Goal: Information Seeking & Learning: Learn about a topic

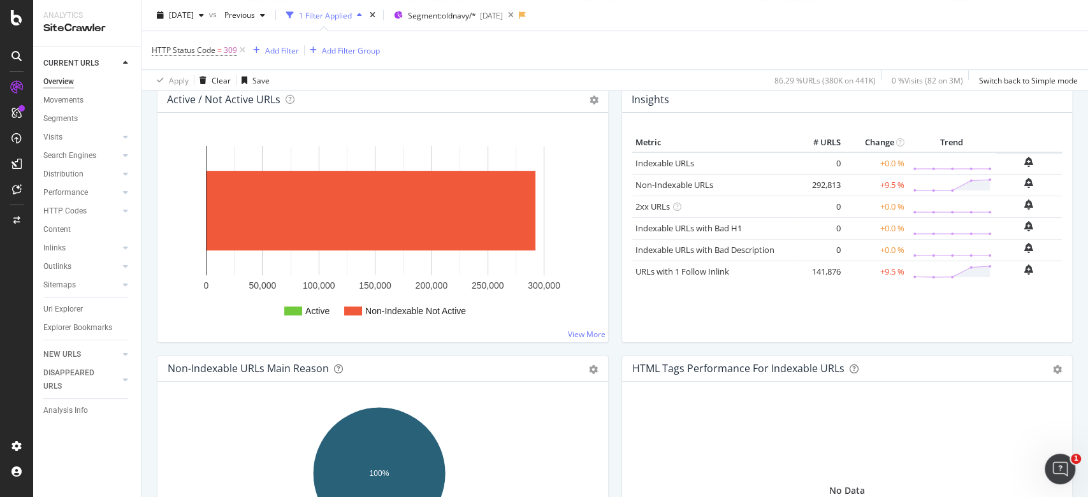
scroll to position [170, 0]
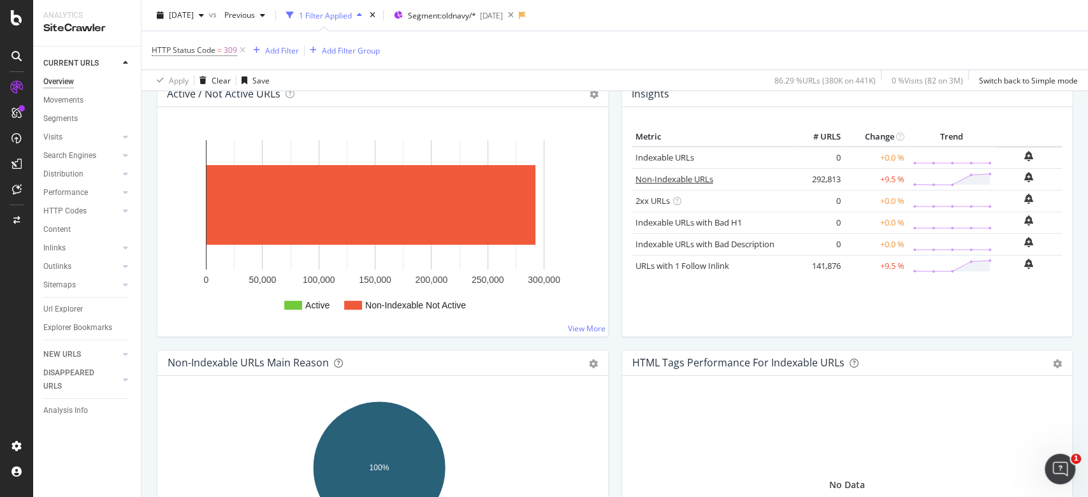
click at [699, 173] on link "Non-Indexable URLs" at bounding box center [675, 178] width 78 height 11
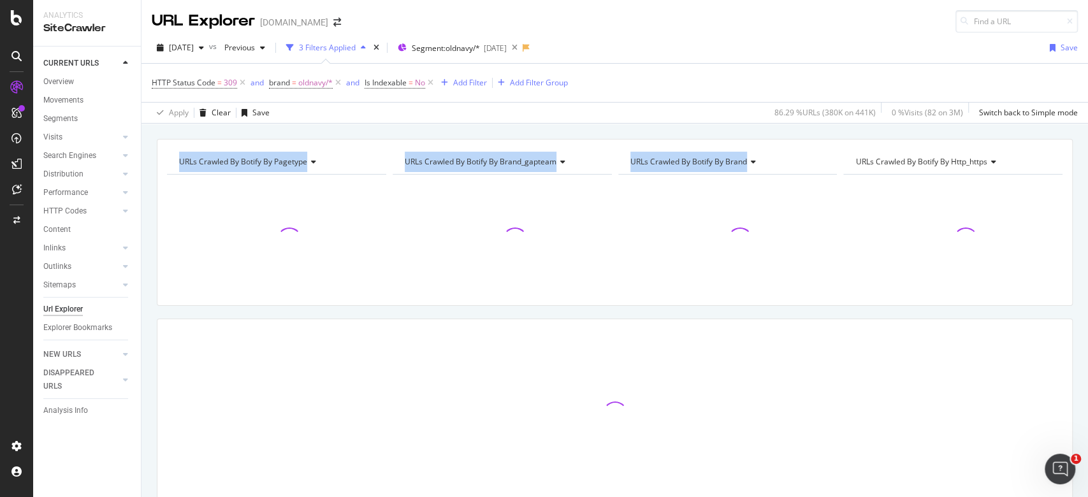
click at [738, 154] on div "URLs Crawled By Botify By pagetype Chart (by Value) Table Expand Export as CSV …" at bounding box center [615, 139] width 947 height 31
click at [396, 134] on div "URLs Crawled By Botify By pagetype Chart (by Value) Table Expand Export as CSV …" at bounding box center [615, 139] width 947 height 31
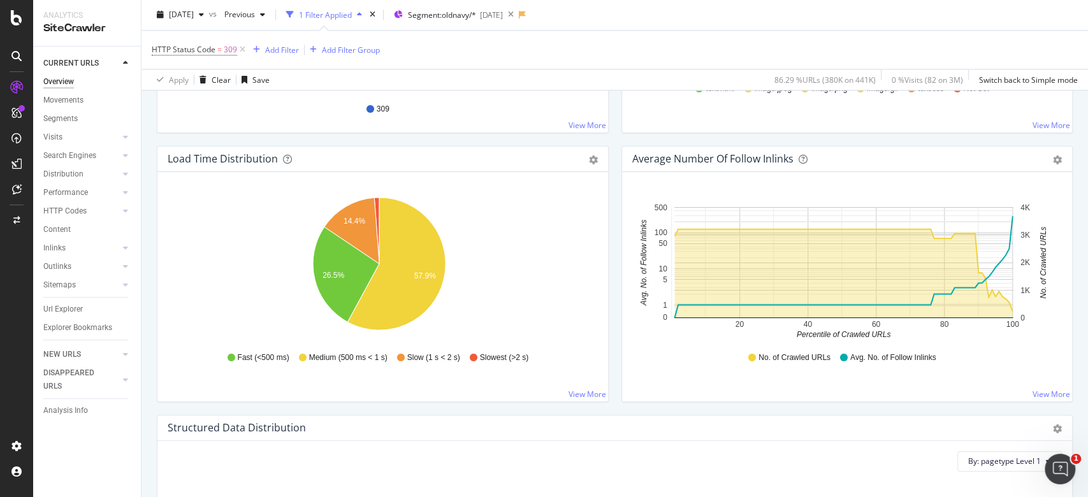
scroll to position [934, 0]
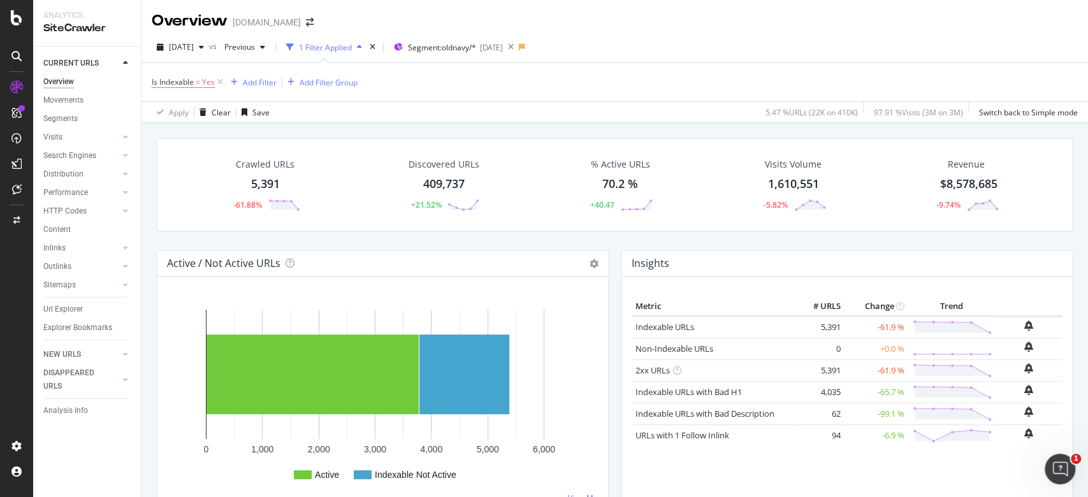
click at [256, 182] on div "5,391" at bounding box center [265, 184] width 29 height 17
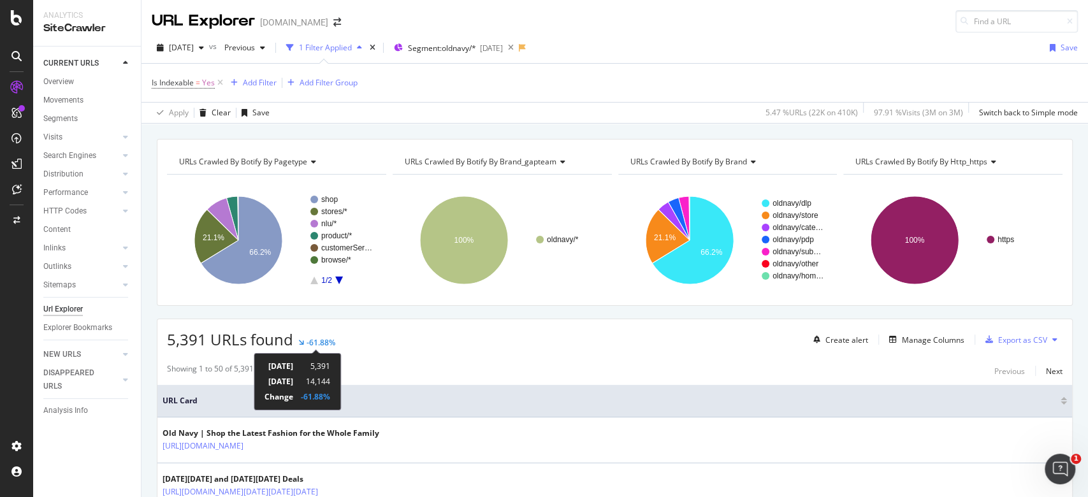
click at [327, 340] on div "-61.88%" at bounding box center [321, 342] width 29 height 11
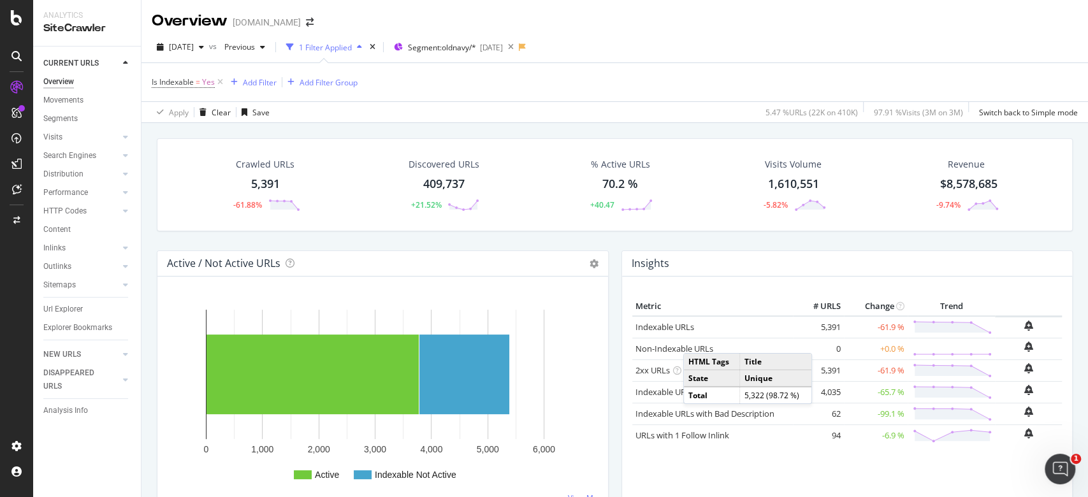
click at [261, 165] on div "Crawled URLs" at bounding box center [265, 164] width 59 height 13
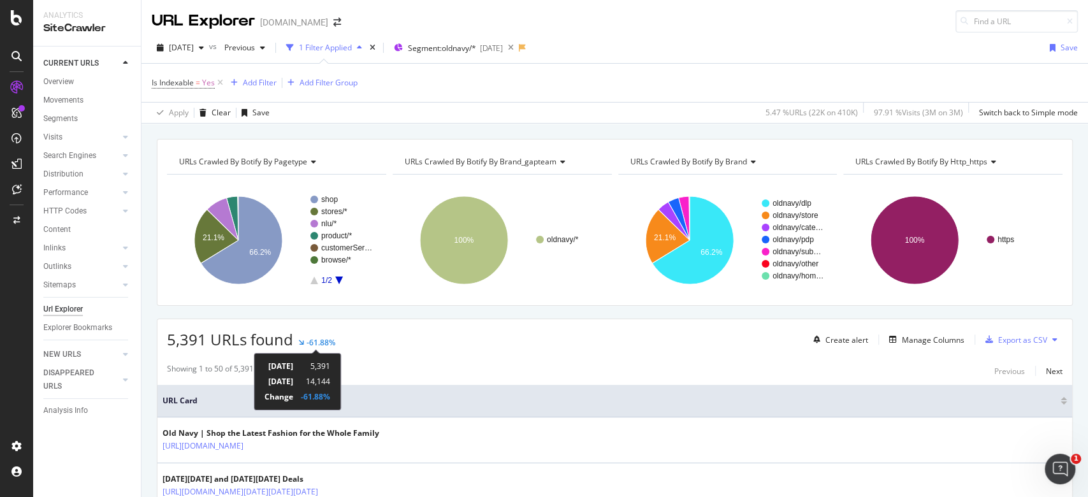
click at [319, 342] on div "-61.88%" at bounding box center [321, 342] width 29 height 11
click at [261, 80] on div "Add Filter" at bounding box center [260, 82] width 34 height 11
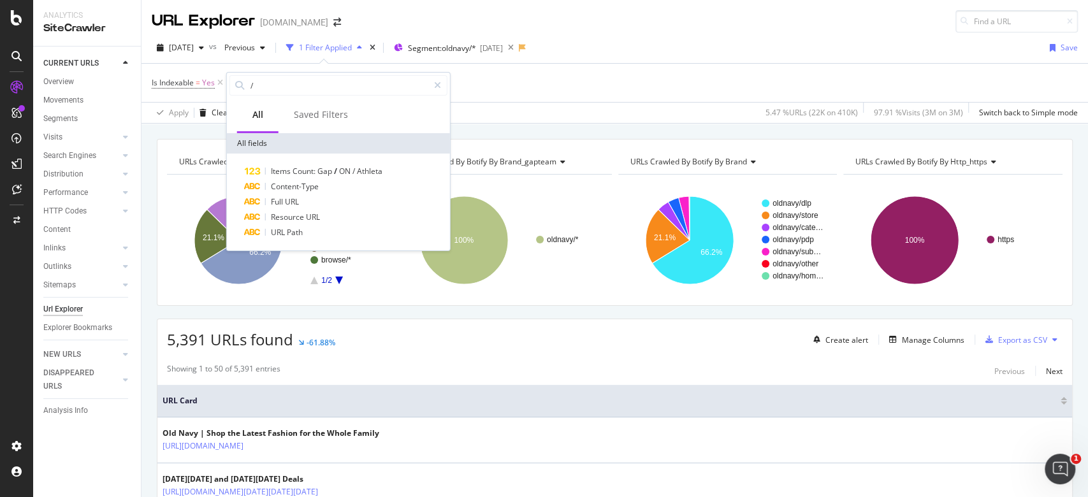
type input "/"
click at [557, 127] on div "URLs Crawled By Botify By pagetype Chart (by Value) Table Expand Export as CSV …" at bounding box center [615, 139] width 947 height 31
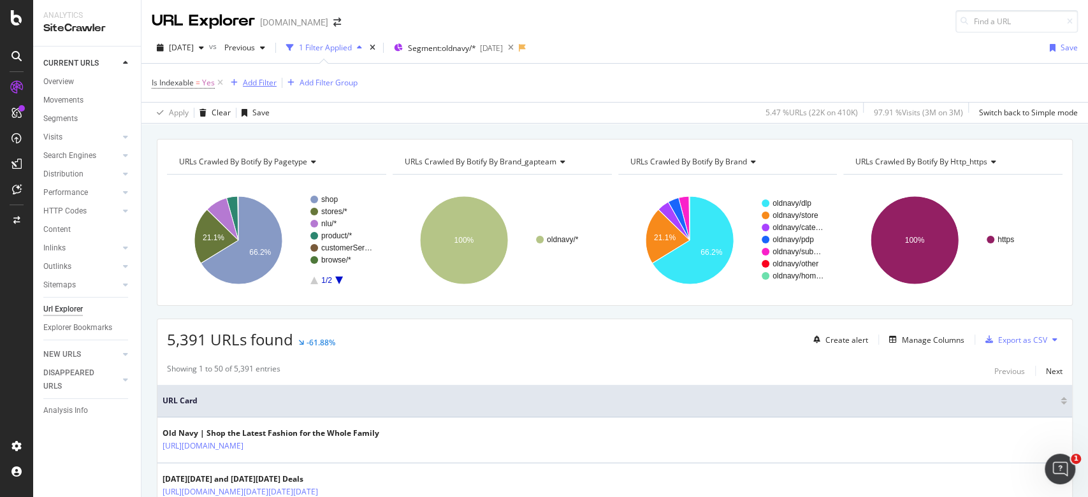
click at [268, 80] on div "Add Filter" at bounding box center [260, 82] width 34 height 11
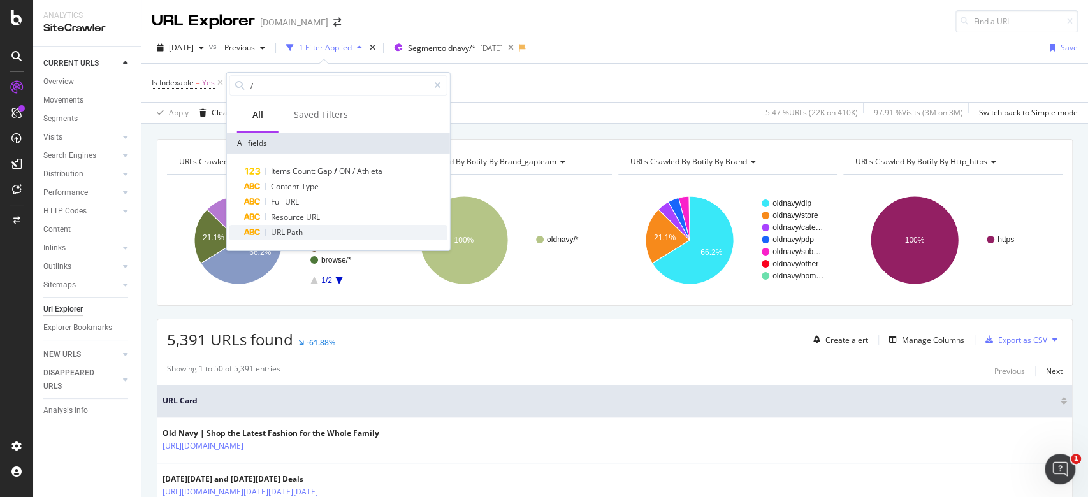
click at [302, 235] on span "Path" at bounding box center [295, 232] width 16 height 11
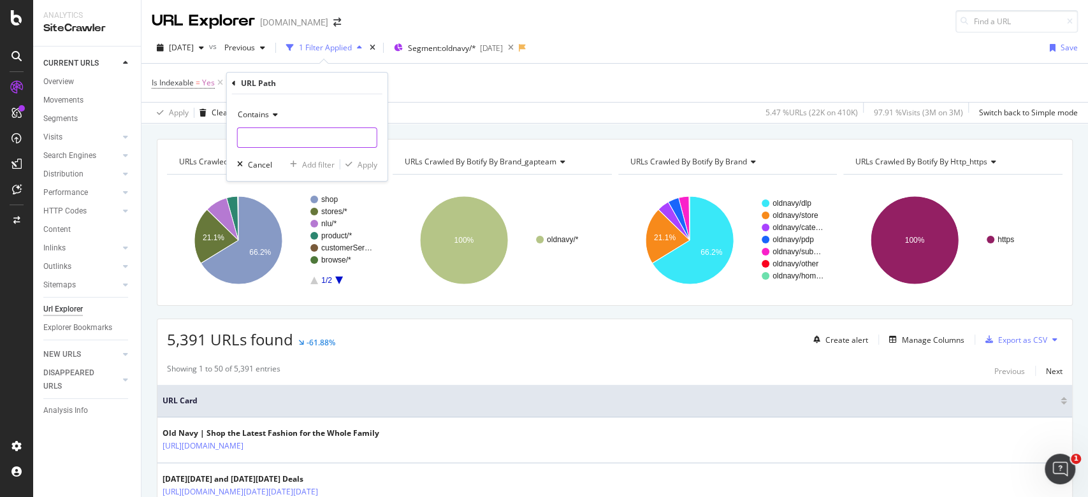
click at [291, 141] on input "text" at bounding box center [307, 137] width 139 height 20
paste input "/product.do"
type input "/product.do"
click at [321, 166] on div "Add filter" at bounding box center [318, 164] width 33 height 11
click at [292, 93] on div "Is Indexable = Yes and URL Path = ^.*/product.do.*$ Add Filter Add Filter Group" at bounding box center [615, 83] width 926 height 38
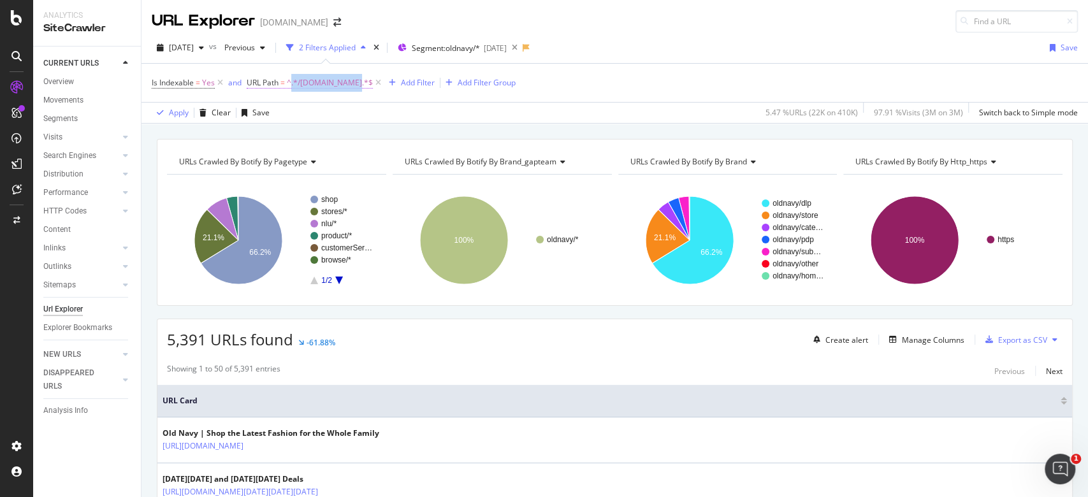
click at [291, 76] on span "^.*/product.do.*$" at bounding box center [330, 83] width 86 height 18
click at [388, 170] on div "Contains /product.do Cancel Add filter Apply" at bounding box center [328, 135] width 161 height 87
click at [389, 164] on div "Apply" at bounding box center [389, 162] width 20 height 11
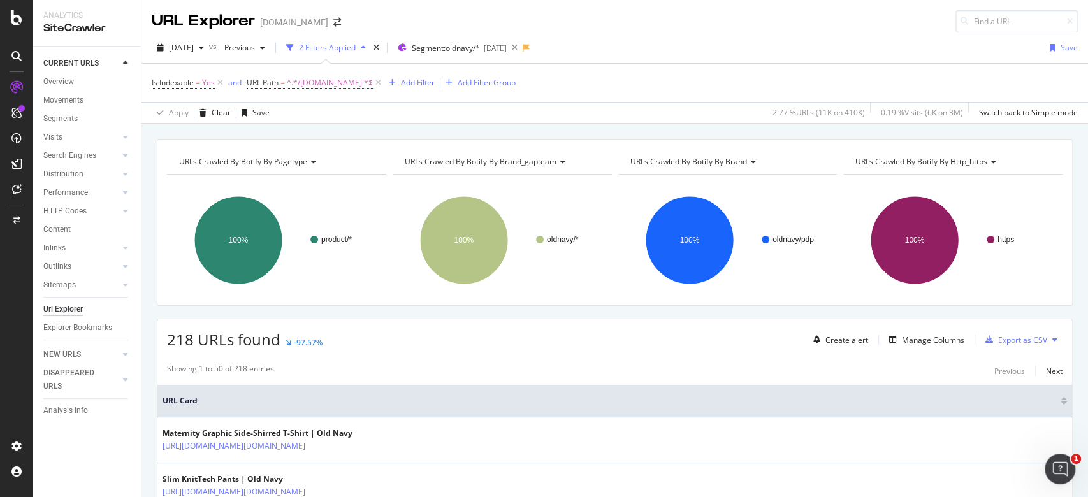
click at [639, 124] on div "URL Explorer Gap.com 2025 Aug. 27th vs Previous 2 Filters Applied Segment: oldn…" at bounding box center [615, 248] width 947 height 497
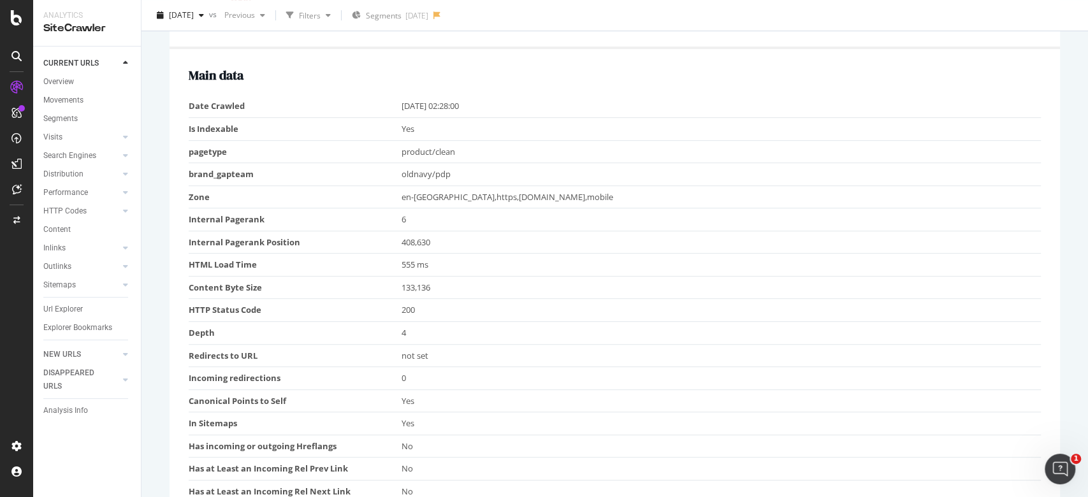
scroll to position [425, 0]
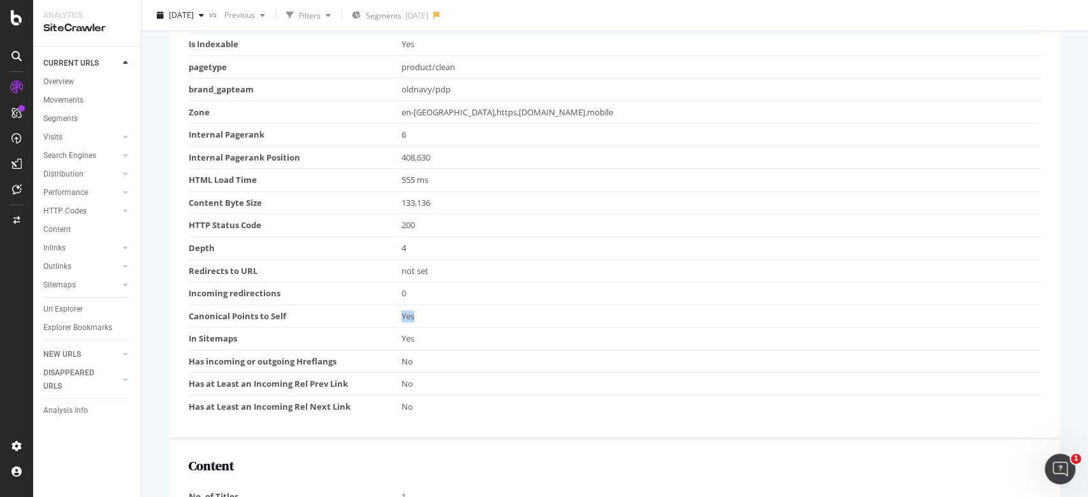
drag, startPoint x: 411, startPoint y: 312, endPoint x: 326, endPoint y: 310, distance: 84.8
click at [326, 310] on tr "Canonical Points to Self Yes" at bounding box center [615, 316] width 852 height 23
click at [553, 255] on td "4" at bounding box center [721, 248] width 639 height 23
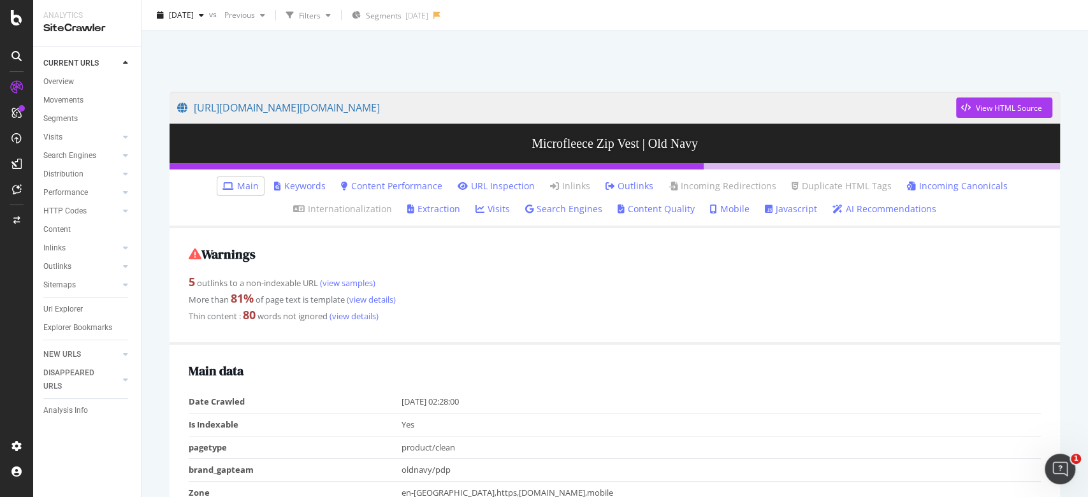
scroll to position [0, 0]
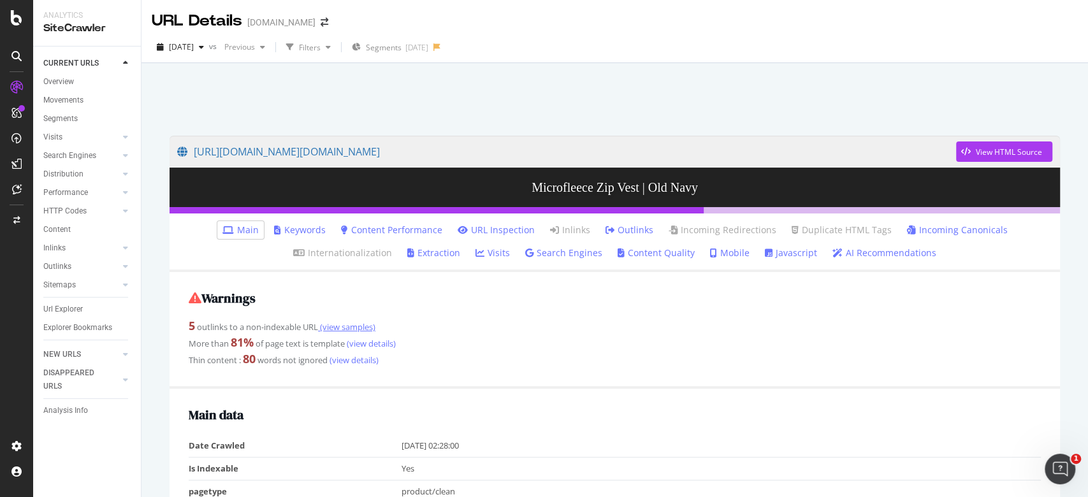
click at [352, 326] on link "(view samples)" at bounding box center [346, 326] width 57 height 11
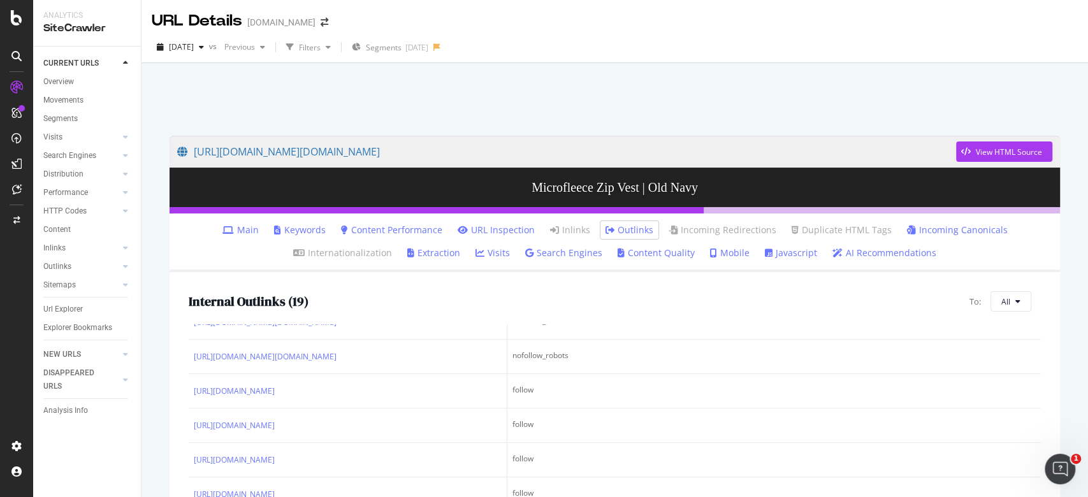
scroll to position [170, 0]
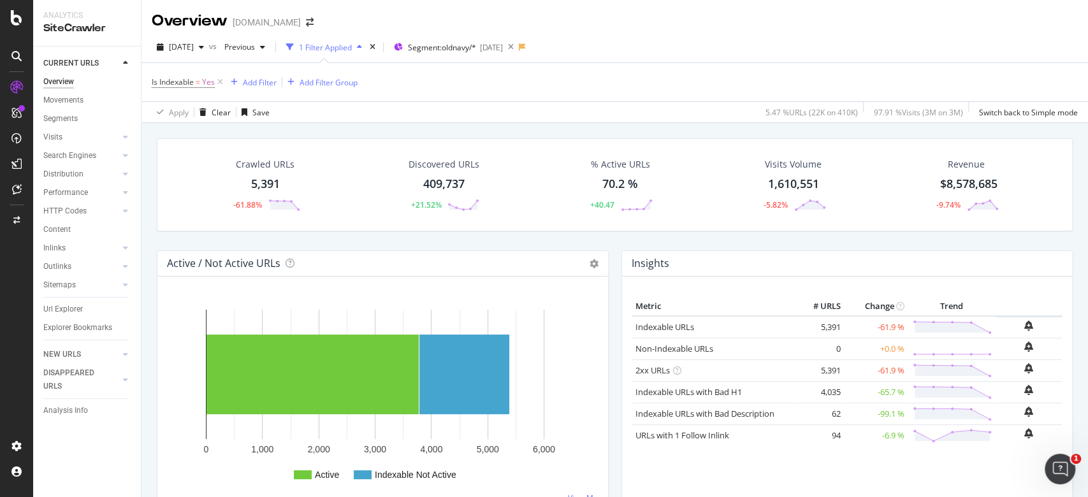
click at [271, 184] on div "5,391" at bounding box center [265, 184] width 29 height 17
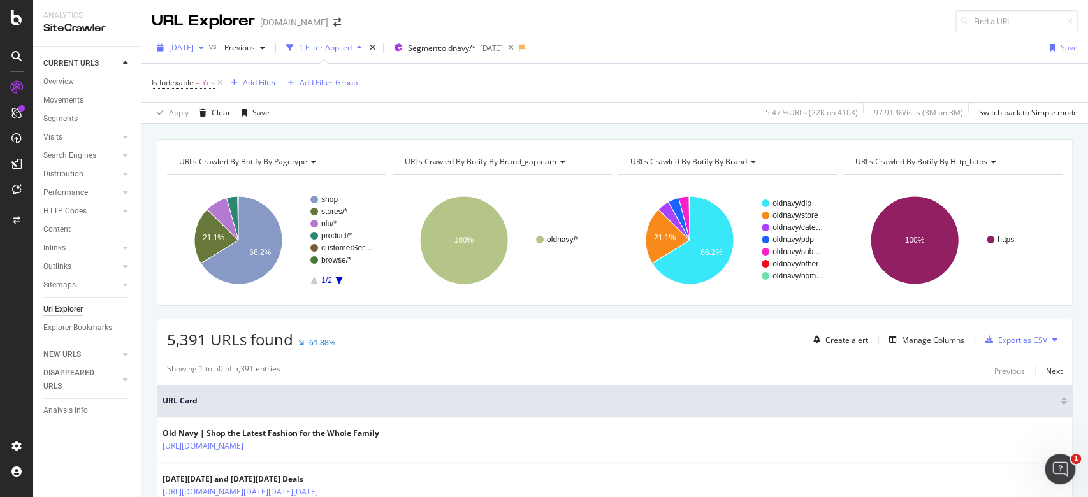
click at [194, 44] on span "[DATE]" at bounding box center [181, 47] width 25 height 11
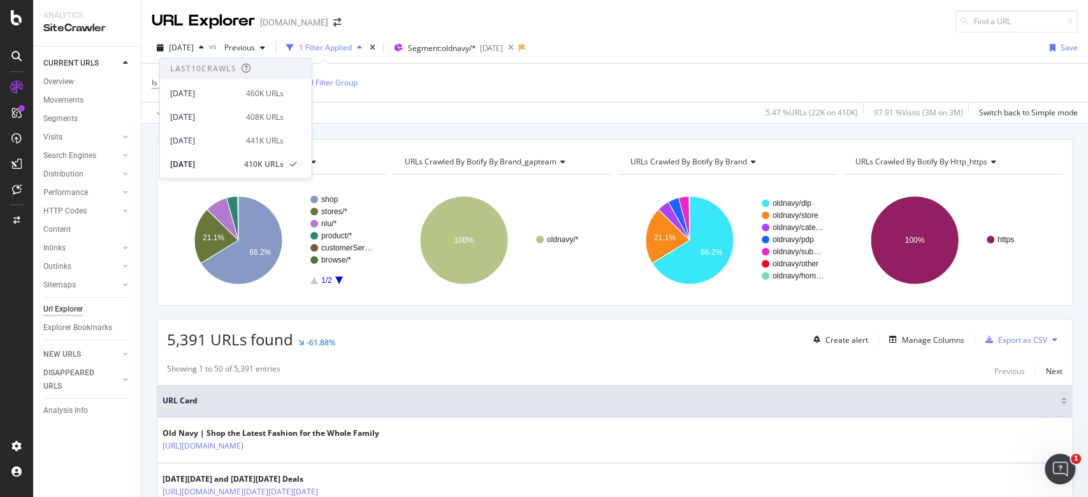
click at [435, 27] on div "URL Explorer Gap.com" at bounding box center [615, 16] width 947 height 33
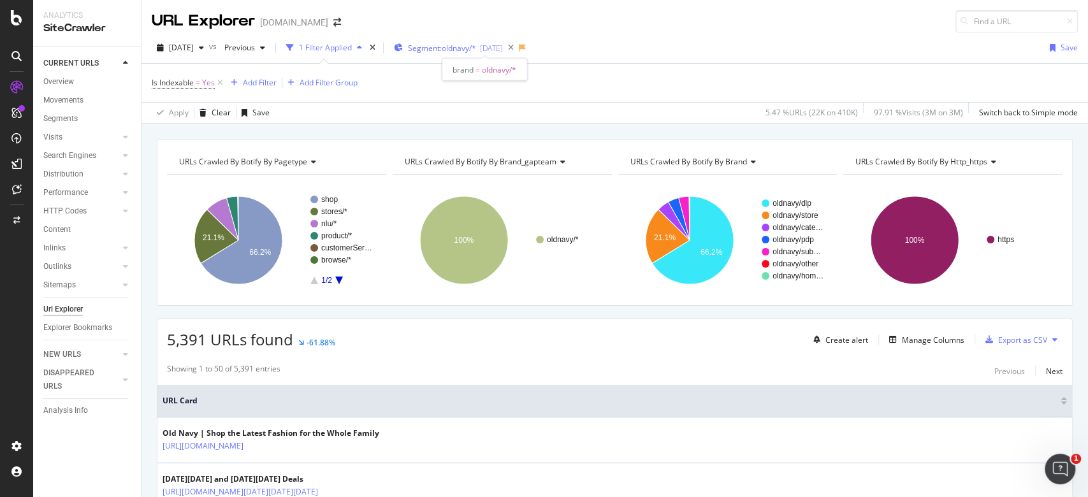
click at [503, 43] on div "[DATE]" at bounding box center [491, 48] width 23 height 11
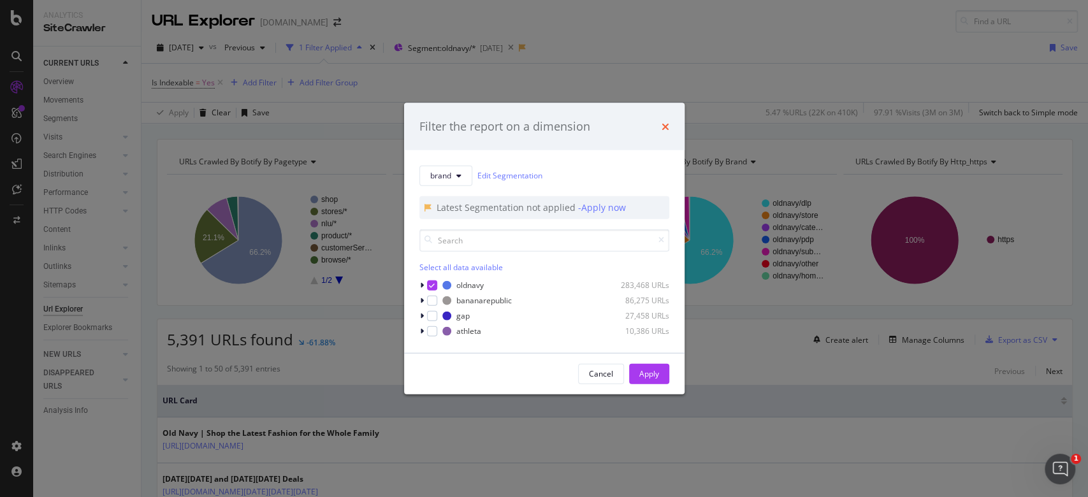
click at [664, 126] on icon "times" at bounding box center [666, 126] width 8 height 10
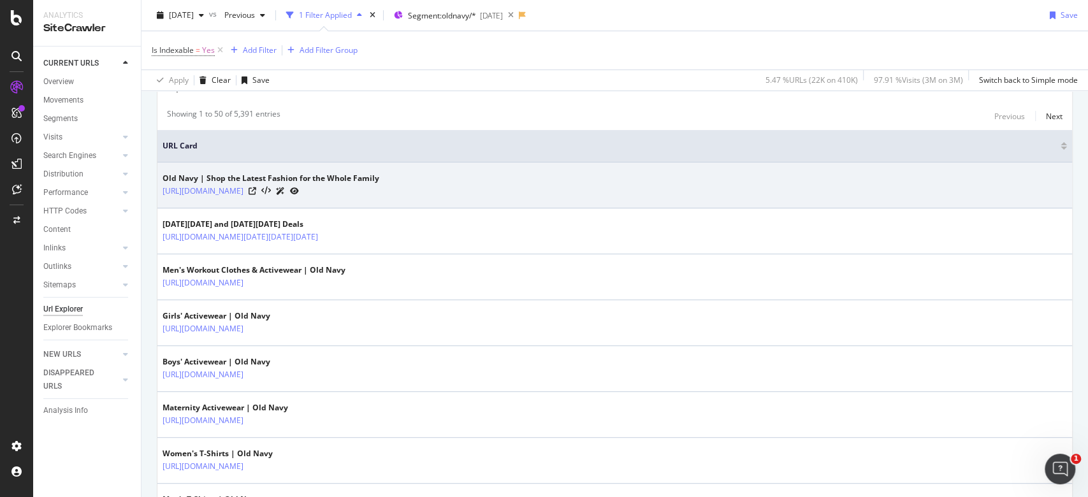
scroll to position [170, 0]
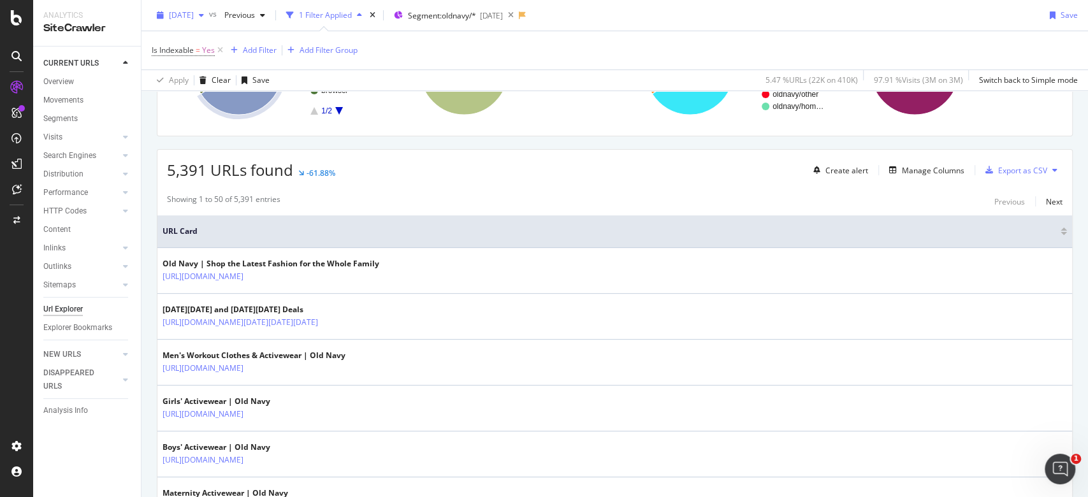
click at [194, 13] on span "2025 Aug. 27th" at bounding box center [181, 15] width 25 height 11
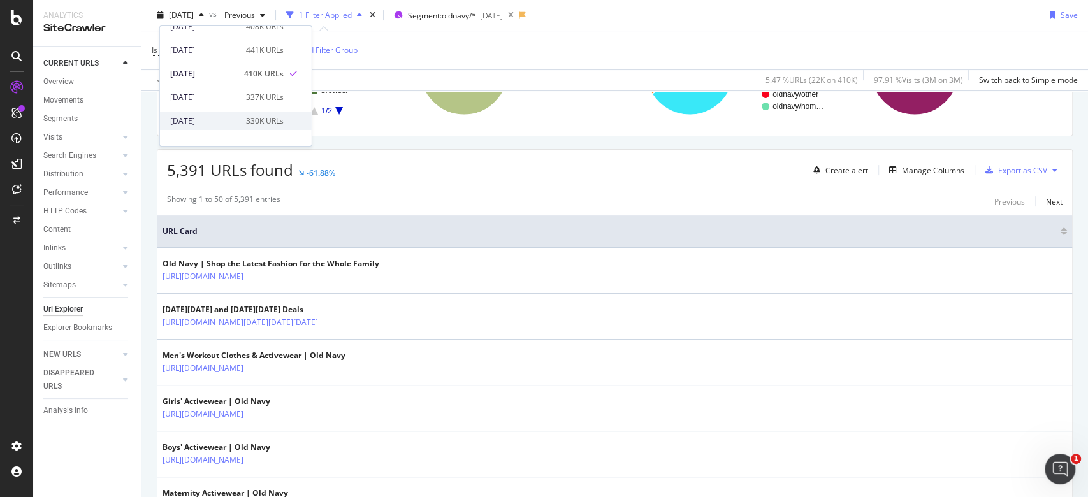
scroll to position [85, 0]
click at [237, 69] on div "2025 Aug. 20th 337K URLs" at bounding box center [226, 70] width 113 height 11
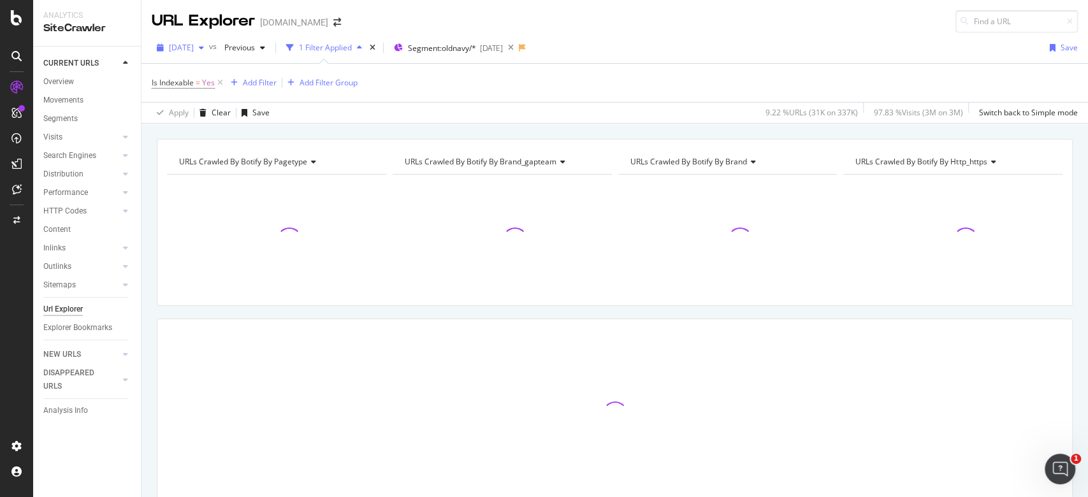
click at [194, 42] on span "2025 Aug. 20th" at bounding box center [181, 47] width 25 height 11
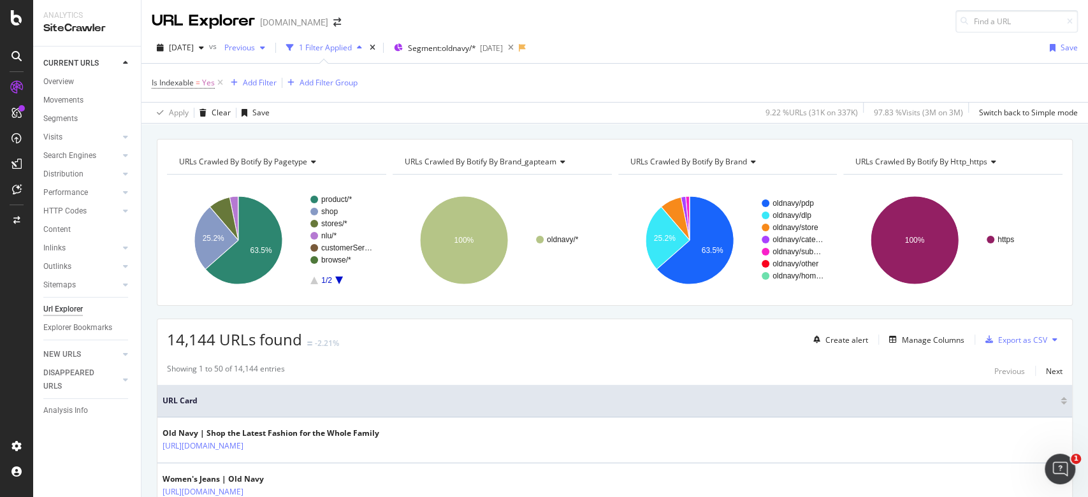
click at [255, 42] on span "Previous" at bounding box center [237, 47] width 36 height 11
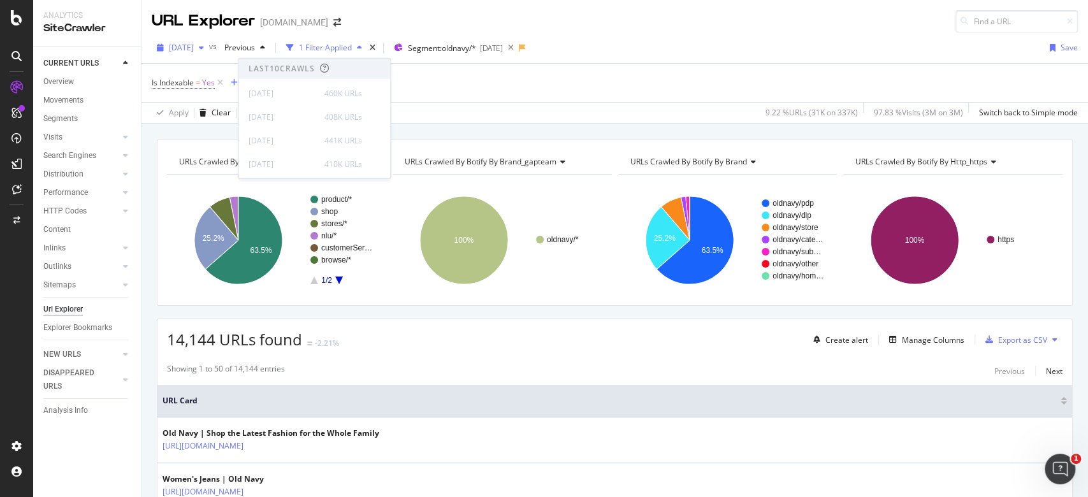
click at [194, 44] on span "2025 Aug. 20th" at bounding box center [181, 47] width 25 height 11
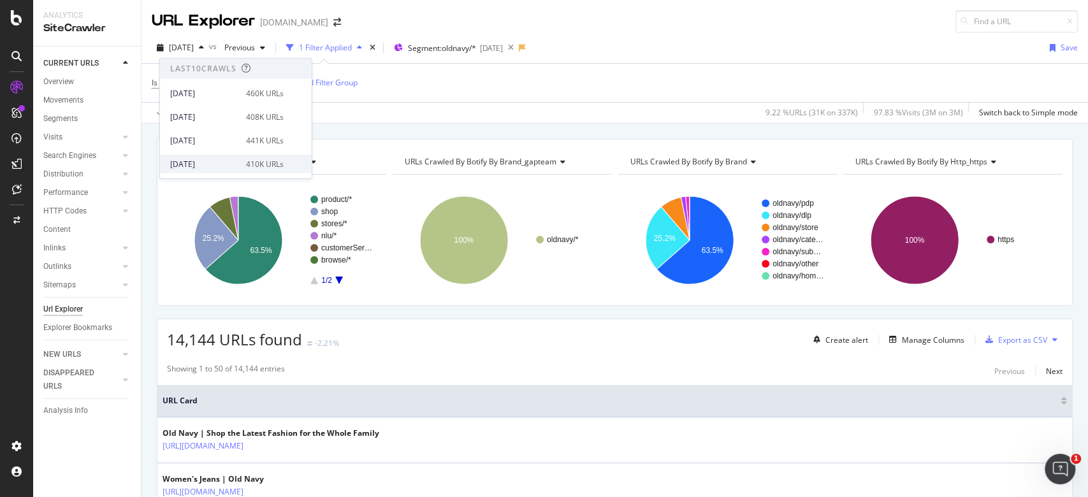
click at [246, 158] on div "410K URLs" at bounding box center [265, 163] width 38 height 11
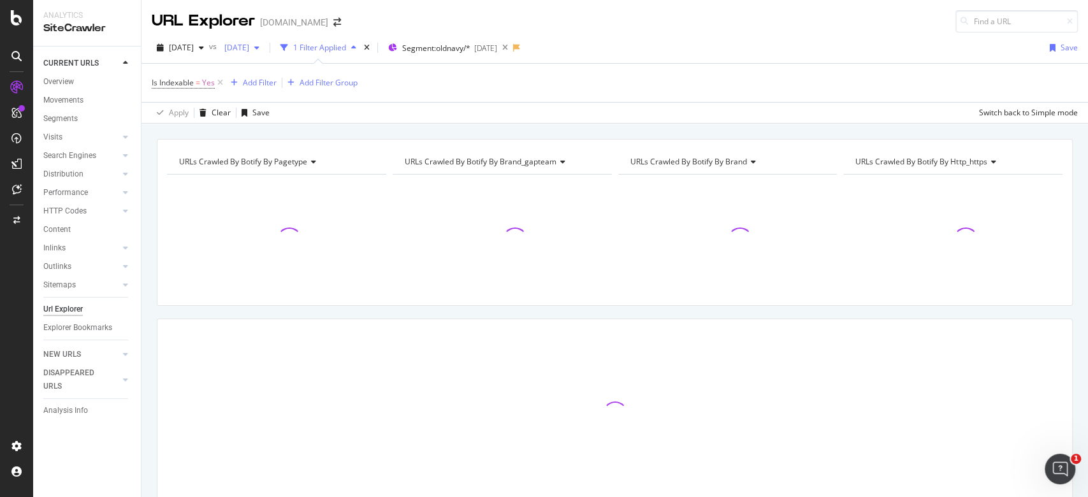
click at [249, 48] on span "2025 Aug. 13th" at bounding box center [234, 47] width 30 height 11
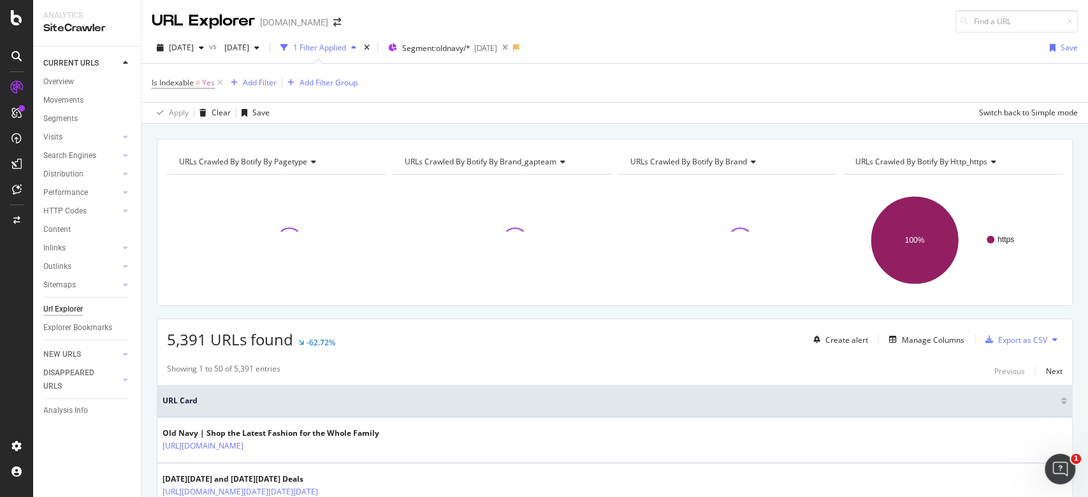
click at [365, 29] on div "URL Explorer Gap.com" at bounding box center [615, 16] width 947 height 33
click at [249, 48] on span "2025 Aug. 13th" at bounding box center [234, 47] width 30 height 11
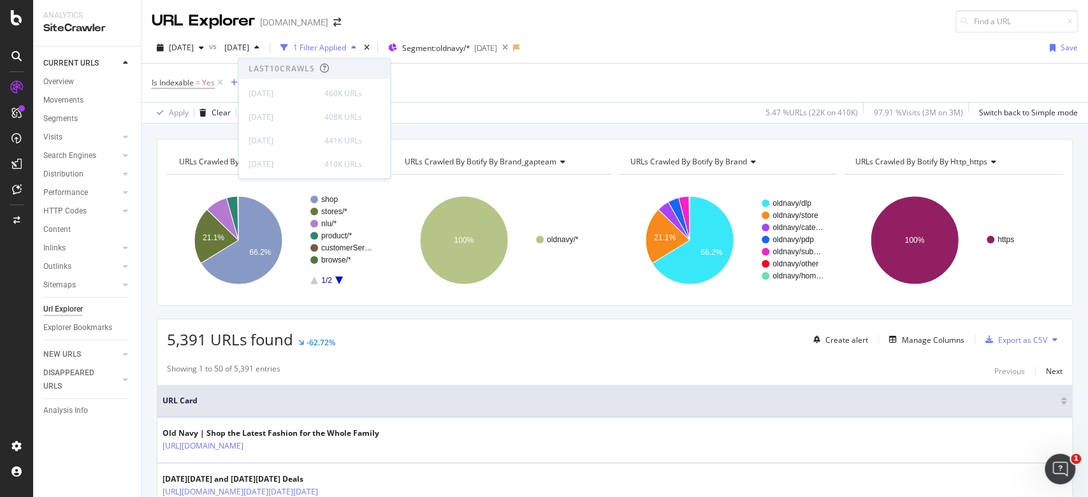
click at [388, 15] on div "URL Explorer Gap.com" at bounding box center [615, 16] width 947 height 33
click at [249, 42] on span "2025 Aug. 13th" at bounding box center [234, 47] width 30 height 11
click at [326, 105] on div "337K URLs" at bounding box center [343, 102] width 38 height 11
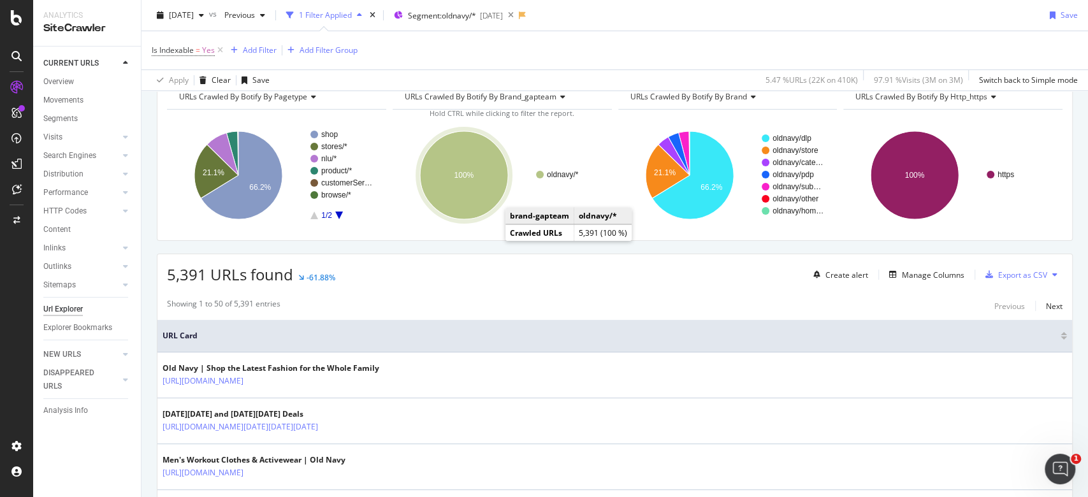
scroll to position [85, 0]
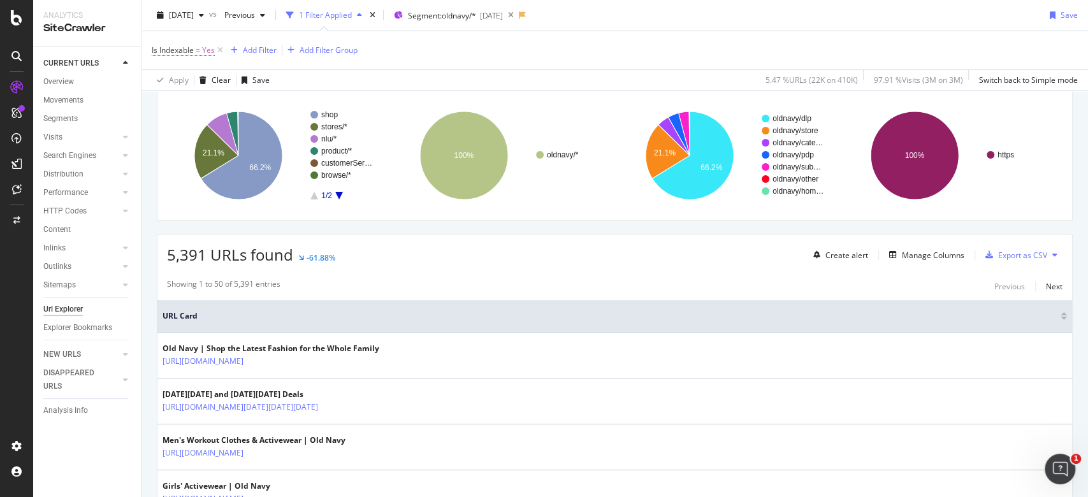
click at [340, 194] on icon "A chart." at bounding box center [339, 196] width 8 height 8
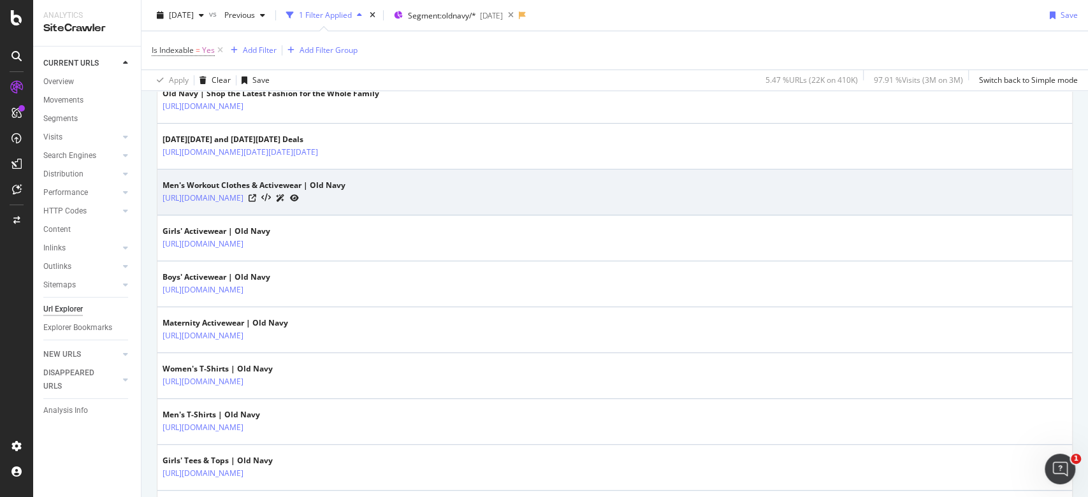
scroll to position [170, 0]
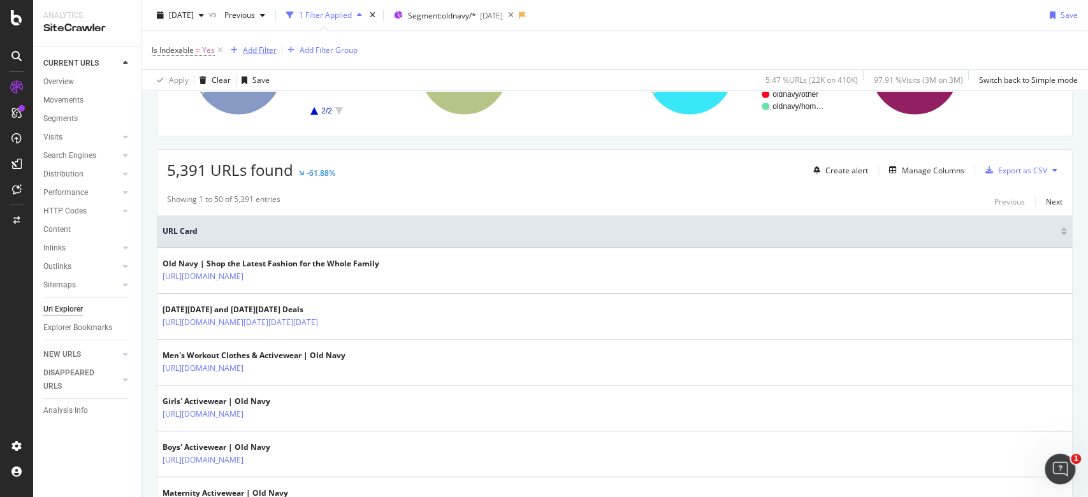
click at [252, 50] on div "Add Filter" at bounding box center [260, 50] width 34 height 11
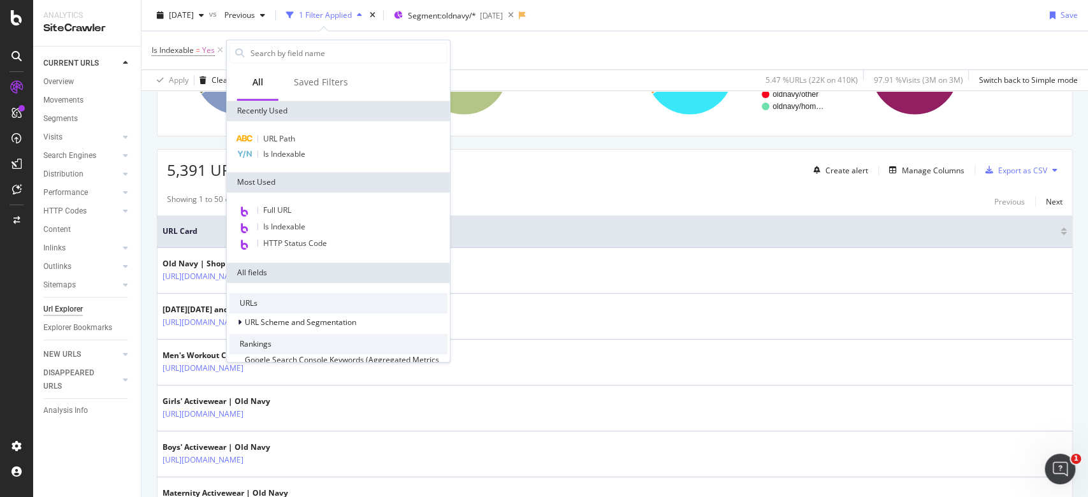
drag, startPoint x: 668, startPoint y: 164, endPoint x: 654, endPoint y: 166, distance: 14.1
click at [667, 165] on div "5,391 URLs found -61.88% Create alert Manage Columns Export as CSV" at bounding box center [614, 165] width 915 height 31
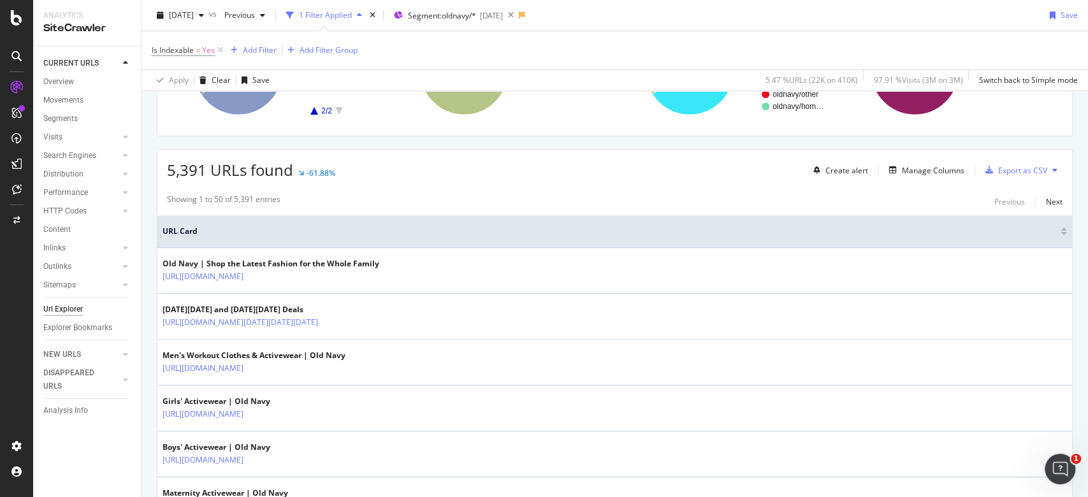
scroll to position [0, 0]
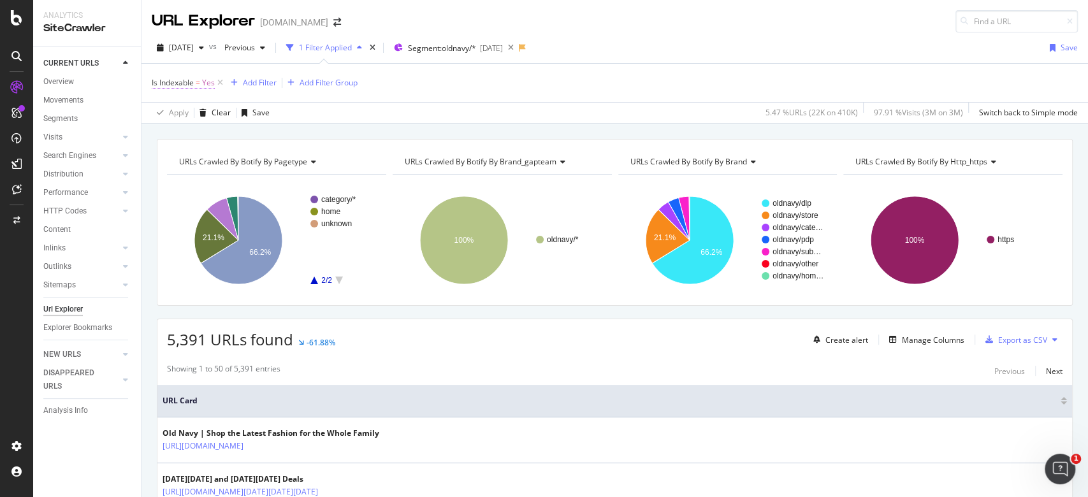
click at [202, 80] on span "Yes" at bounding box center [208, 83] width 13 height 18
click at [179, 127] on div "Yes" at bounding box center [233, 132] width 140 height 20
click at [177, 176] on span "No" at bounding box center [174, 175] width 10 height 11
click at [285, 156] on div "Apply" at bounding box center [293, 159] width 20 height 11
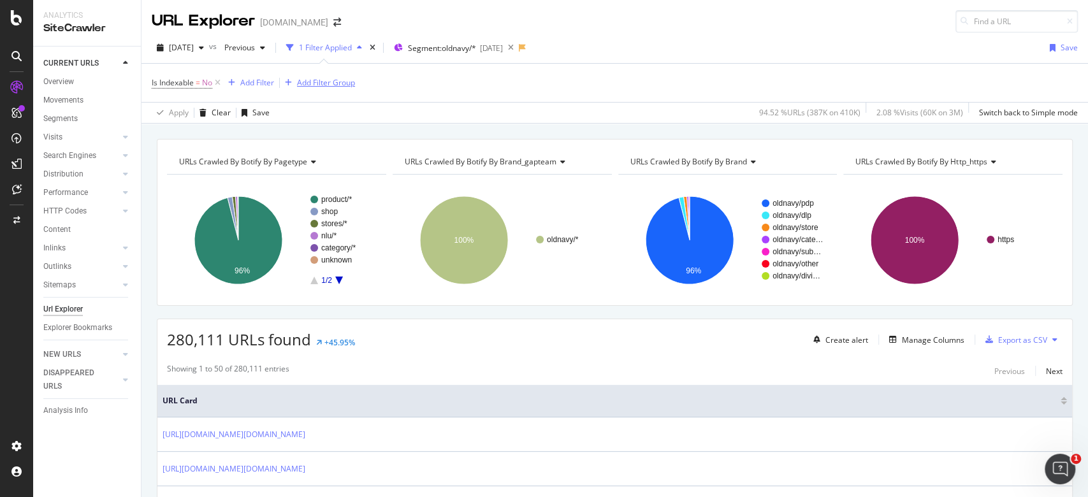
click at [307, 79] on div "Add Filter Group" at bounding box center [326, 82] width 58 height 11
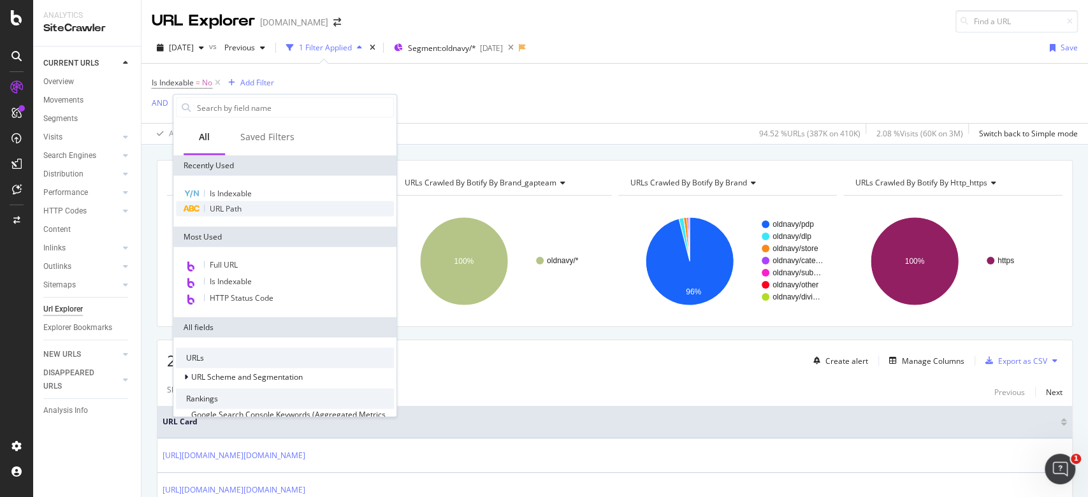
click at [240, 208] on span "URL Path" at bounding box center [226, 208] width 32 height 11
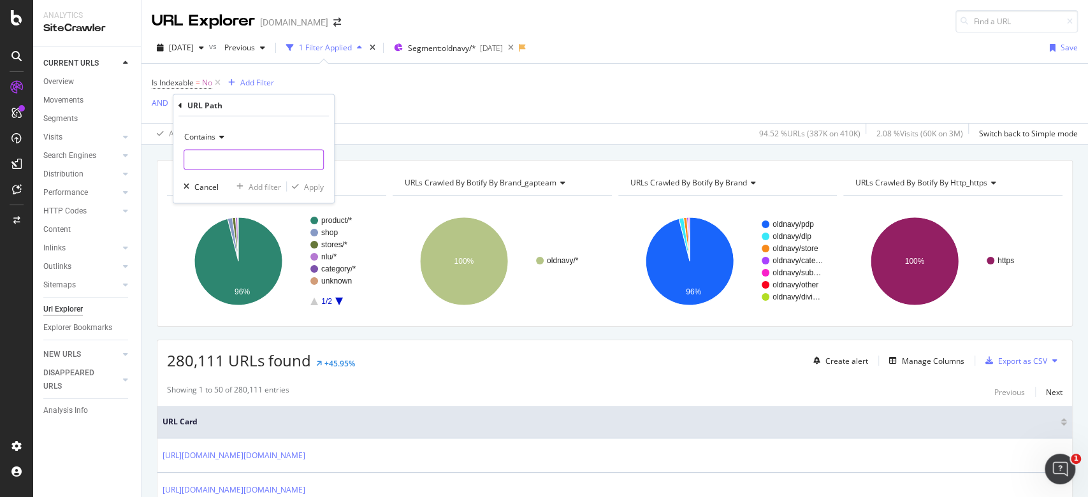
click at [261, 166] on input "text" at bounding box center [253, 160] width 139 height 20
click at [240, 161] on input "/" at bounding box center [244, 160] width 120 height 20
click at [242, 161] on input "/" at bounding box center [244, 160] width 120 height 20
click at [243, 161] on input "/" at bounding box center [244, 160] width 120 height 20
paste input "product.do"
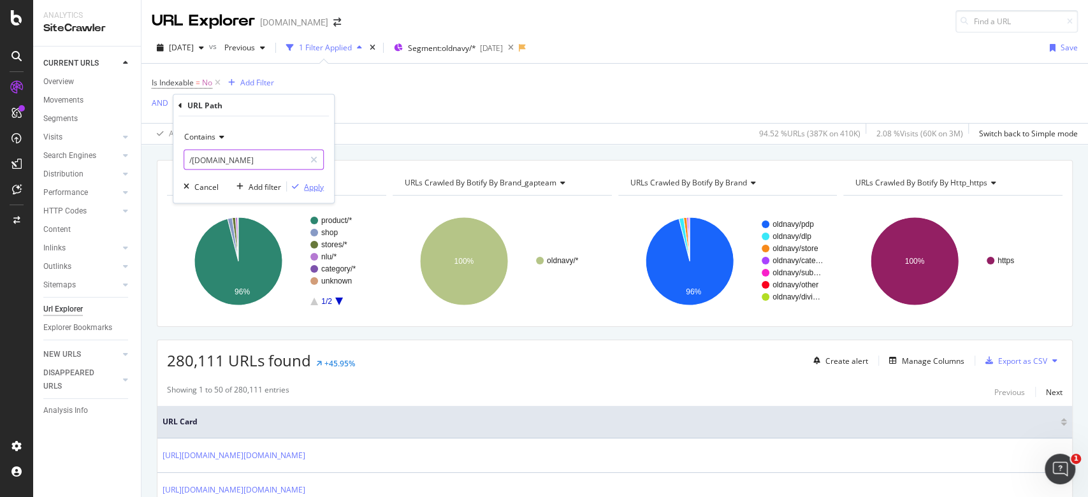
type input "/product.do"
click at [310, 186] on div "Apply" at bounding box center [314, 186] width 20 height 11
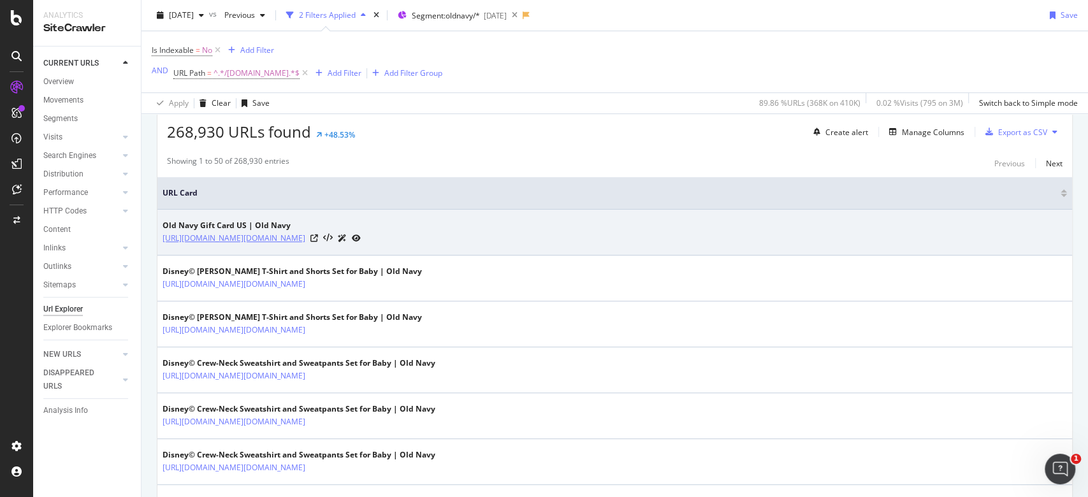
scroll to position [170, 0]
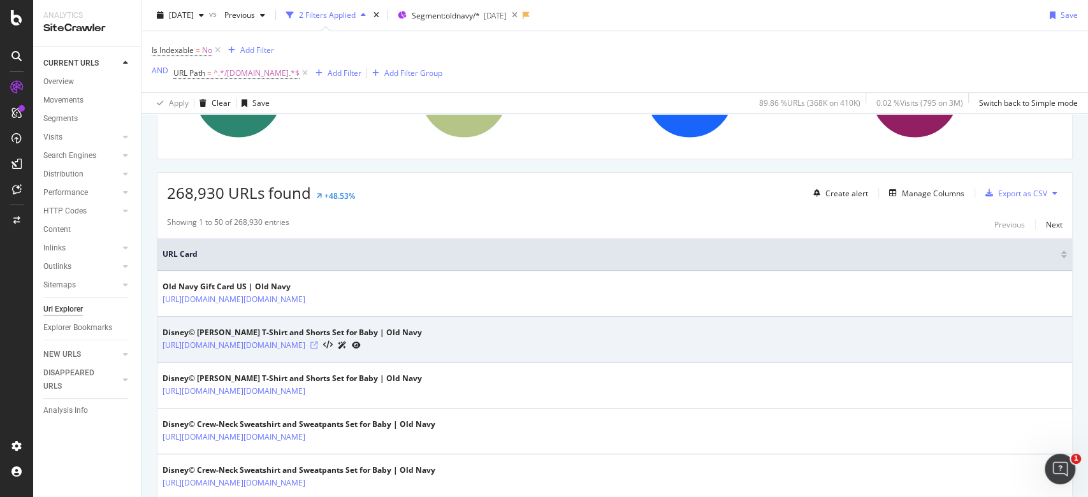
click at [318, 344] on icon at bounding box center [314, 346] width 8 height 8
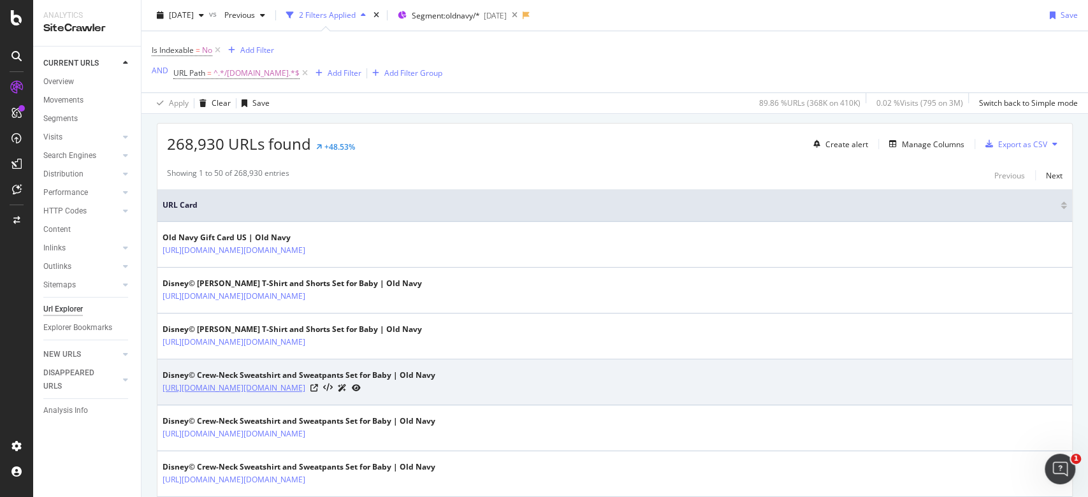
scroll to position [255, 0]
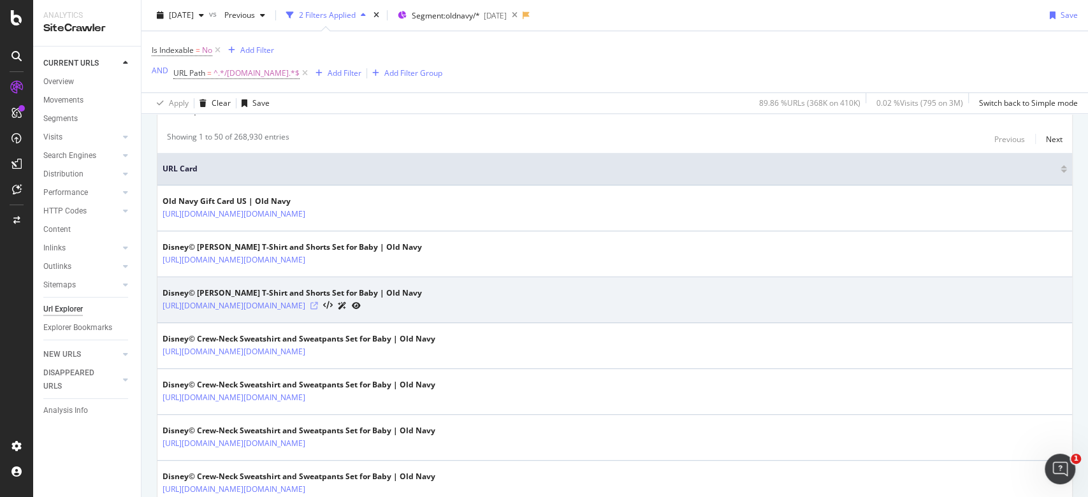
click at [318, 305] on icon at bounding box center [314, 306] width 8 height 8
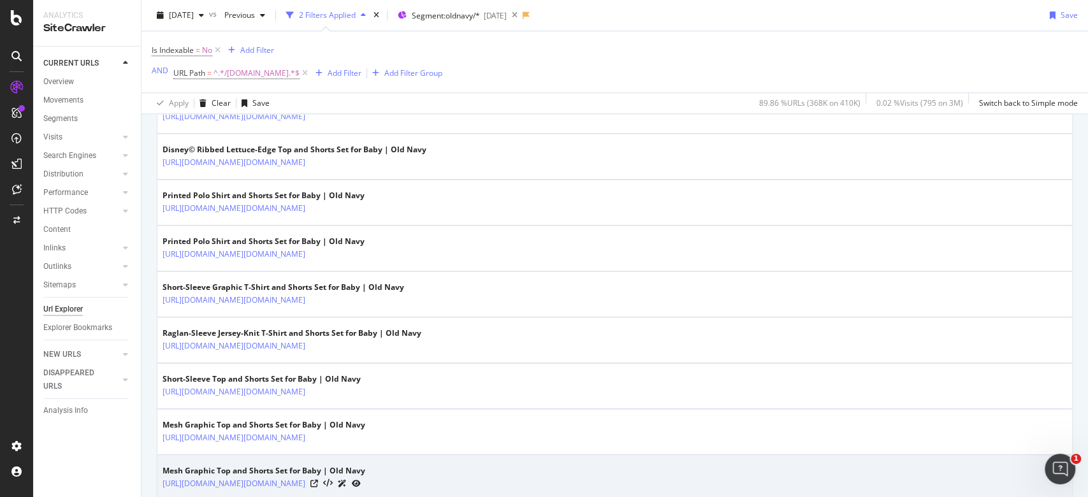
scroll to position [850, 0]
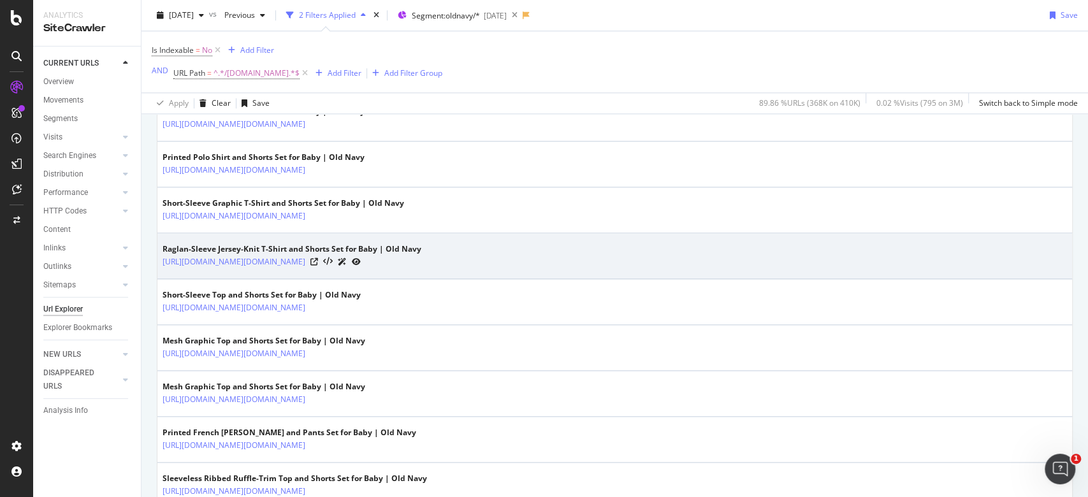
drag, startPoint x: 311, startPoint y: 353, endPoint x: 657, endPoint y: 232, distance: 366.7
click at [663, 229] on td "Short-Sleeve Graphic T-Shirt and Shorts Set for Baby | Old Navy https://oldnavy…" at bounding box center [614, 210] width 915 height 46
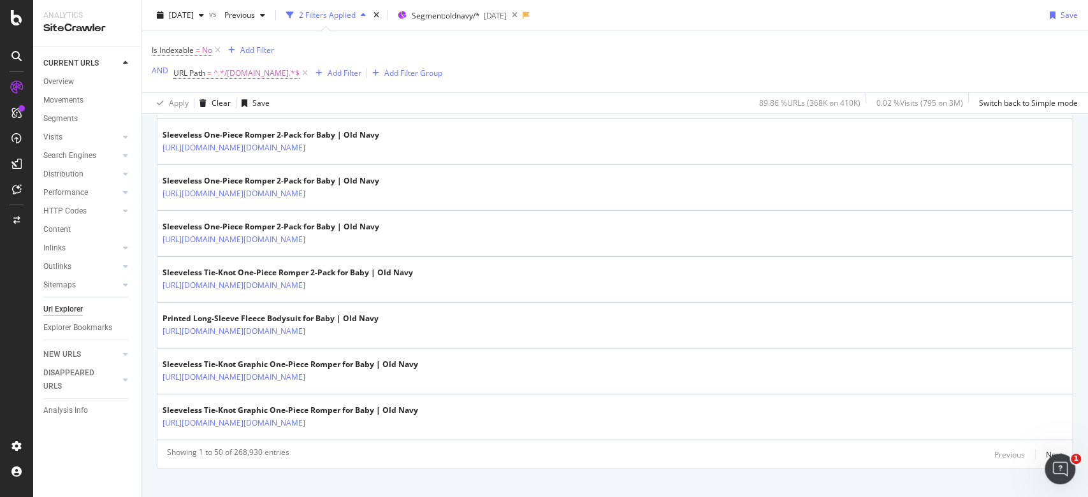
scroll to position [2307, 0]
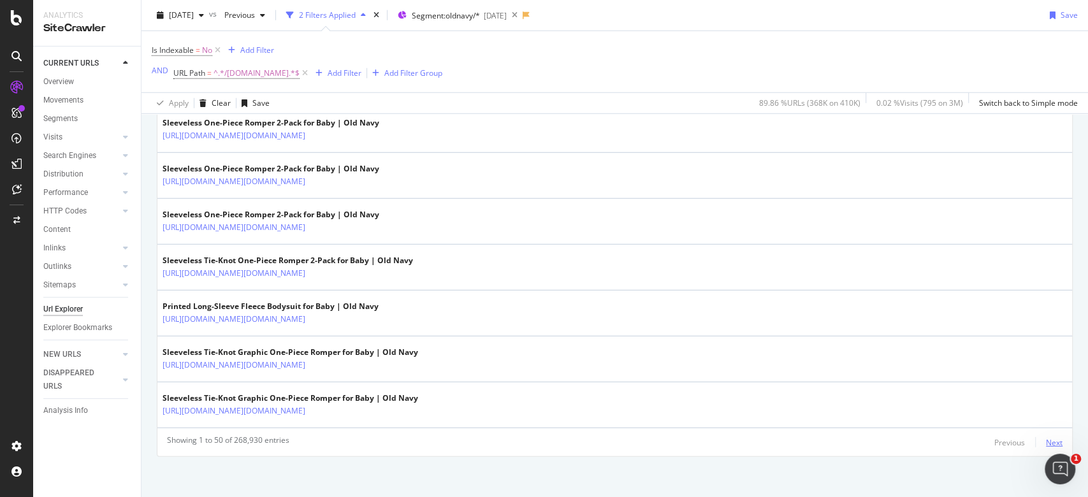
click at [1046, 442] on div "Next" at bounding box center [1054, 442] width 17 height 11
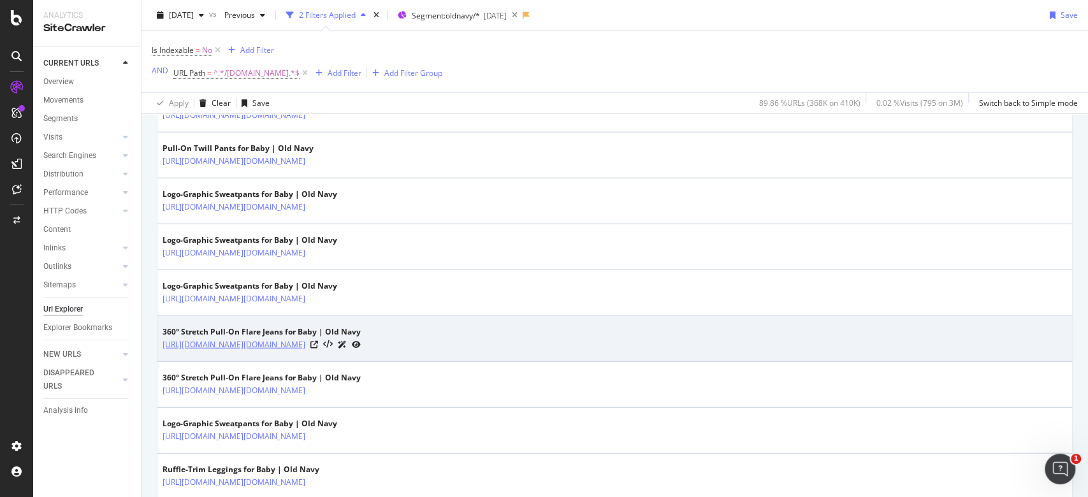
scroll to position [1967, 0]
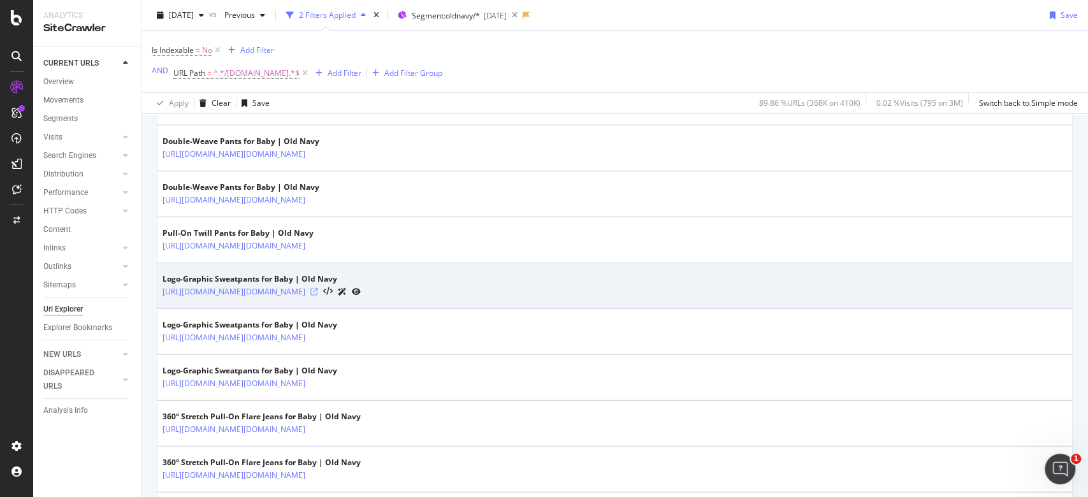
click at [318, 288] on icon at bounding box center [314, 292] width 8 height 8
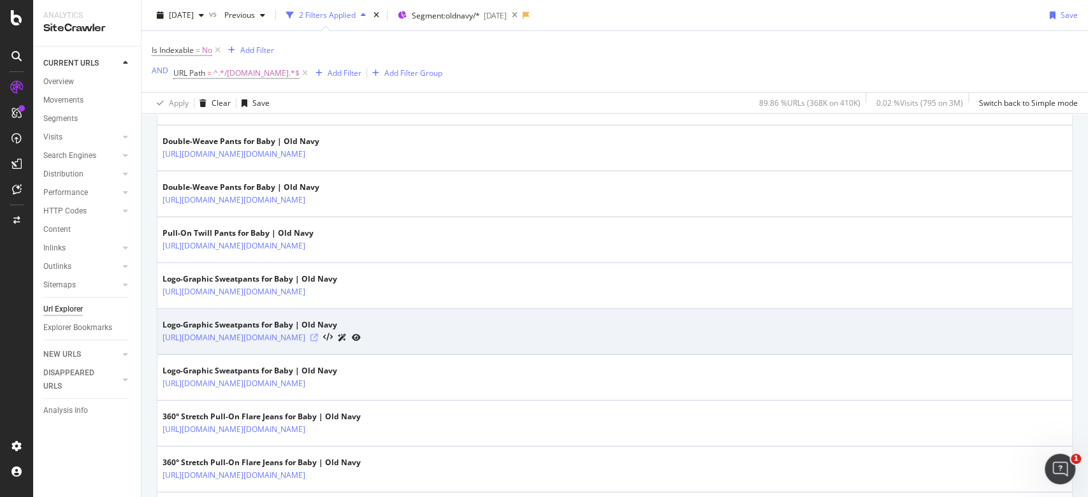
click at [318, 334] on icon at bounding box center [314, 338] width 8 height 8
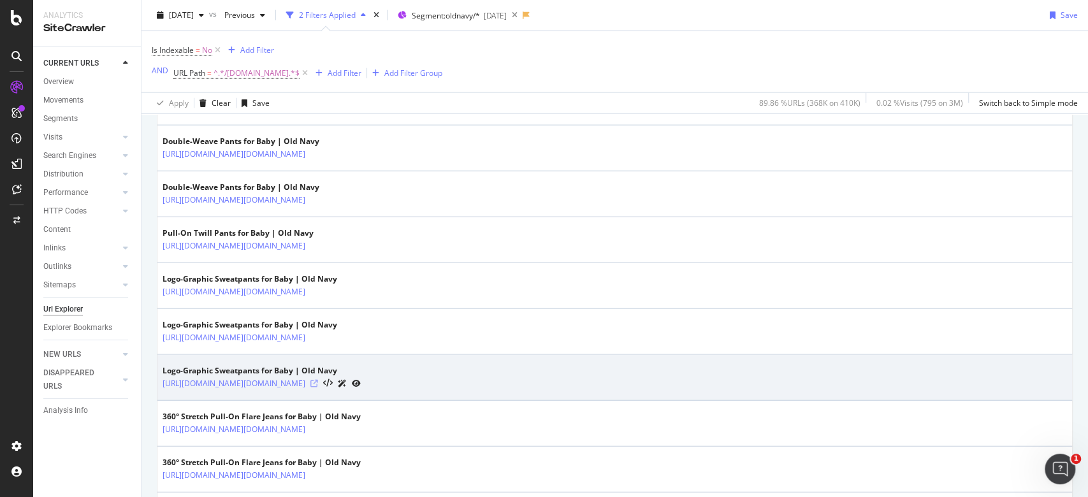
click at [318, 381] on icon at bounding box center [314, 384] width 8 height 8
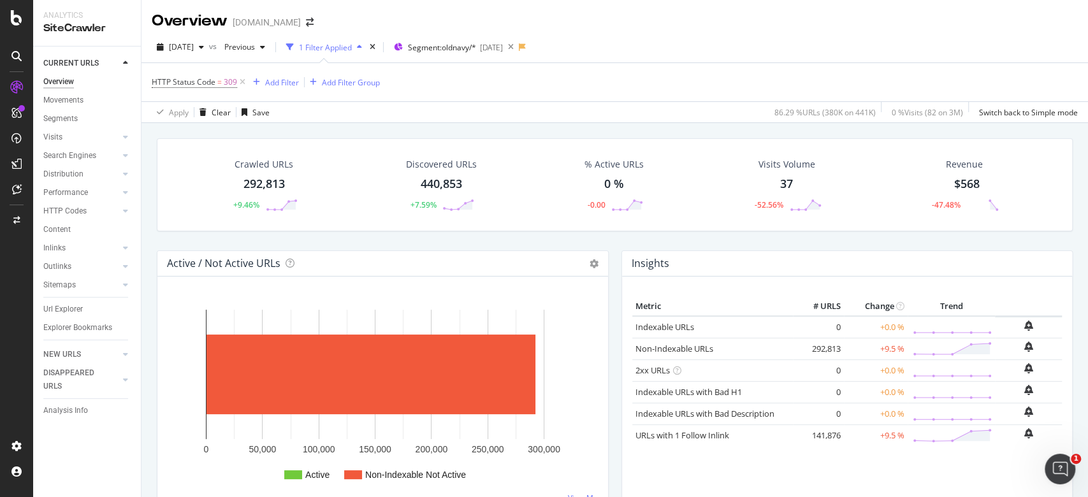
click at [278, 156] on div "Crawled URLs 292,813 +9.46%" at bounding box center [264, 185] width 92 height 66
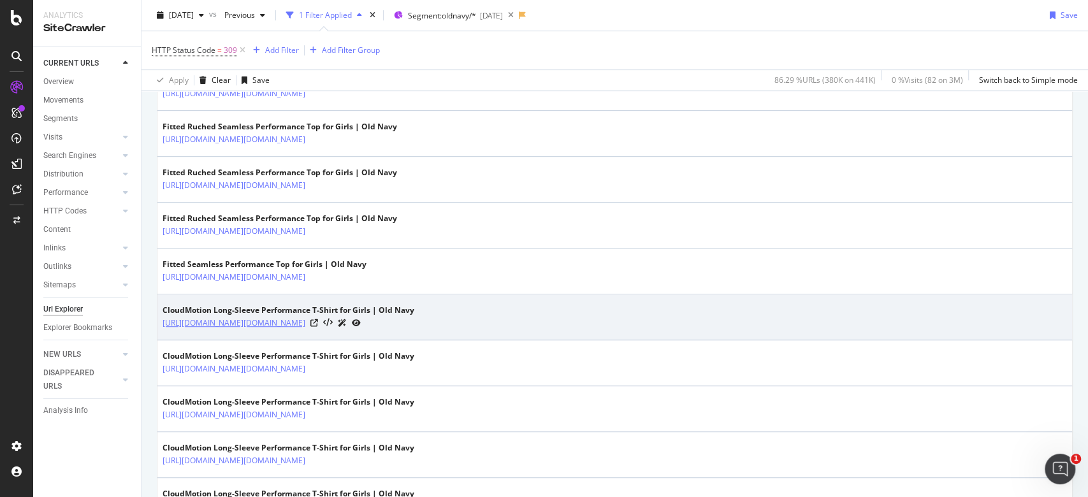
scroll to position [170, 0]
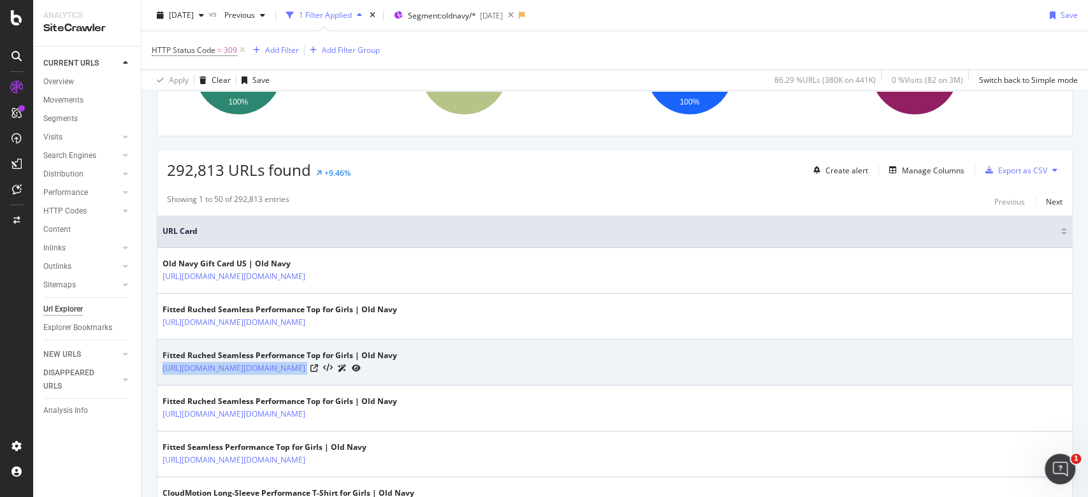
drag, startPoint x: 432, startPoint y: 369, endPoint x: 159, endPoint y: 370, distance: 272.8
click at [159, 370] on td "Fitted Ruched Seamless Performance Top for Girls | Old Navy [URL][DOMAIN_NAME][…" at bounding box center [614, 363] width 915 height 46
copy tbody "[URL][DOMAIN_NAME][DOMAIN_NAME]"
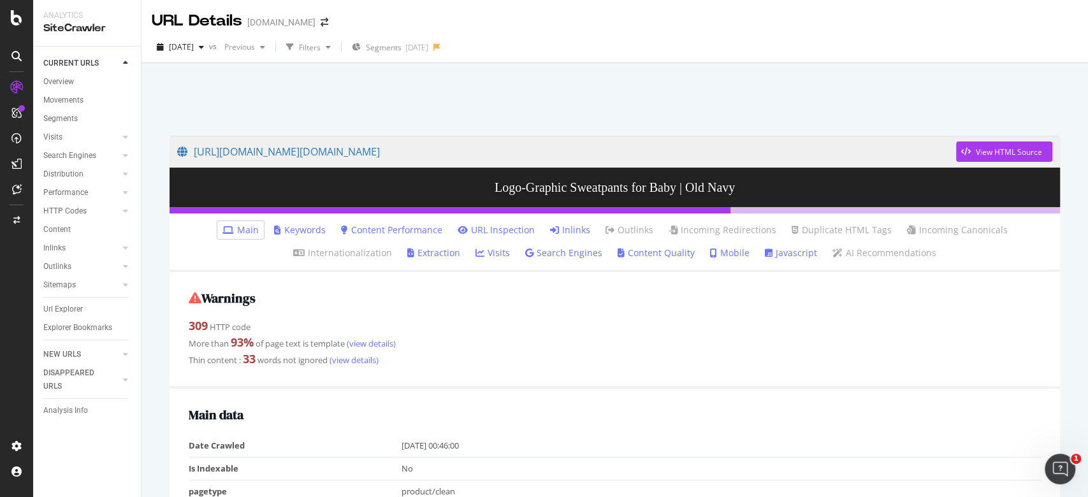
click at [310, 84] on div at bounding box center [615, 96] width 916 height 54
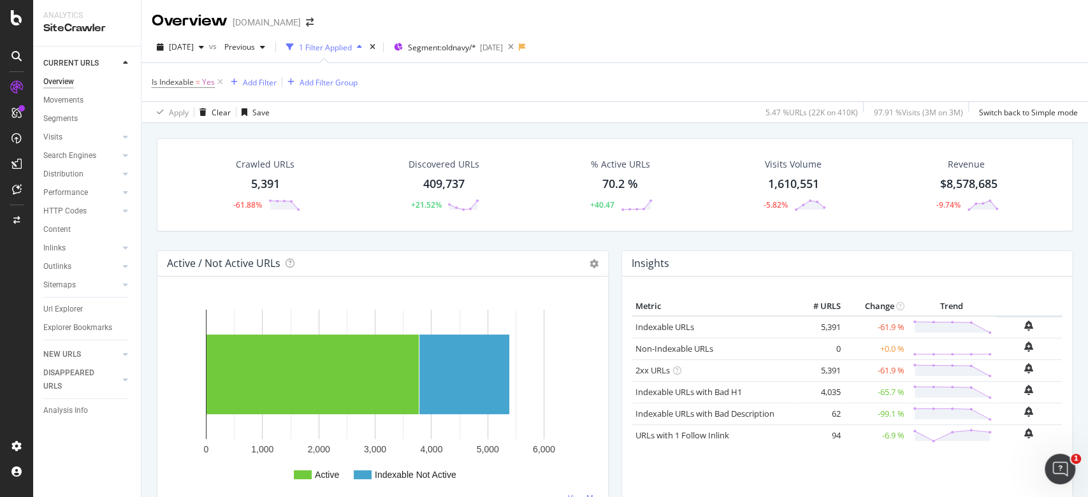
drag, startPoint x: 260, startPoint y: 179, endPoint x: 667, endPoint y: 76, distance: 419.6
click at [668, 76] on div "Is Indexable = Yes Add Filter Add Filter Group" at bounding box center [615, 82] width 926 height 38
click at [275, 180] on div "5,391" at bounding box center [265, 184] width 29 height 17
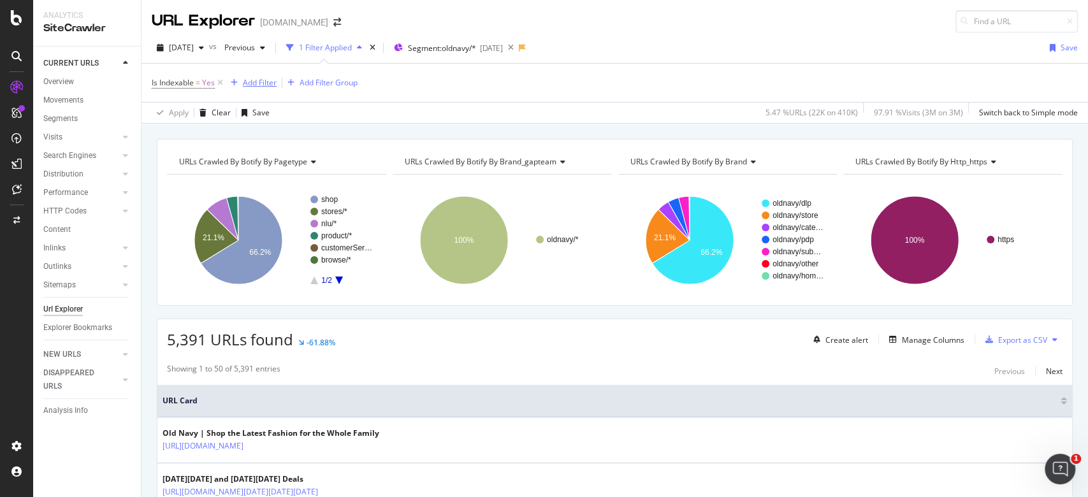
click at [259, 82] on div "Add Filter" at bounding box center [260, 82] width 34 height 11
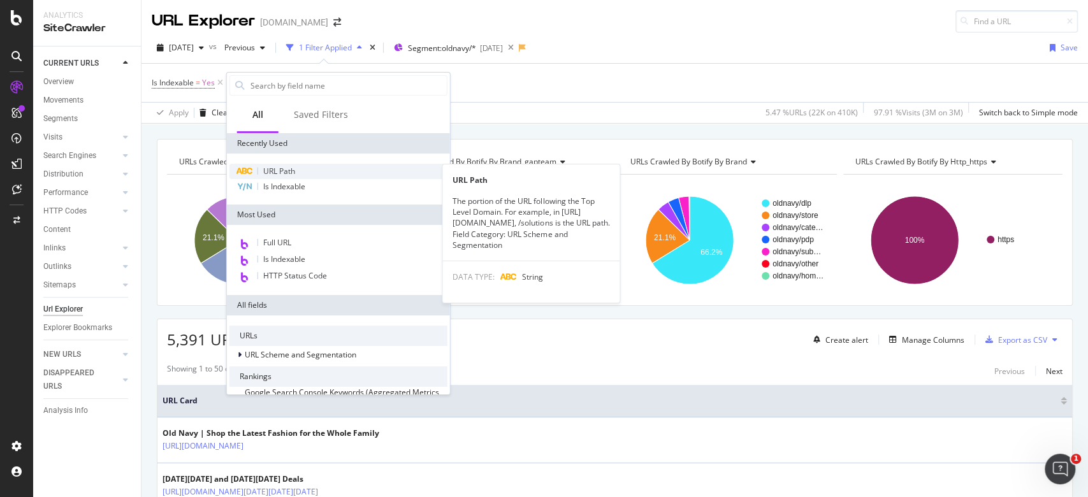
click at [287, 166] on span "URL Path" at bounding box center [279, 171] width 32 height 11
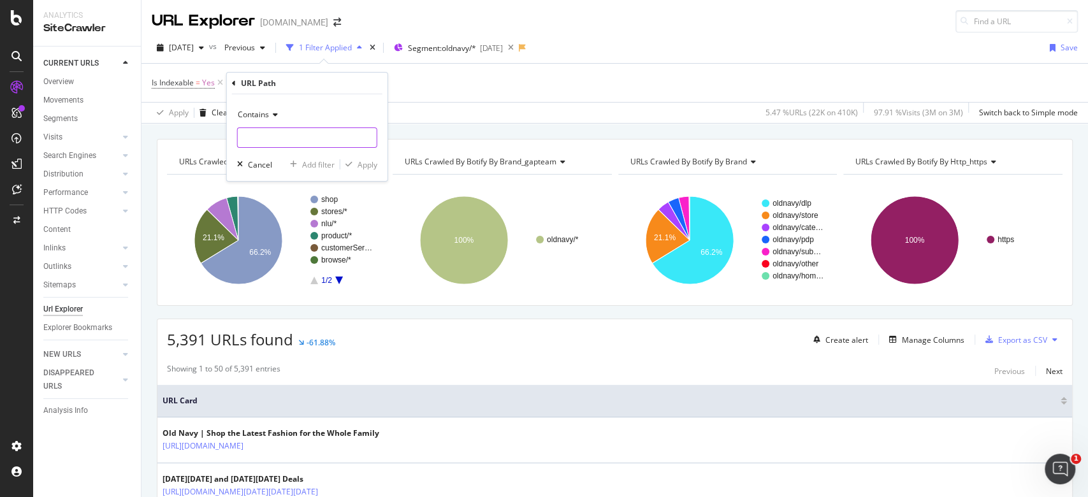
click at [326, 135] on input "text" at bounding box center [307, 137] width 139 height 20
type input "/product.do"
click at [366, 166] on div "Apply" at bounding box center [368, 164] width 20 height 11
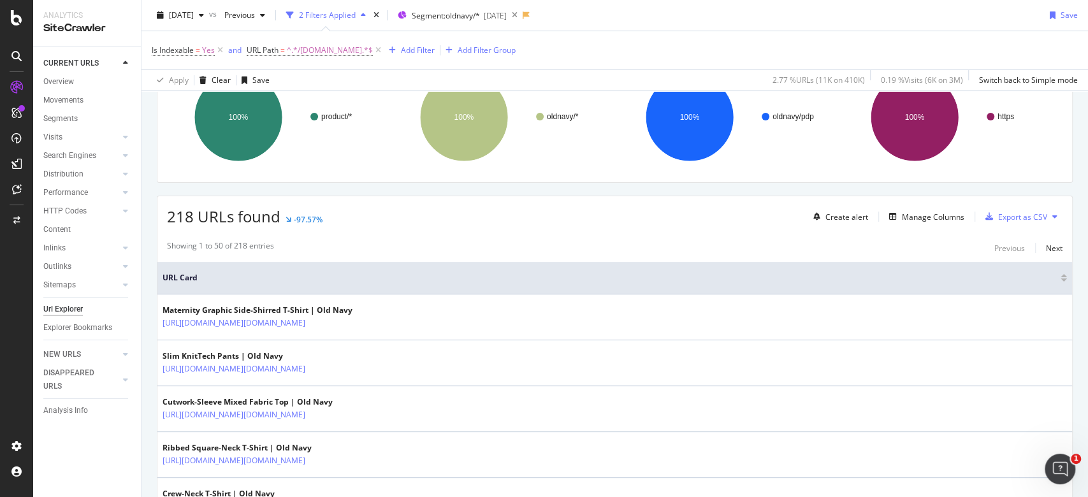
scroll to position [85, 0]
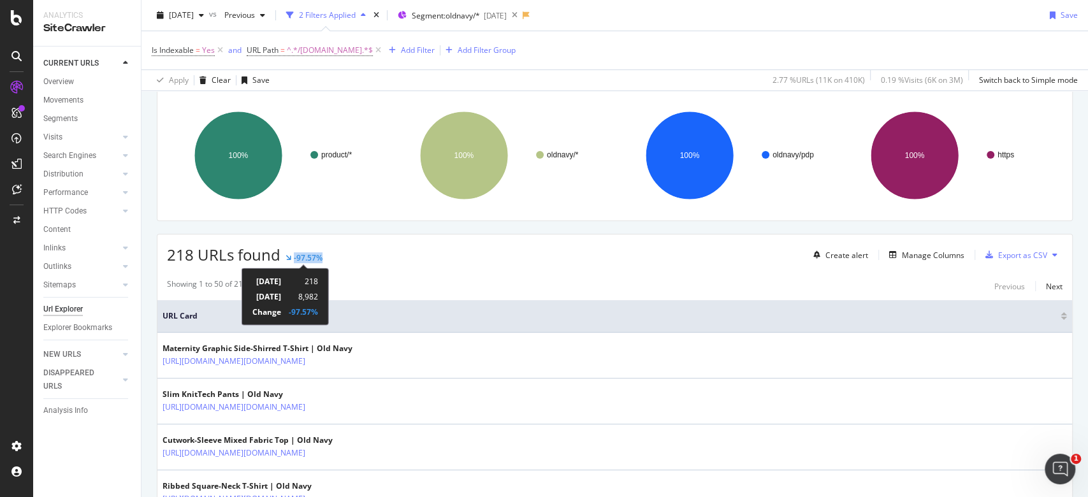
drag, startPoint x: 328, startPoint y: 261, endPoint x: 286, endPoint y: 258, distance: 41.6
click at [286, 258] on div "218 URLs found -97.57% Create alert Manage Columns Export as CSV" at bounding box center [614, 250] width 915 height 31
click at [349, 255] on div "218 URLs found -97.57% Create alert Manage Columns Export as CSV" at bounding box center [614, 250] width 915 height 31
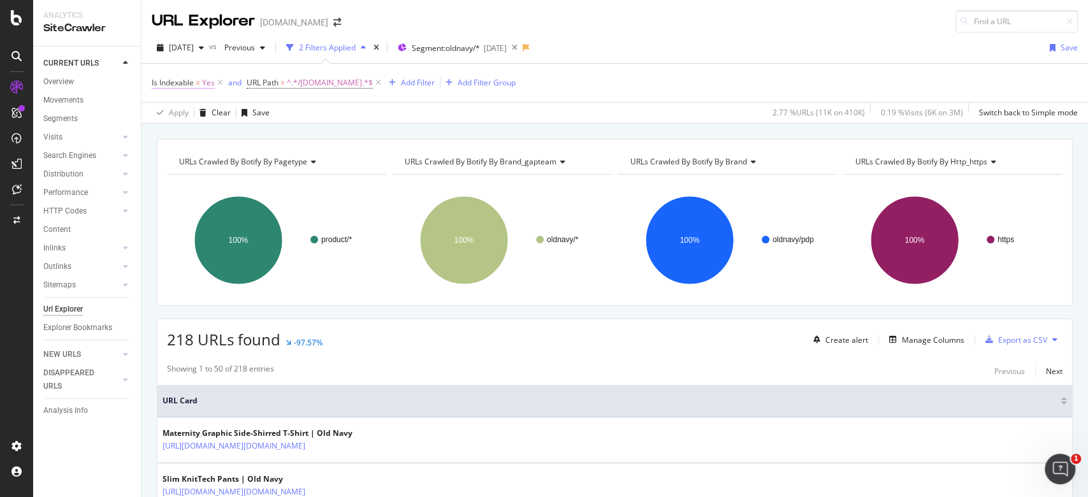
click at [198, 78] on span "=" at bounding box center [198, 82] width 4 height 11
click at [184, 134] on div "Yes" at bounding box center [233, 132] width 140 height 20
click at [180, 176] on div "No" at bounding box center [234, 175] width 136 height 17
click at [292, 155] on div "Apply" at bounding box center [293, 159] width 20 height 11
click at [671, 133] on div "URLs Crawled By Botify By pagetype Chart (by Value) Table Expand Export as CSV …" at bounding box center [615, 139] width 947 height 31
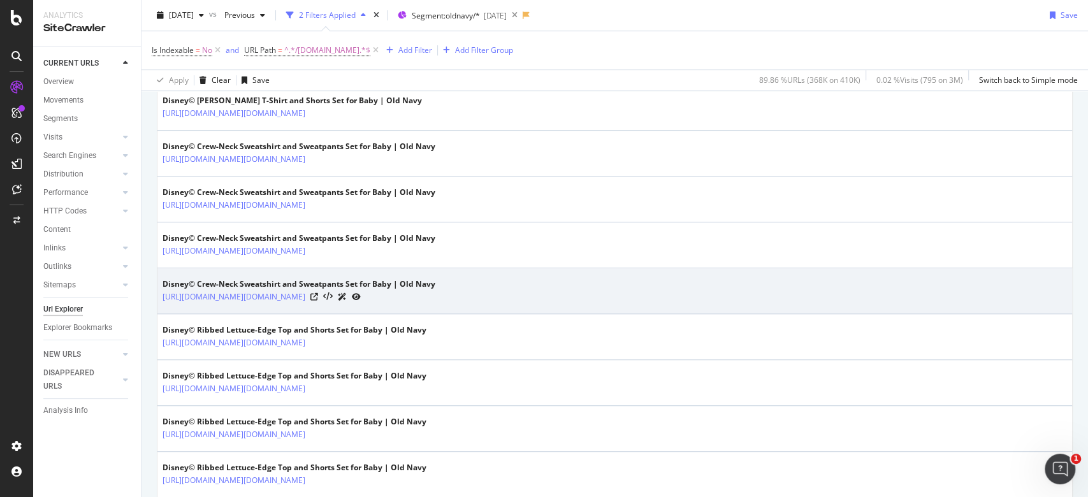
scroll to position [340, 0]
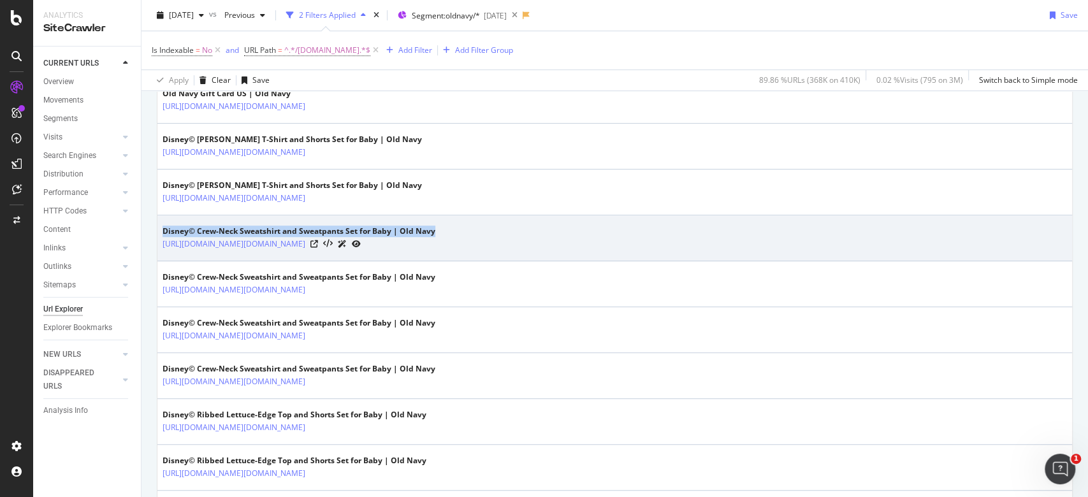
drag, startPoint x: 157, startPoint y: 224, endPoint x: 449, endPoint y: 232, distance: 292.1
click at [447, 229] on td "Disney© Crew-Neck Sweatshirt and Sweatpants Set for Baby | Old Navy https://old…" at bounding box center [614, 238] width 915 height 46
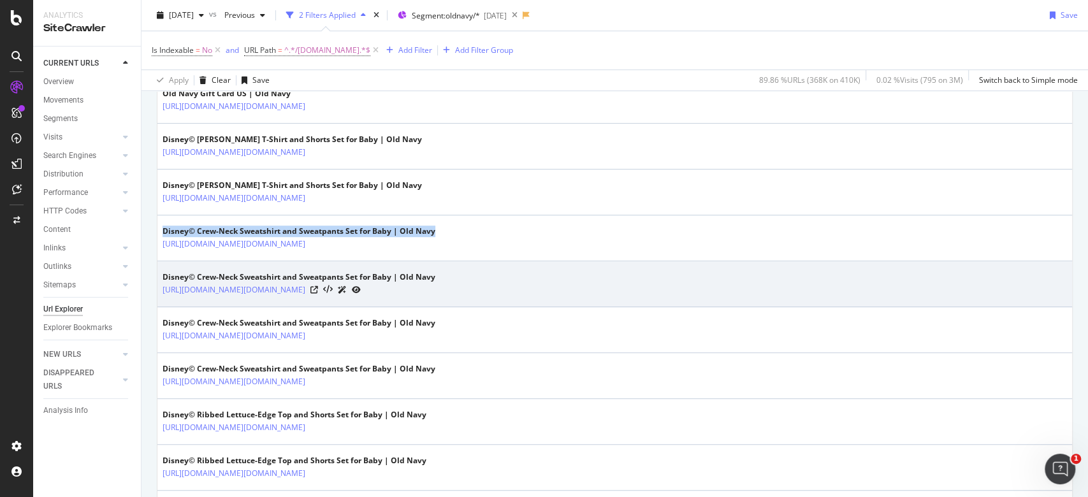
drag, startPoint x: 163, startPoint y: 268, endPoint x: 400, endPoint y: 305, distance: 240.0
click at [400, 305] on td "Disney© Crew-Neck Sweatshirt and Sweatpants Set for Baby | Old Navy https://old…" at bounding box center [614, 284] width 915 height 46
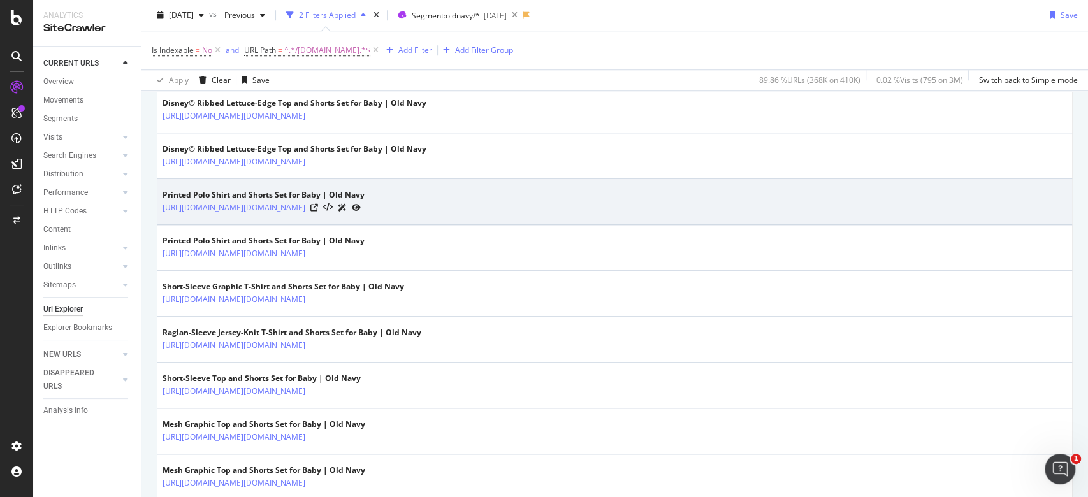
scroll to position [765, 0]
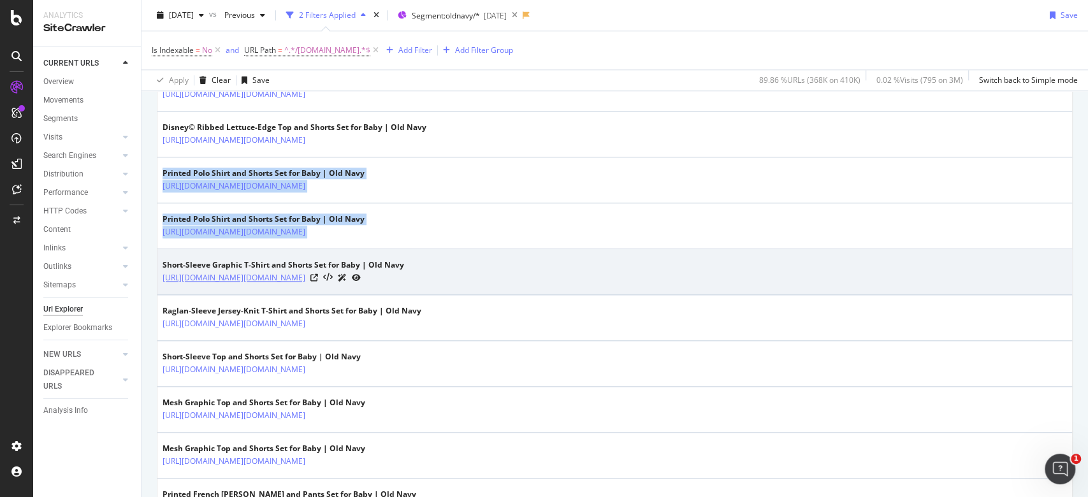
drag, startPoint x: 162, startPoint y: 157, endPoint x: 413, endPoint y: 275, distance: 277.5
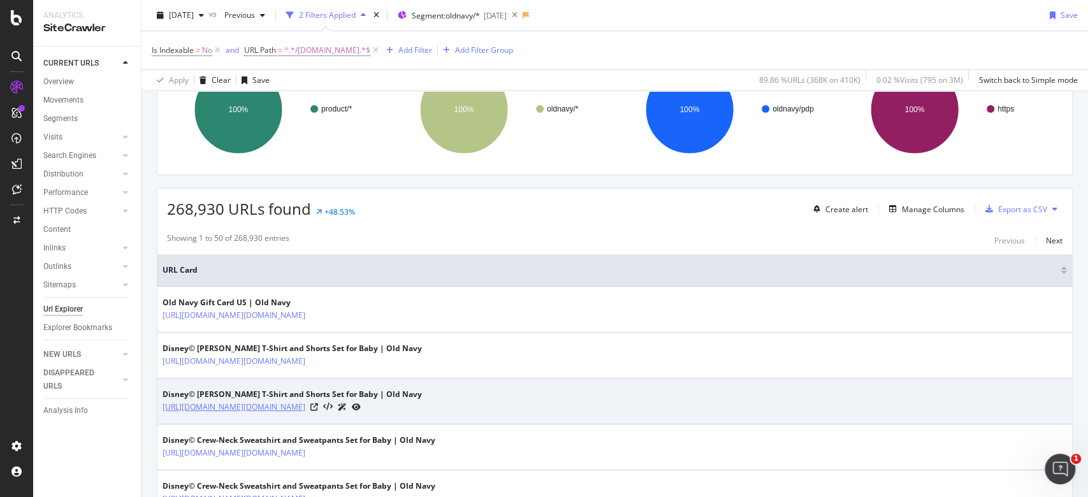
scroll to position [0, 0]
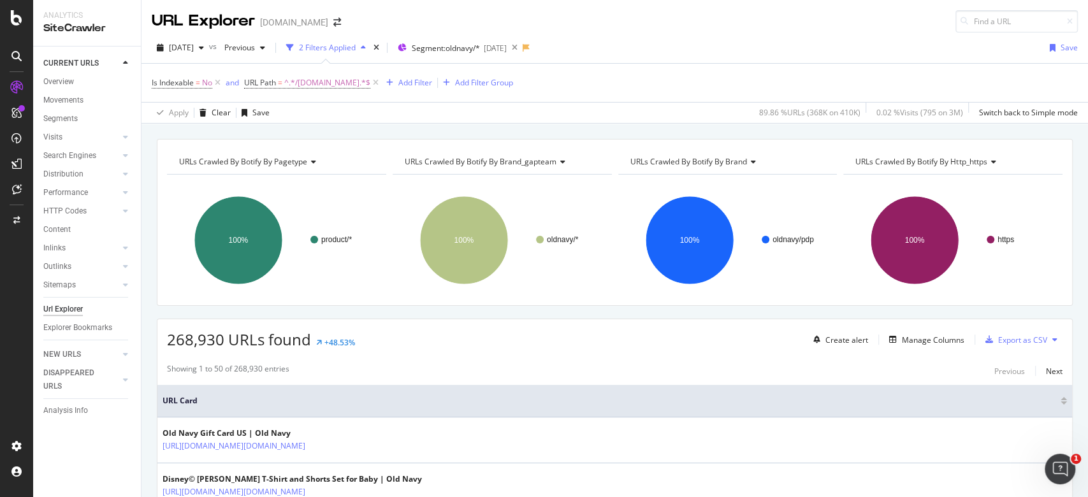
drag, startPoint x: 169, startPoint y: 324, endPoint x: 390, endPoint y: 336, distance: 221.5
click at [390, 336] on div "268,930 URLs found +48.53% Create alert Manage Columns Export as CSV" at bounding box center [614, 334] width 915 height 31
click at [393, 339] on div "268,930 URLs found +48.53% Create alert Manage Columns Export as CSV" at bounding box center [614, 334] width 915 height 31
drag, startPoint x: 393, startPoint y: 334, endPoint x: 150, endPoint y: 320, distance: 243.3
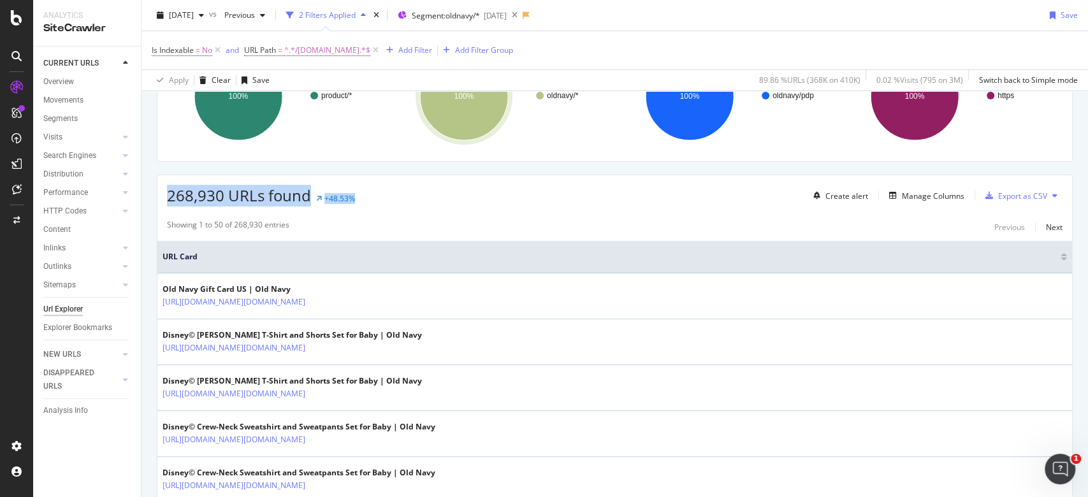
scroll to position [255, 0]
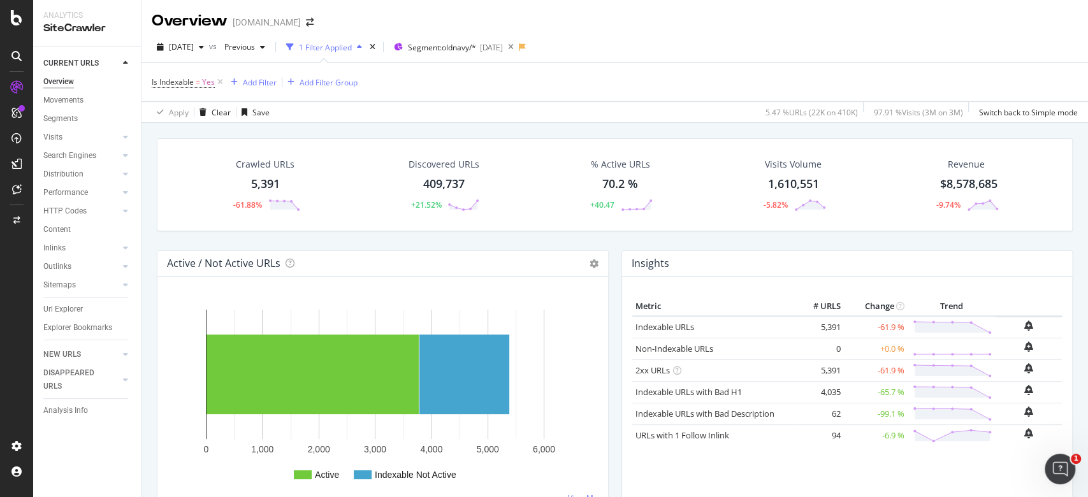
click at [260, 184] on div "5,391" at bounding box center [265, 184] width 29 height 17
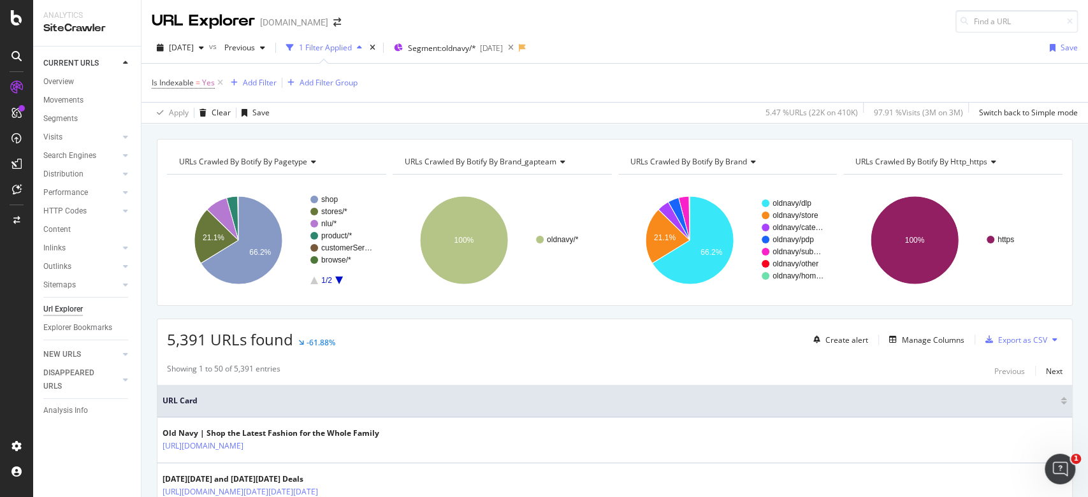
drag, startPoint x: 260, startPoint y: 184, endPoint x: 717, endPoint y: 132, distance: 460.0
click at [717, 132] on div "URLs Crawled By Botify By pagetype Chart (by Value) Table Expand Export as CSV …" at bounding box center [615, 139] width 947 height 31
click at [326, 82] on div "Add Filter Group" at bounding box center [329, 82] width 58 height 11
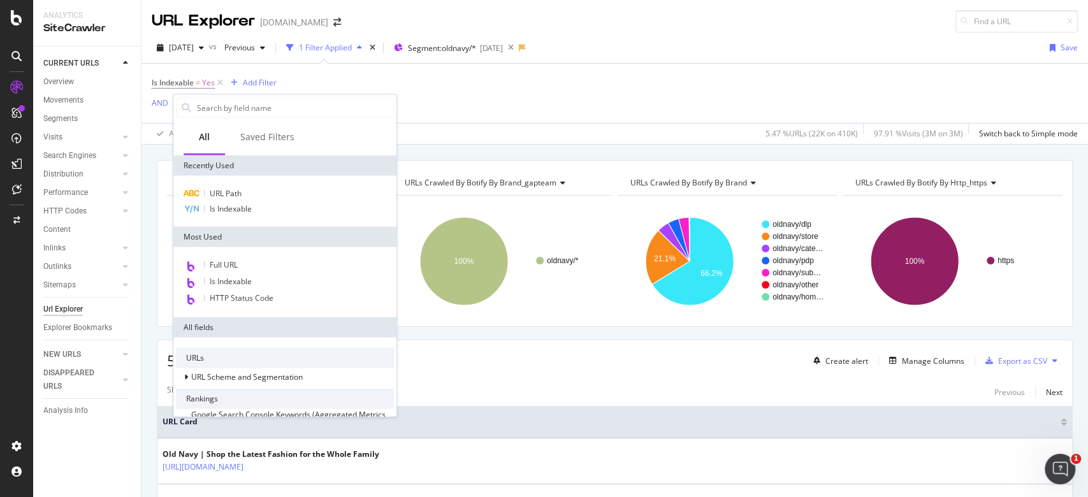
click at [233, 184] on div "URL Path Is Indexable" at bounding box center [284, 201] width 223 height 51
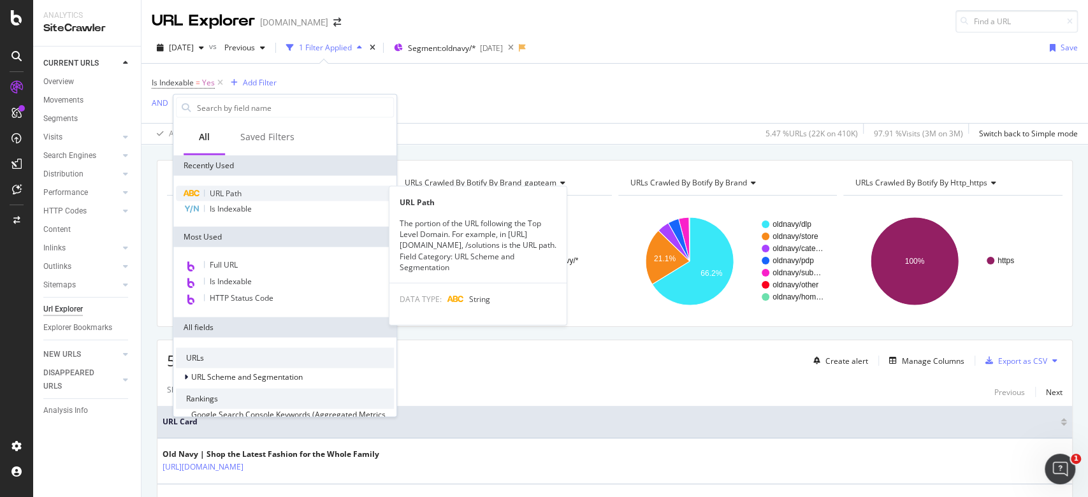
click at [236, 189] on span "URL Path" at bounding box center [226, 193] width 32 height 11
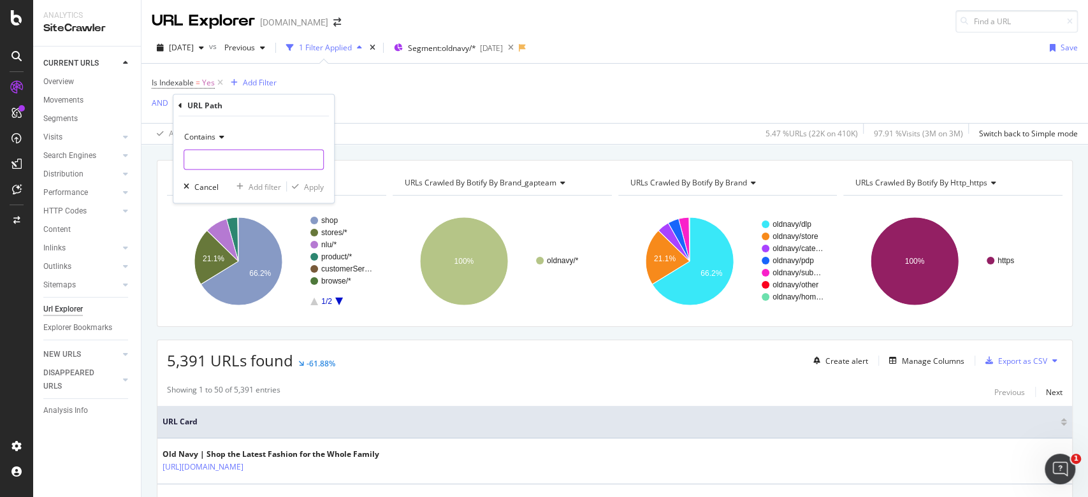
click at [260, 161] on input "text" at bounding box center [253, 160] width 139 height 20
type input "/product.do"
click at [306, 183] on div "Apply" at bounding box center [314, 186] width 20 height 11
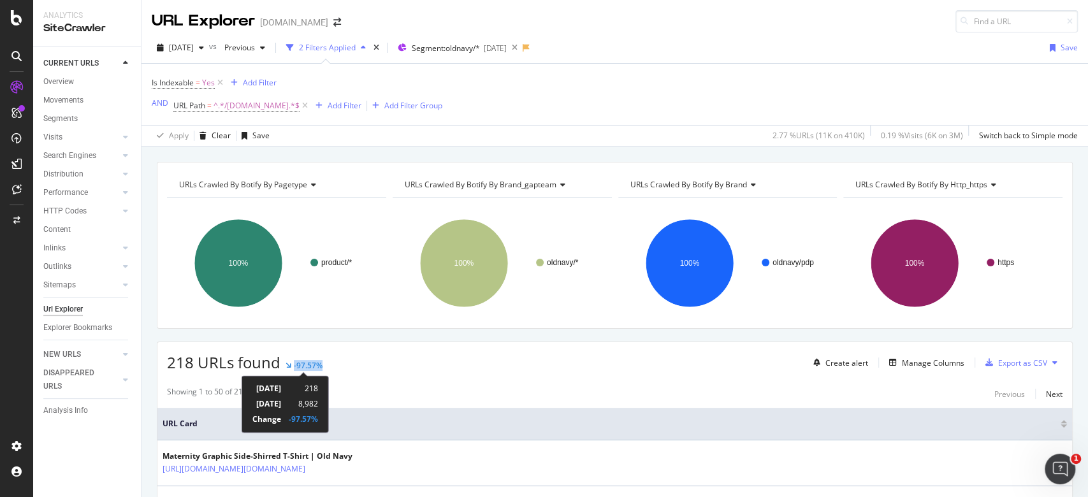
drag, startPoint x: 333, startPoint y: 368, endPoint x: 285, endPoint y: 365, distance: 47.9
click at [285, 365] on div "218 URLs found -97.57% Create alert Manage Columns Export as CSV" at bounding box center [614, 357] width 915 height 31
click at [326, 365] on div "218 URLs found -97.57% Create alert Manage Columns Export as CSV" at bounding box center [614, 357] width 915 height 31
drag, startPoint x: 324, startPoint y: 360, endPoint x: 287, endPoint y: 360, distance: 37.6
click at [287, 360] on div "218 URLs found -97.57% Create alert Manage Columns Export as CSV" at bounding box center [614, 357] width 915 height 31
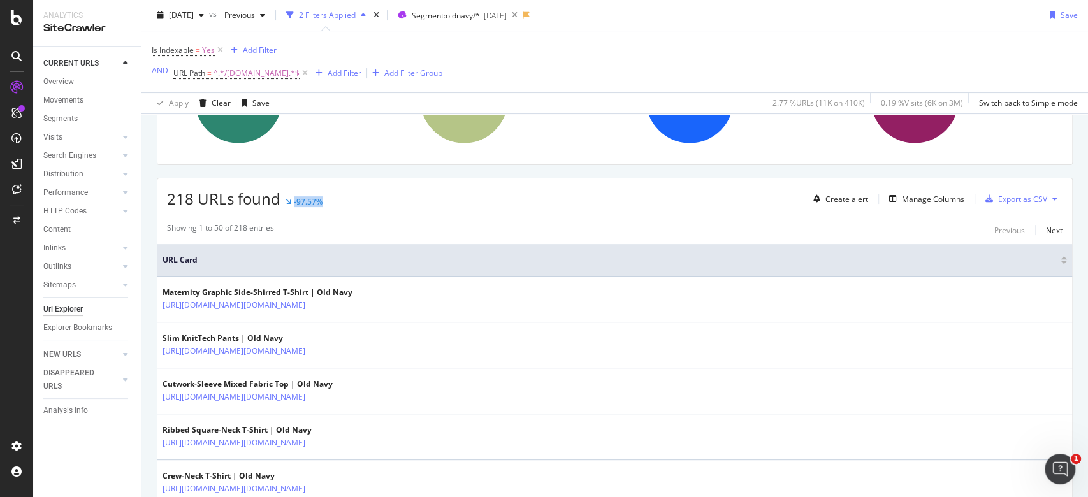
scroll to position [85, 0]
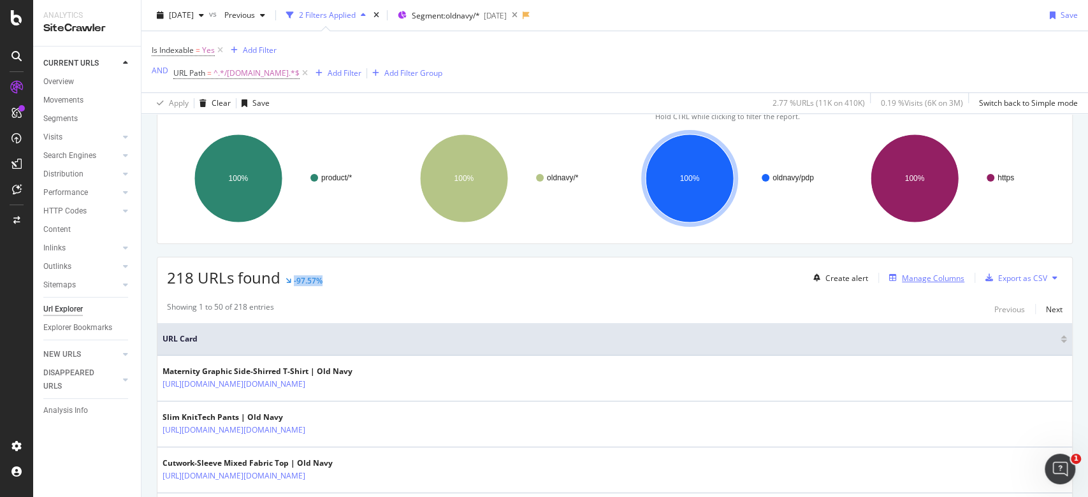
click at [933, 277] on div "Manage Columns" at bounding box center [933, 278] width 62 height 11
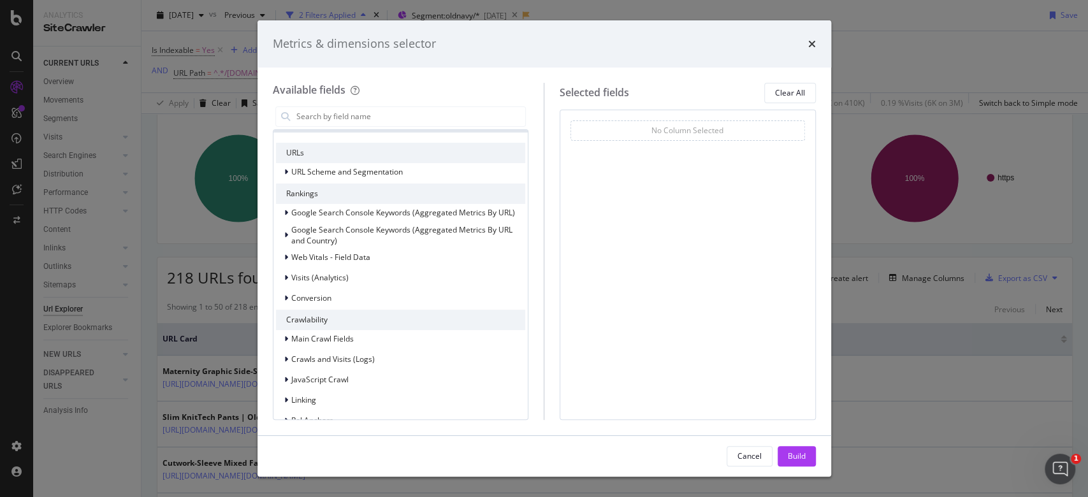
scroll to position [0, 0]
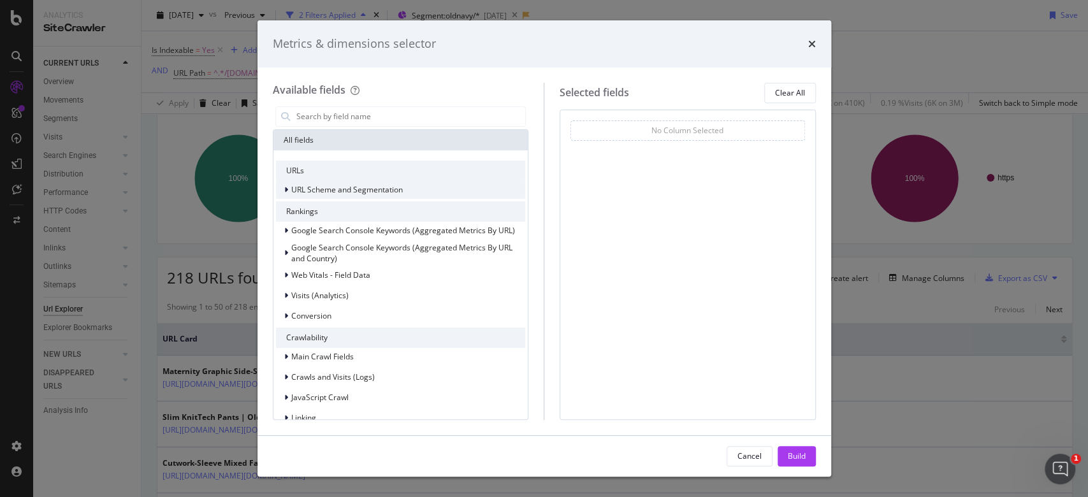
click at [286, 189] on icon "modal" at bounding box center [286, 190] width 4 height 8
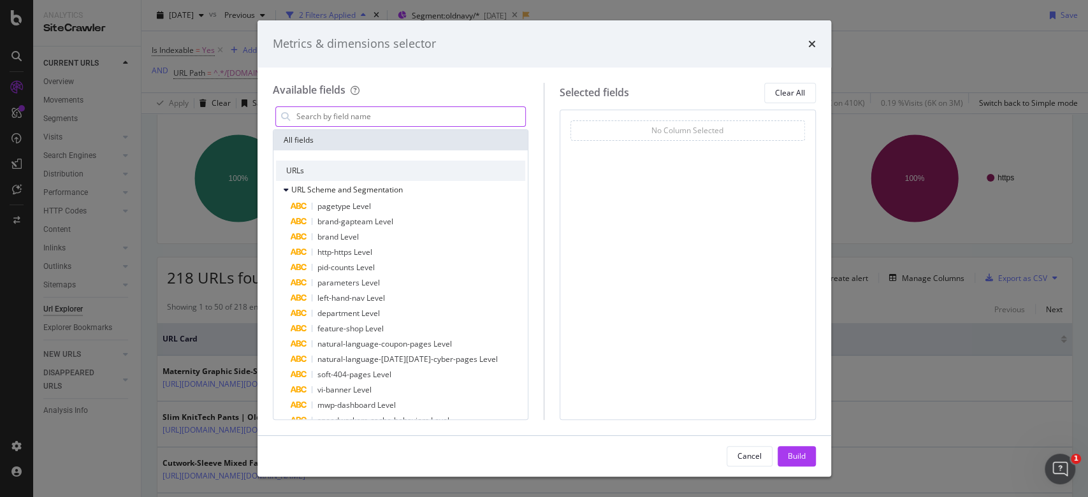
click at [367, 124] on input "modal" at bounding box center [410, 116] width 231 height 19
click at [375, 108] on input "modal" at bounding box center [410, 116] width 231 height 19
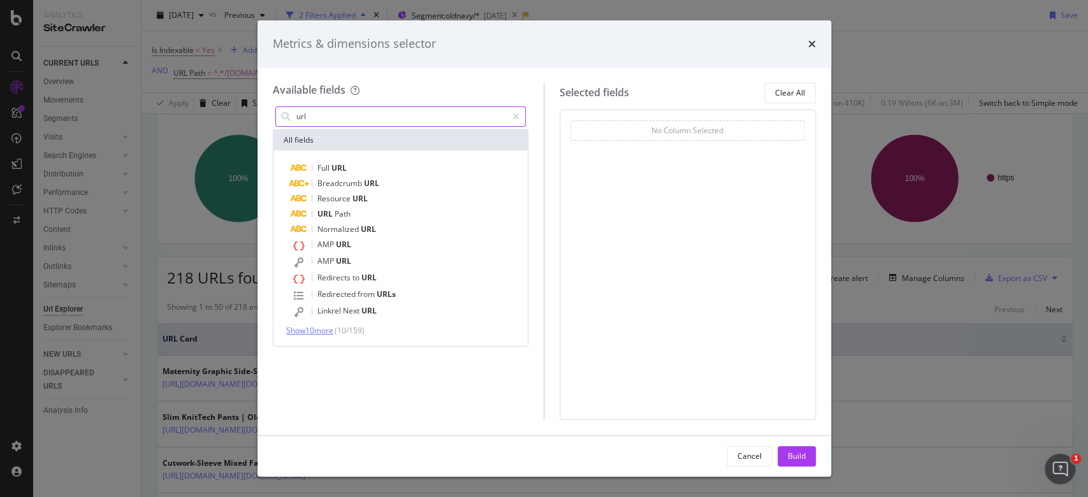
type input "url"
drag, startPoint x: 301, startPoint y: 329, endPoint x: 397, endPoint y: 385, distance: 111.4
click at [397, 385] on div "url All fields Full URL Breadcrumb URL Resource URL URL Path Normalized URL AMP…" at bounding box center [401, 262] width 256 height 316
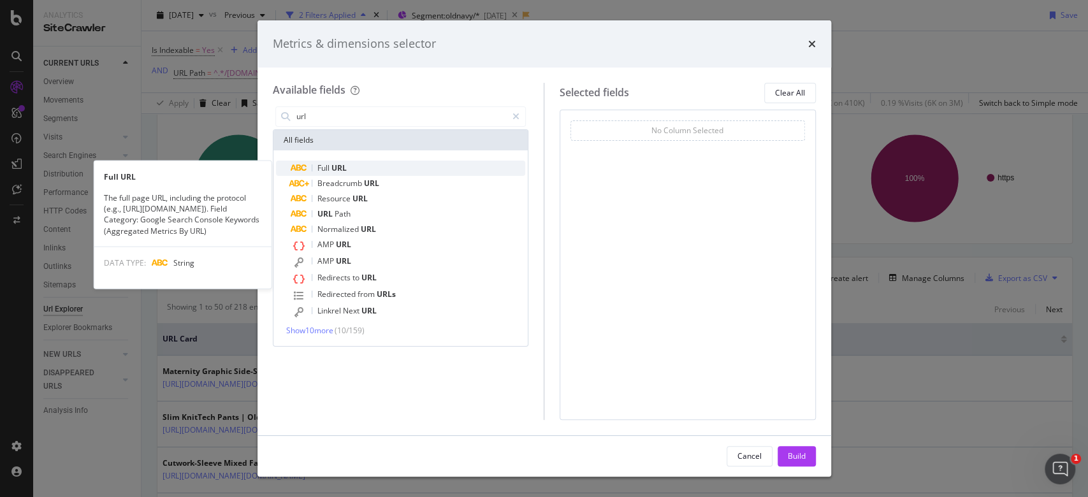
click at [330, 168] on span "Full" at bounding box center [324, 168] width 14 height 11
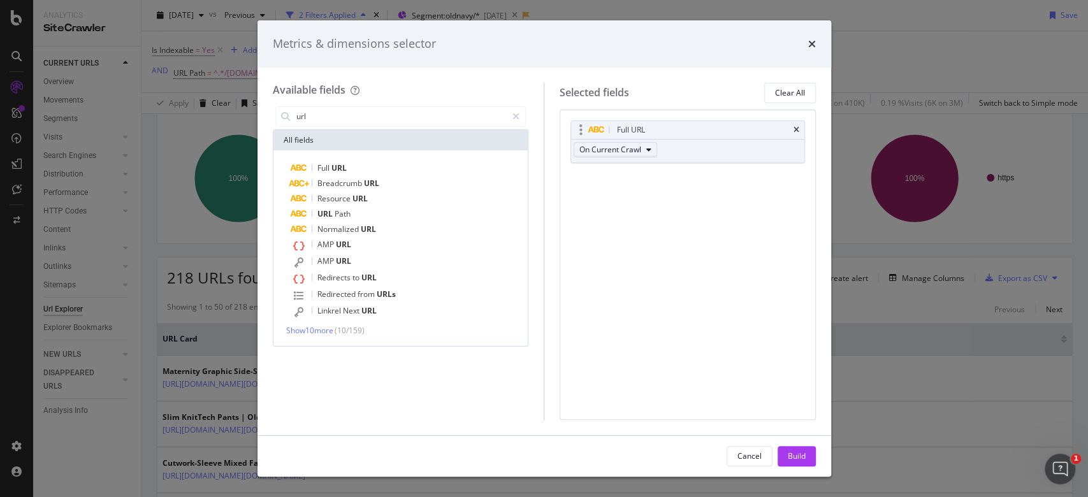
click at [644, 147] on button "On Current Crawl" at bounding box center [616, 149] width 84 height 15
click at [644, 195] on span "On Compared Crawl" at bounding box center [621, 195] width 72 height 11
click at [661, 147] on button "On Compared Crawl" at bounding box center [621, 149] width 94 height 15
click at [727, 156] on div "Previous Full URL On Compared Crawl" at bounding box center [688, 141] width 235 height 43
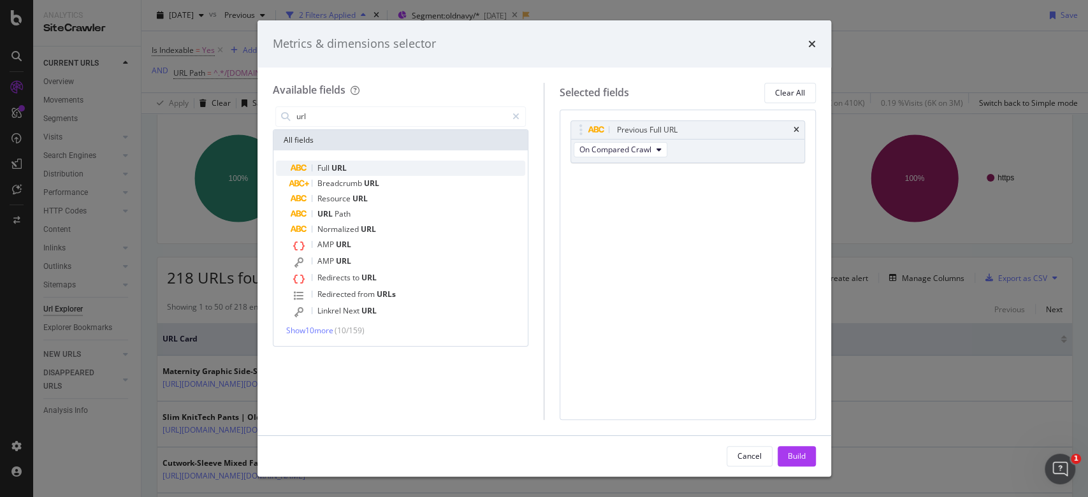
click at [337, 166] on span "URL" at bounding box center [338, 168] width 15 height 11
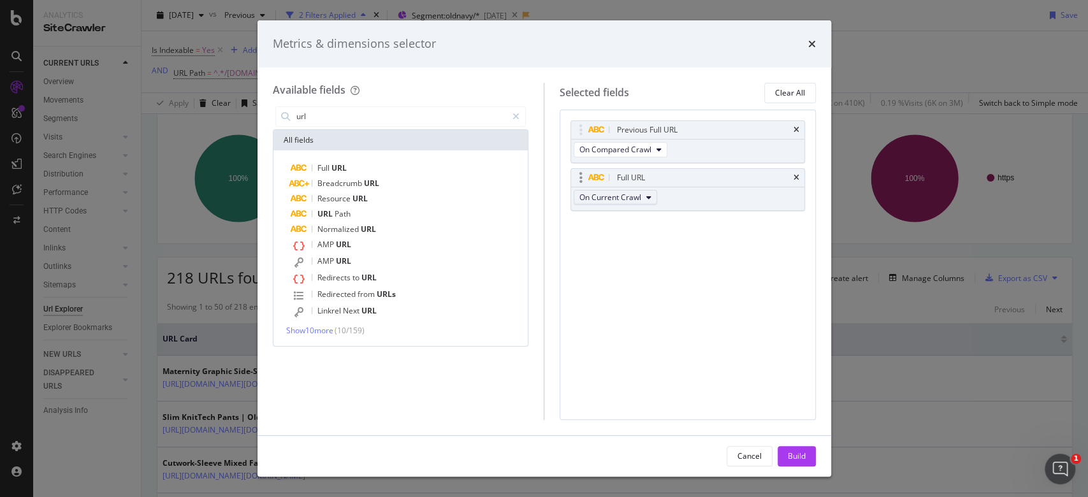
click at [642, 193] on button "On Current Crawl" at bounding box center [616, 197] width 84 height 15
click at [773, 251] on div "Previous Full URL On Compared Crawl Full URL On Current Crawl You can use this …" at bounding box center [688, 265] width 256 height 310
click at [794, 174] on icon "times" at bounding box center [797, 178] width 6 height 8
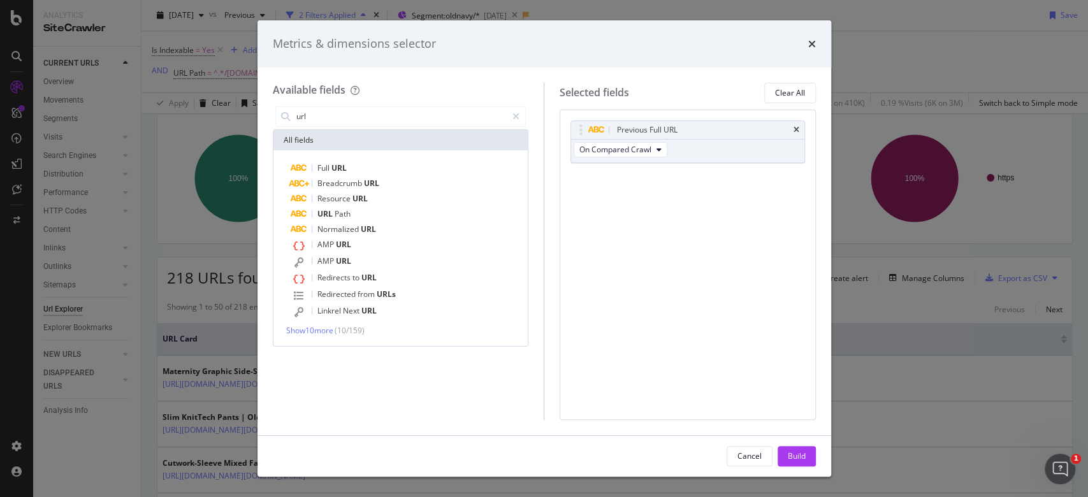
drag, startPoint x: 566, startPoint y: 363, endPoint x: 530, endPoint y: 400, distance: 51.8
click at [530, 400] on div "Available fields url All fields Full URL Breadcrumb URL Resource URL URL Path N…" at bounding box center [409, 251] width 272 height 337
click at [793, 463] on div "Build" at bounding box center [797, 456] width 18 height 19
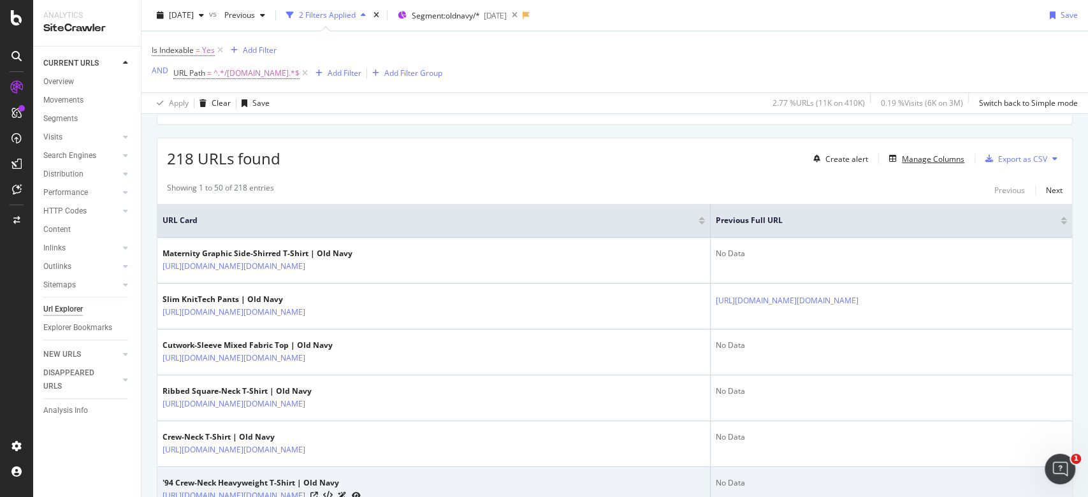
scroll to position [85, 0]
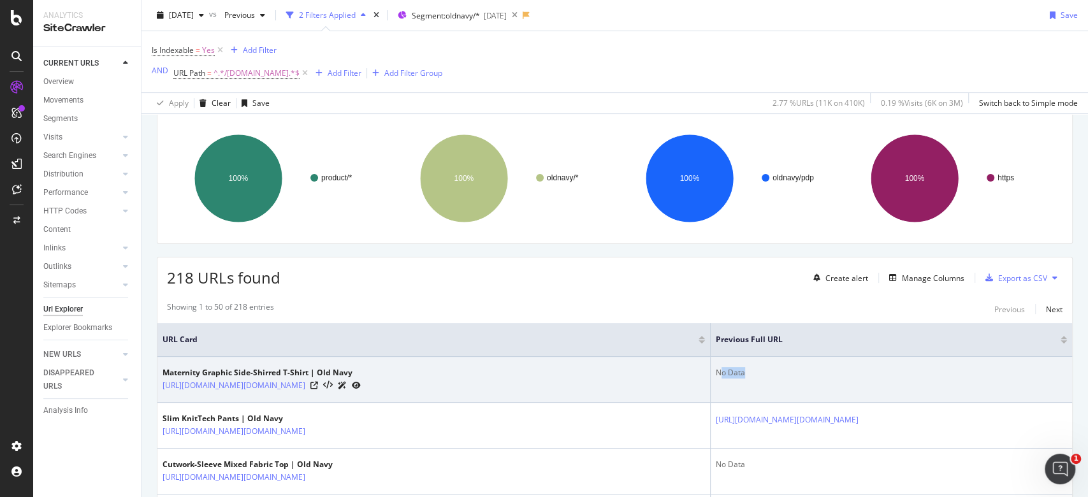
drag, startPoint x: 708, startPoint y: 372, endPoint x: 382, endPoint y: 400, distance: 327.0
click at [634, 379] on tr "Maternity Graphic Side-Shirred T-Shirt | Old Navy https://oldnavy.gap.com/brows…" at bounding box center [614, 380] width 915 height 46
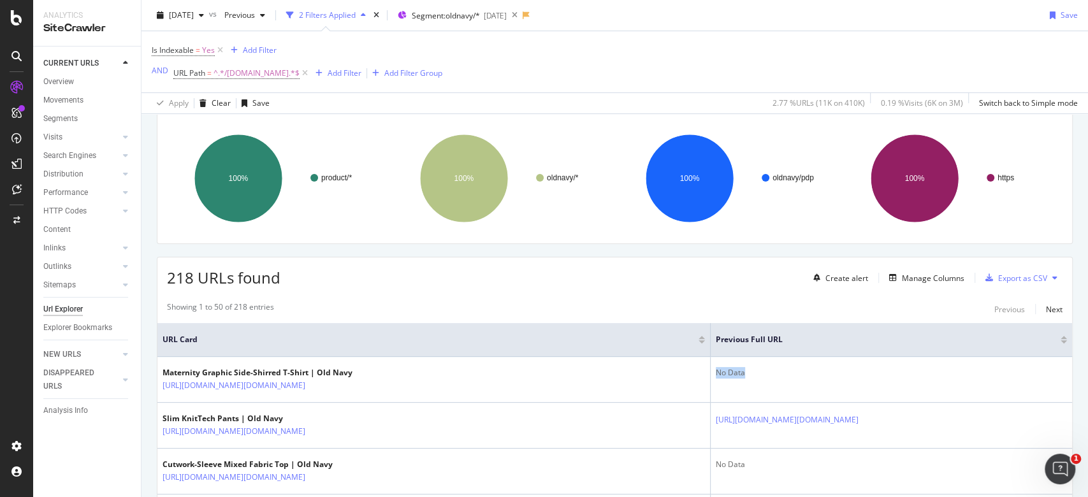
drag, startPoint x: 380, startPoint y: 388, endPoint x: 416, endPoint y: 326, distance: 71.9
click at [164, 390] on div "https://oldnavy.gap.com/browse/product.do?pid=818102072" at bounding box center [262, 385] width 198 height 13
drag, startPoint x: 709, startPoint y: 379, endPoint x: 644, endPoint y: 297, distance: 104.8
click at [636, 363] on tr "Maternity Graphic Side-Shirred T-Shirt | Old Navy https://oldnavy.gap.com/brows…" at bounding box center [614, 380] width 915 height 46
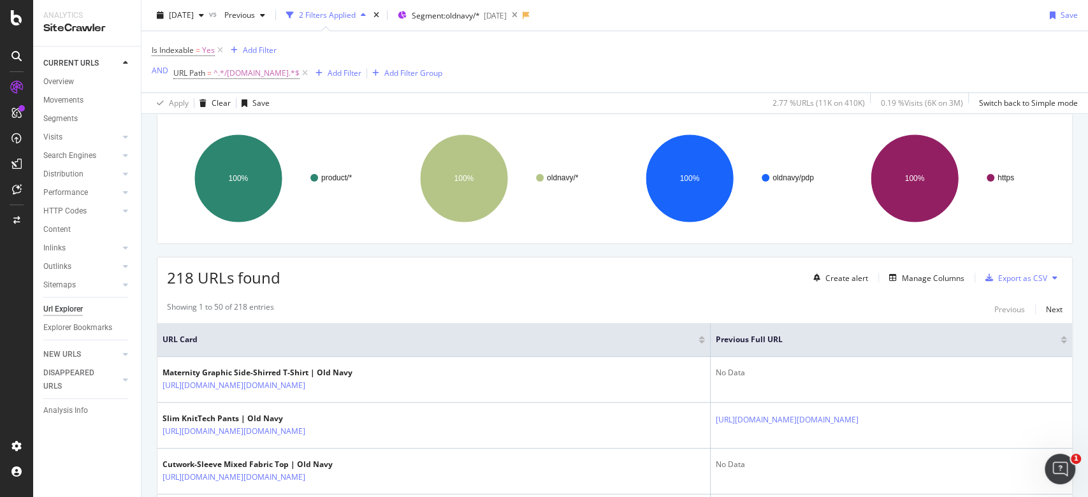
drag, startPoint x: 721, startPoint y: 375, endPoint x: 616, endPoint y: 278, distance: 143.0
click at [711, 366] on td "No Data" at bounding box center [891, 380] width 361 height 46
click at [614, 272] on div "218 URLs found Create alert Manage Columns Export as CSV" at bounding box center [614, 273] width 915 height 31
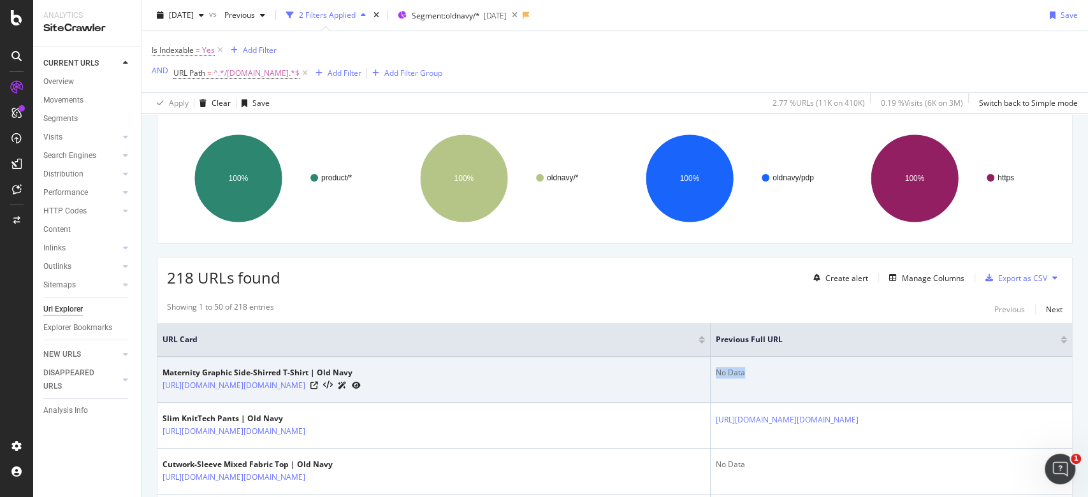
drag, startPoint x: 680, startPoint y: 370, endPoint x: 636, endPoint y: 375, distance: 44.3
click at [711, 375] on td "No Data" at bounding box center [891, 380] width 361 height 46
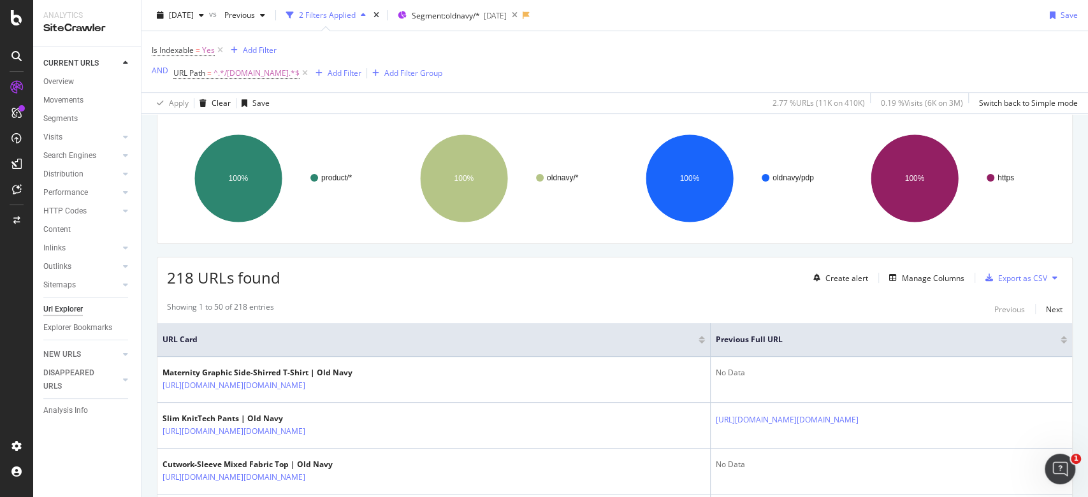
click at [649, 285] on div "218 URLs found Create alert Manage Columns Export as CSV" at bounding box center [614, 273] width 915 height 31
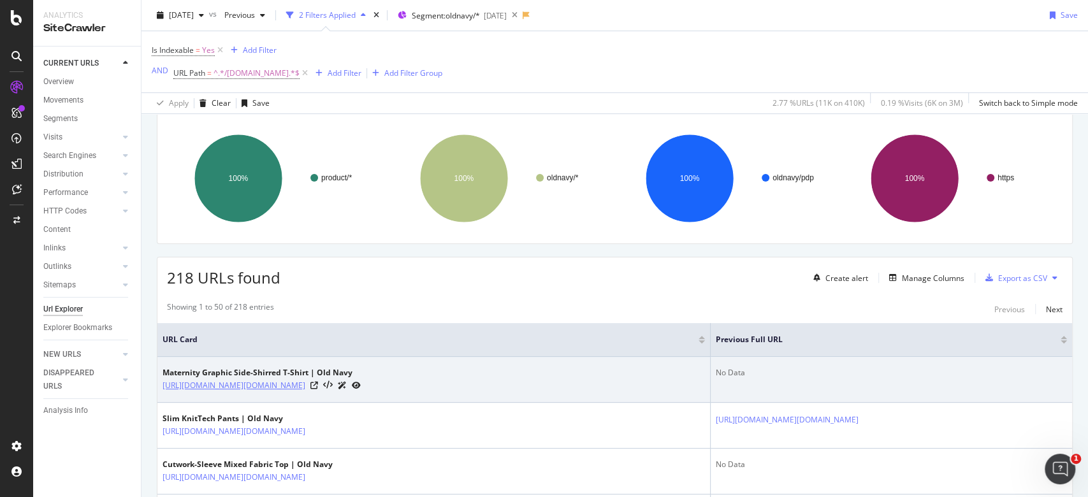
drag, startPoint x: 379, startPoint y: 384, endPoint x: 338, endPoint y: 385, distance: 40.2
click at [338, 385] on div "https://oldnavy.gap.com/browse/product.do?pid=818102072" at bounding box center [262, 385] width 198 height 13
click at [782, 384] on td "No Data" at bounding box center [891, 380] width 361 height 46
drag, startPoint x: 760, startPoint y: 375, endPoint x: 644, endPoint y: 360, distance: 116.4
click at [711, 362] on td "No Data" at bounding box center [891, 380] width 361 height 46
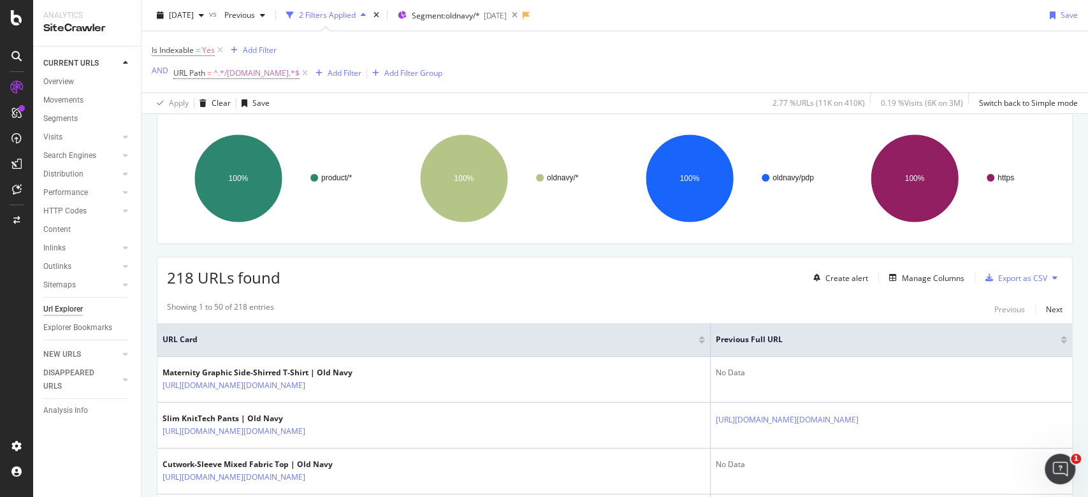
click at [518, 280] on div "218 URLs found Create alert Manage Columns Export as CSV" at bounding box center [614, 273] width 915 height 31
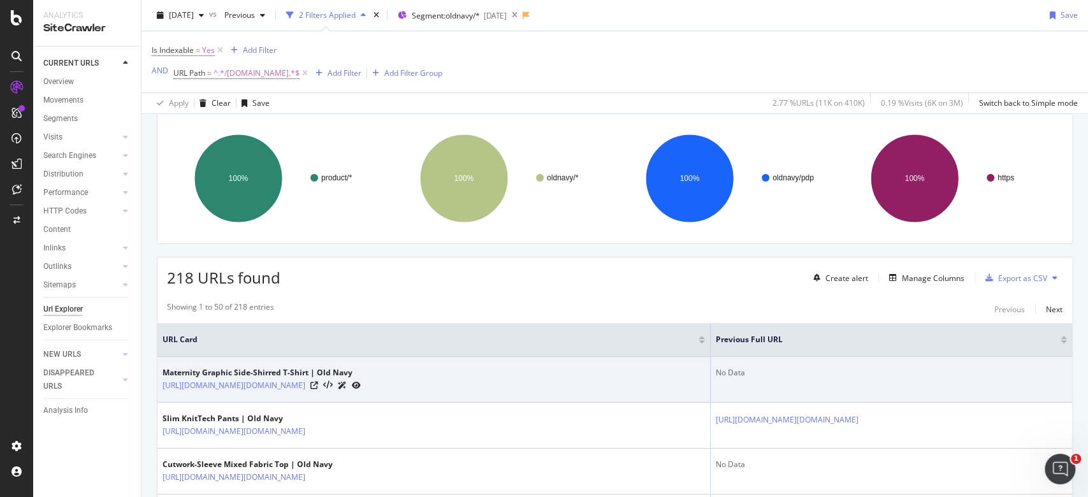
drag, startPoint x: 380, startPoint y: 383, endPoint x: 338, endPoint y: 374, distance: 43.1
click at [340, 383] on div "https://oldnavy.gap.com/browse/product.do?pid=818102072" at bounding box center [262, 385] width 198 height 13
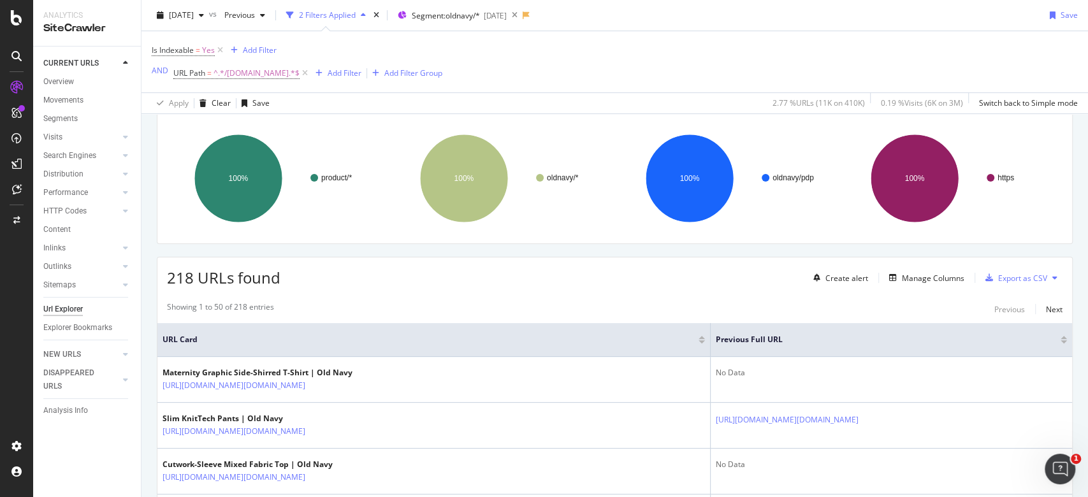
drag, startPoint x: 534, startPoint y: 275, endPoint x: 539, endPoint y: 281, distance: 8.1
click at [534, 275] on div "218 URLs found Create alert Manage Columns Export as CSV" at bounding box center [614, 273] width 915 height 31
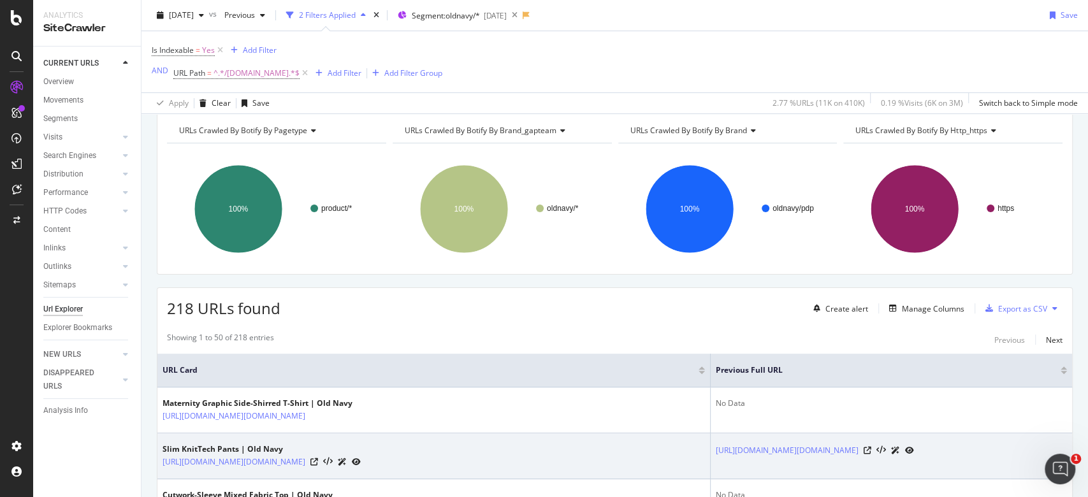
scroll to position [170, 0]
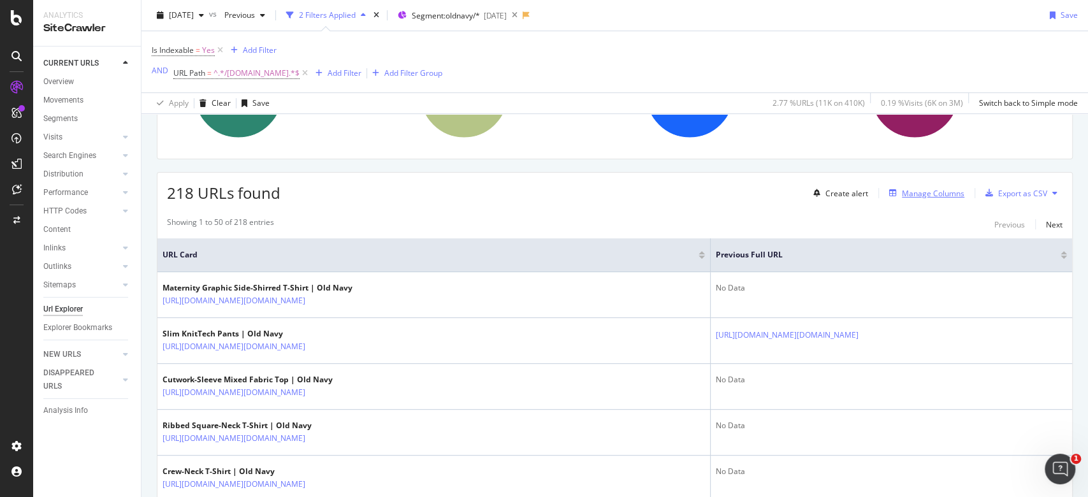
click at [902, 189] on div "Manage Columns" at bounding box center [933, 193] width 62 height 11
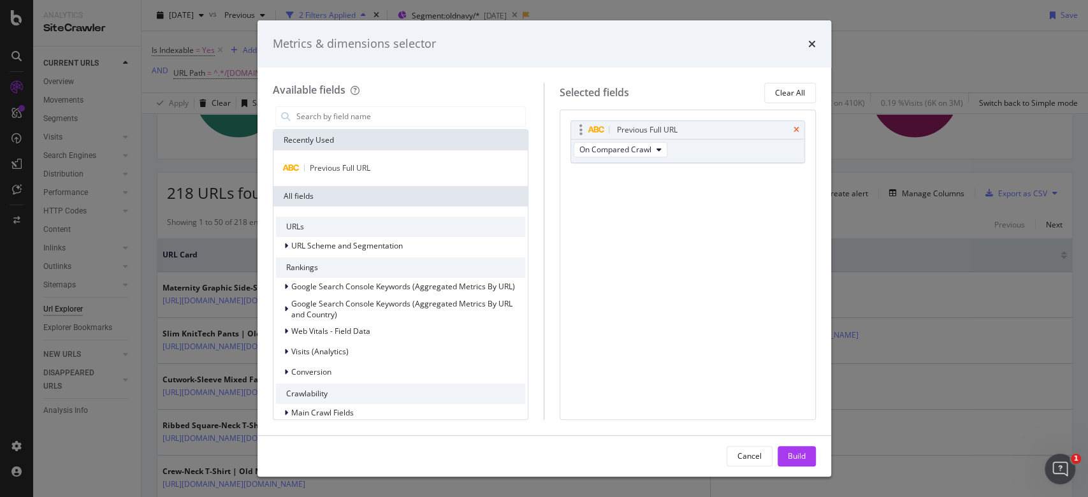
click at [796, 126] on icon "times" at bounding box center [797, 130] width 6 height 8
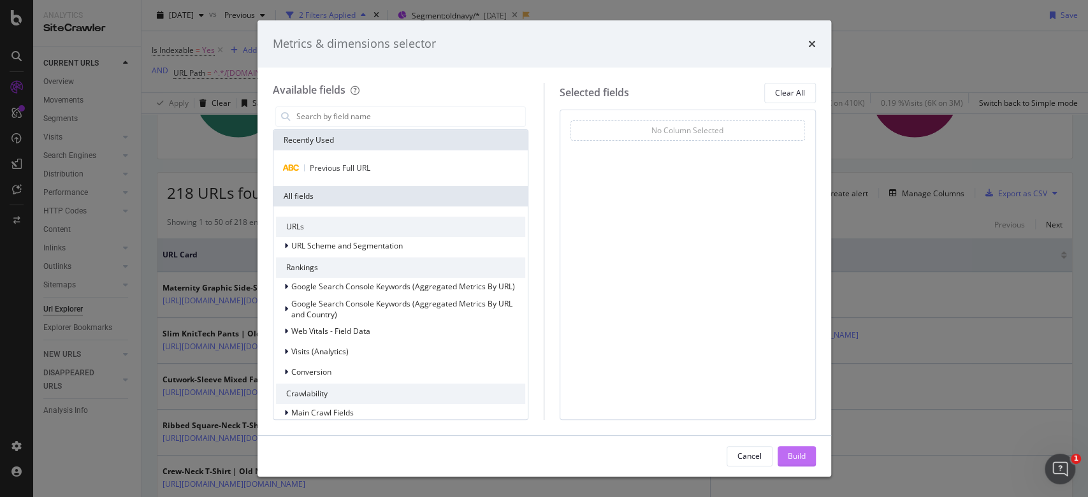
click at [796, 464] on div "Build" at bounding box center [797, 456] width 18 height 19
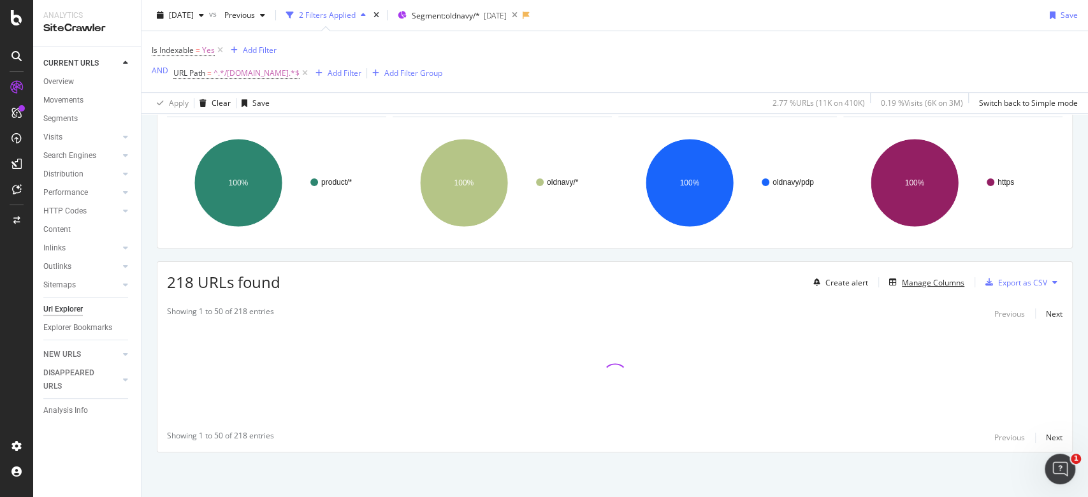
scroll to position [79, 0]
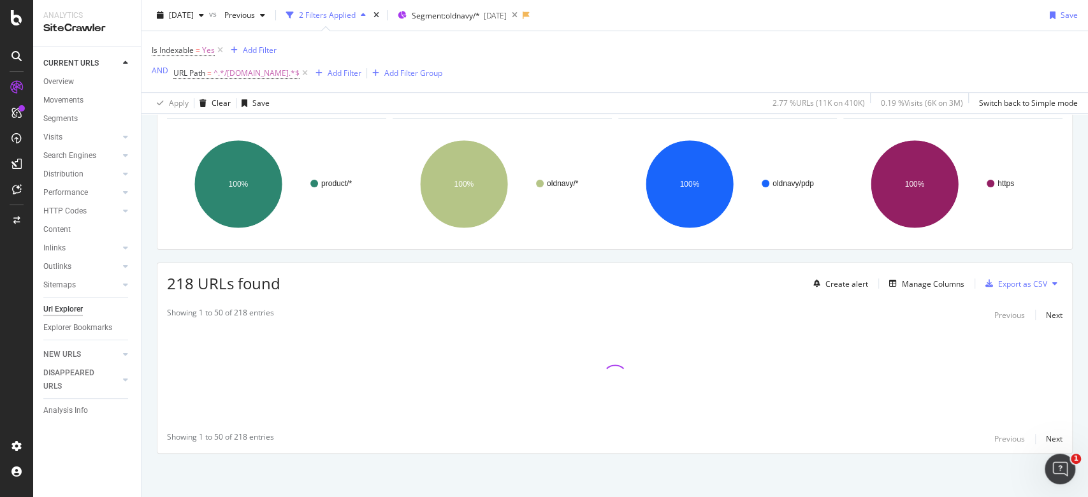
click at [799, 452] on div "Showing 1 to 50 of 218 entries Previous Next Showing 1 to 50 of 218 entries Pre…" at bounding box center [614, 377] width 915 height 152
click at [182, 40] on div "Is Indexable = Yes Add Filter AND URL Path = ^.*/product.do.*$ Add Filter Add F…" at bounding box center [615, 61] width 926 height 61
click at [185, 48] on span "Is Indexable" at bounding box center [173, 50] width 42 height 11
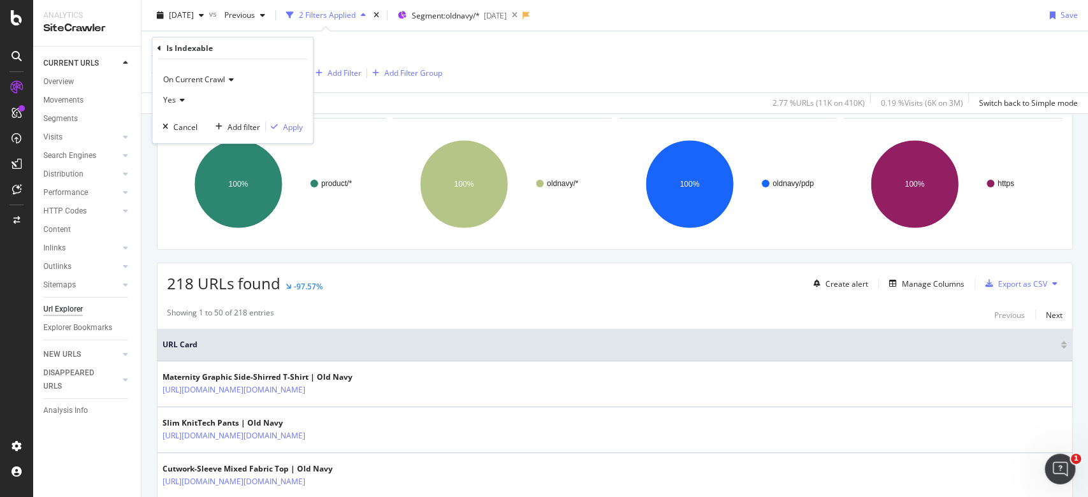
click at [185, 94] on div "Yes" at bounding box center [233, 100] width 140 height 20
click at [170, 140] on span "No" at bounding box center [174, 142] width 10 height 11
click at [281, 126] on div "button" at bounding box center [274, 127] width 17 height 8
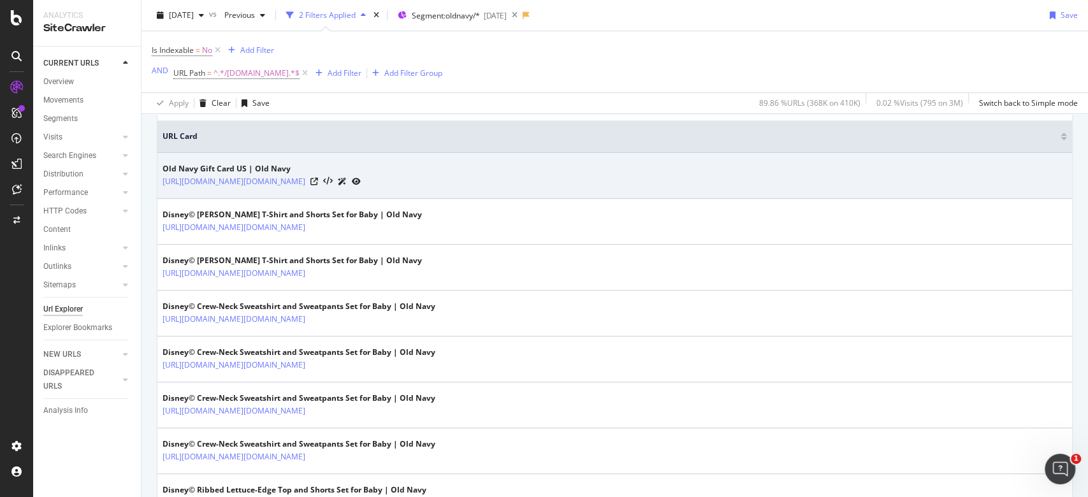
scroll to position [249, 0]
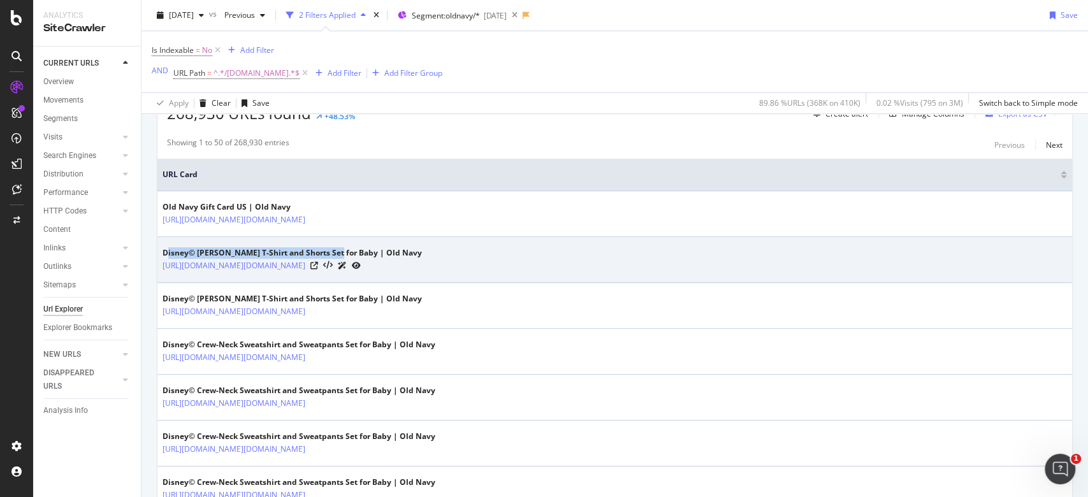
drag, startPoint x: 168, startPoint y: 251, endPoint x: 334, endPoint y: 252, distance: 165.7
click at [334, 252] on div "Disney© Henley T-Shirt and Shorts Set for Baby | Old Navy" at bounding box center [292, 252] width 259 height 11
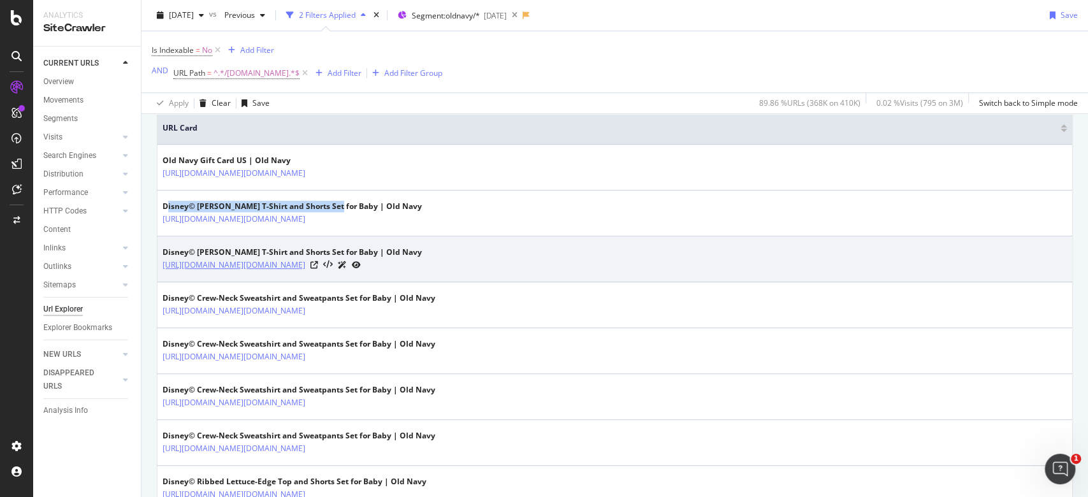
scroll to position [334, 0]
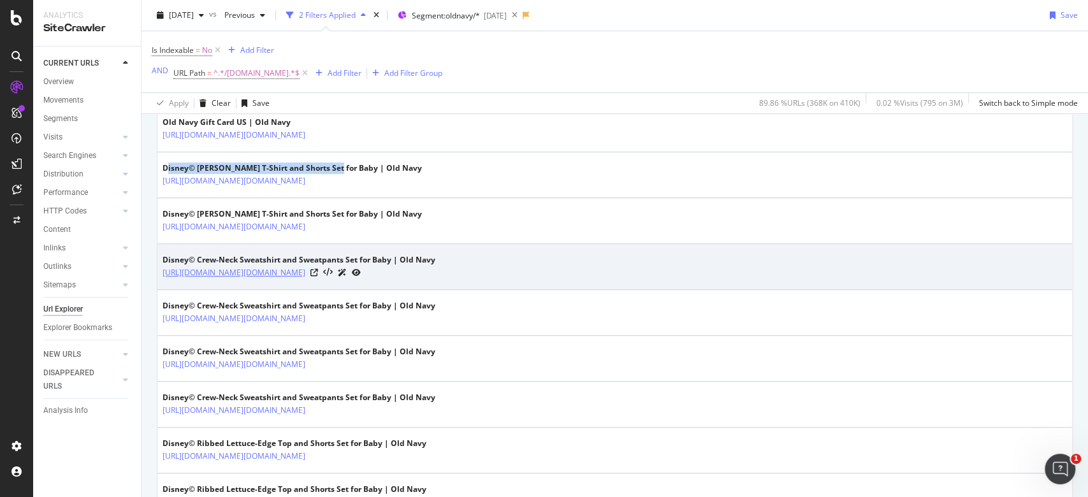
drag, startPoint x: 191, startPoint y: 259, endPoint x: 305, endPoint y: 266, distance: 114.3
click at [305, 266] on div "Disney© Crew-Neck Sweatshirt and Sweatpants Set for Baby | Old Navy https://old…" at bounding box center [299, 266] width 273 height 25
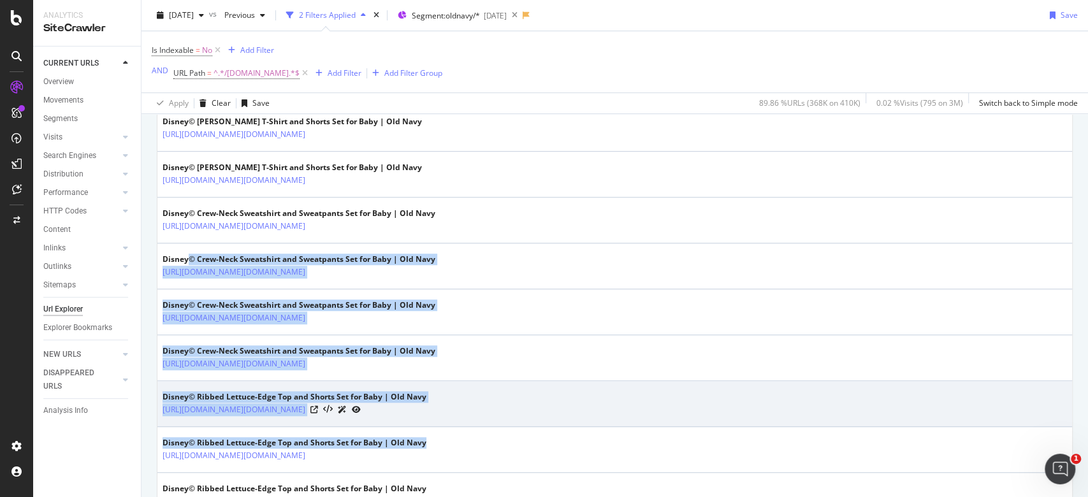
scroll to position [419, 0]
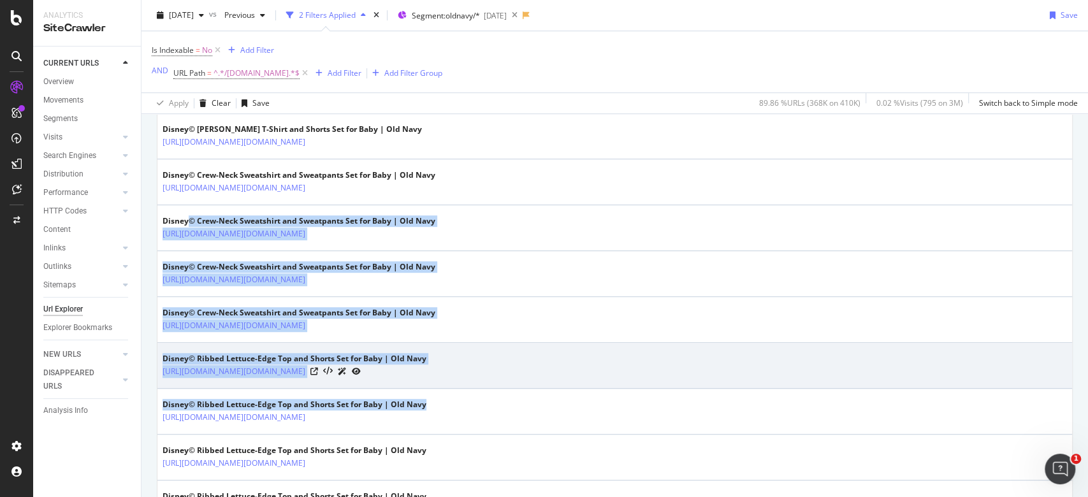
drag, startPoint x: 189, startPoint y: 303, endPoint x: 423, endPoint y: 380, distance: 246.7
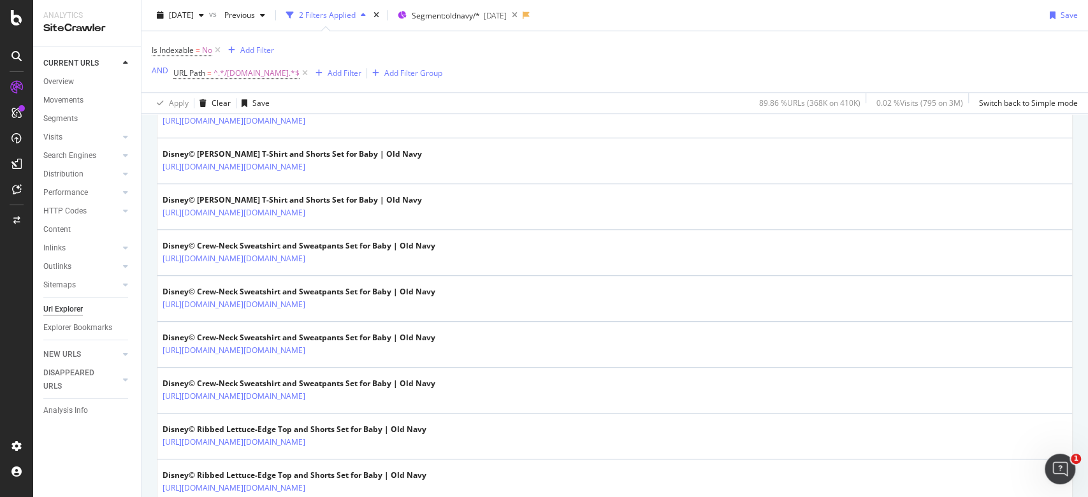
scroll to position [0, 0]
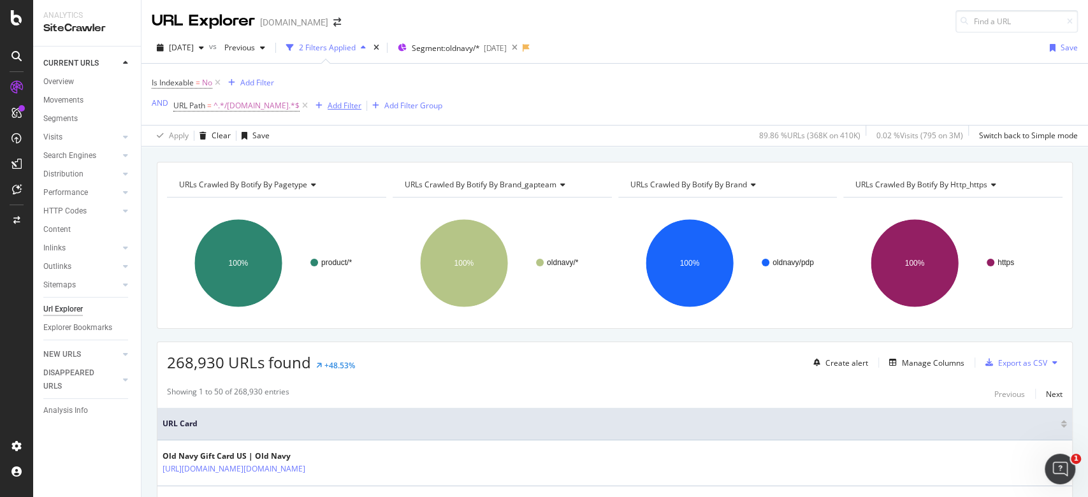
click at [328, 103] on div "Add Filter" at bounding box center [345, 105] width 34 height 11
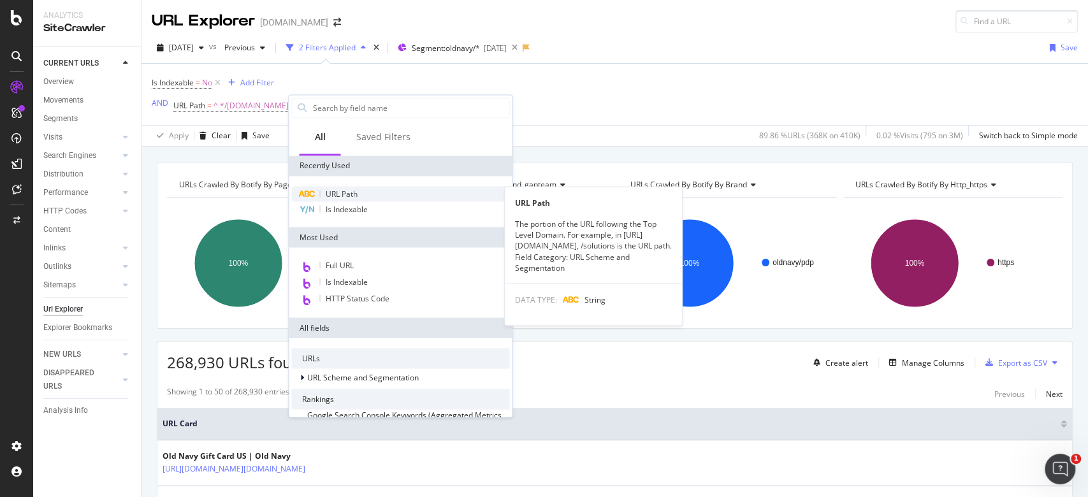
click at [367, 191] on div "URL Path" at bounding box center [400, 193] width 218 height 15
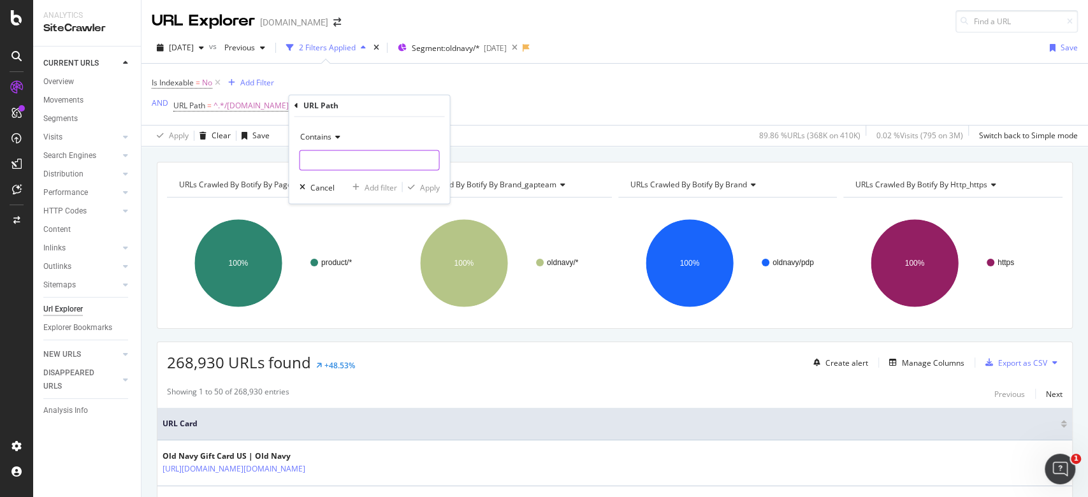
click at [383, 159] on input "text" at bounding box center [369, 160] width 139 height 20
type input "?"
click at [328, 105] on div "Add Filter" at bounding box center [345, 105] width 34 height 11
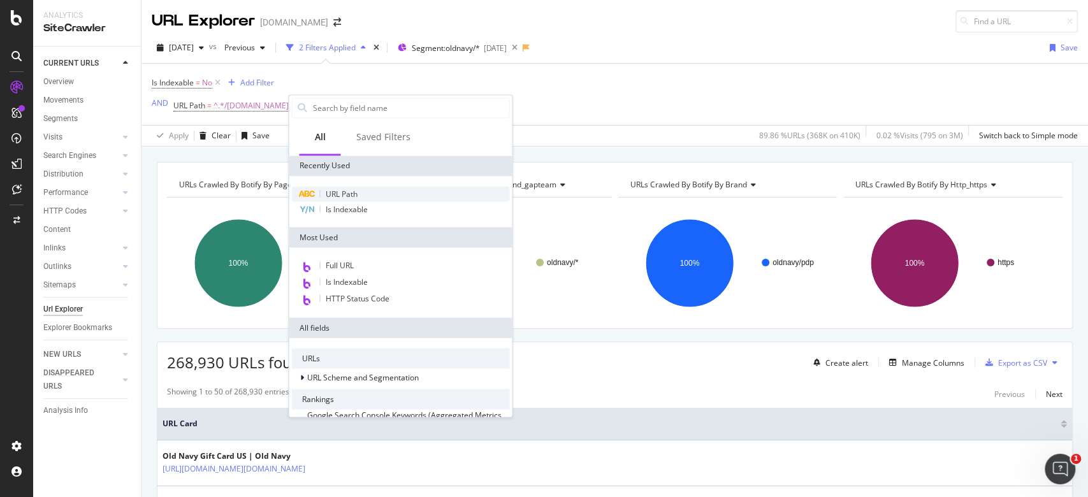
click at [389, 186] on div "URL Path" at bounding box center [400, 193] width 218 height 15
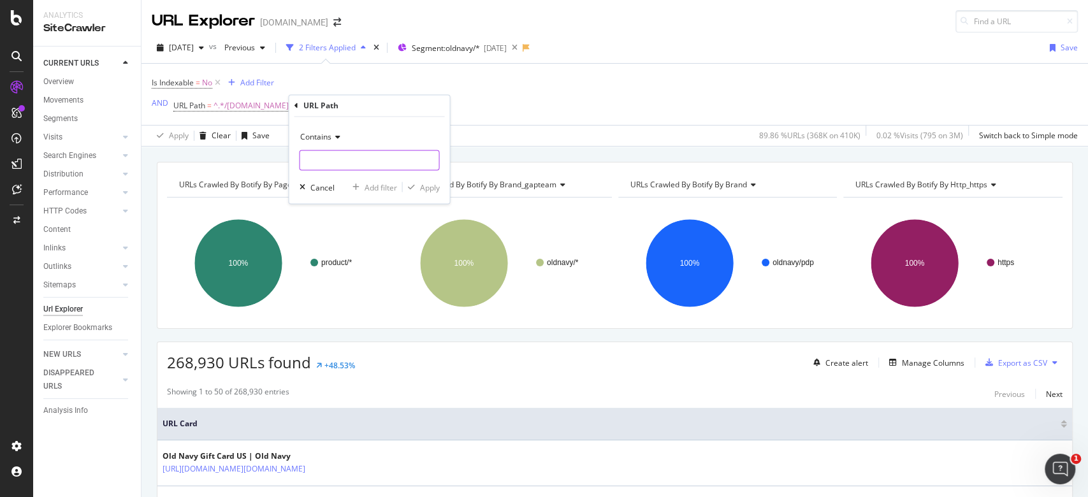
click at [382, 161] on input "text" at bounding box center [369, 160] width 139 height 20
type input "&cid"
click at [421, 184] on div "Apply" at bounding box center [429, 187] width 20 height 11
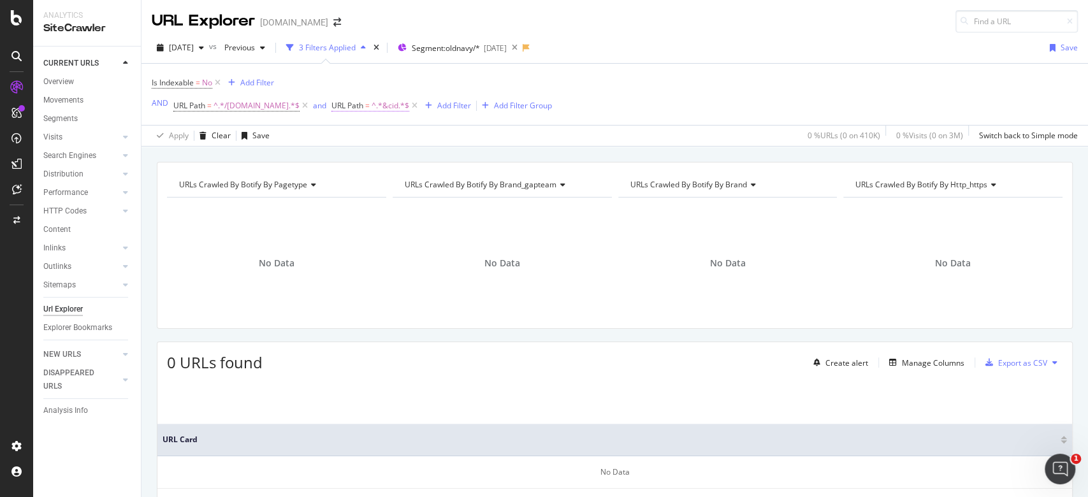
click at [365, 103] on span "=" at bounding box center [367, 105] width 4 height 11
click at [333, 157] on input "&cid" at bounding box center [381, 158] width 120 height 20
click at [323, 156] on input "&cid" at bounding box center [381, 158] width 120 height 20
click at [343, 135] on span "Contains" at bounding box center [336, 134] width 31 height 11
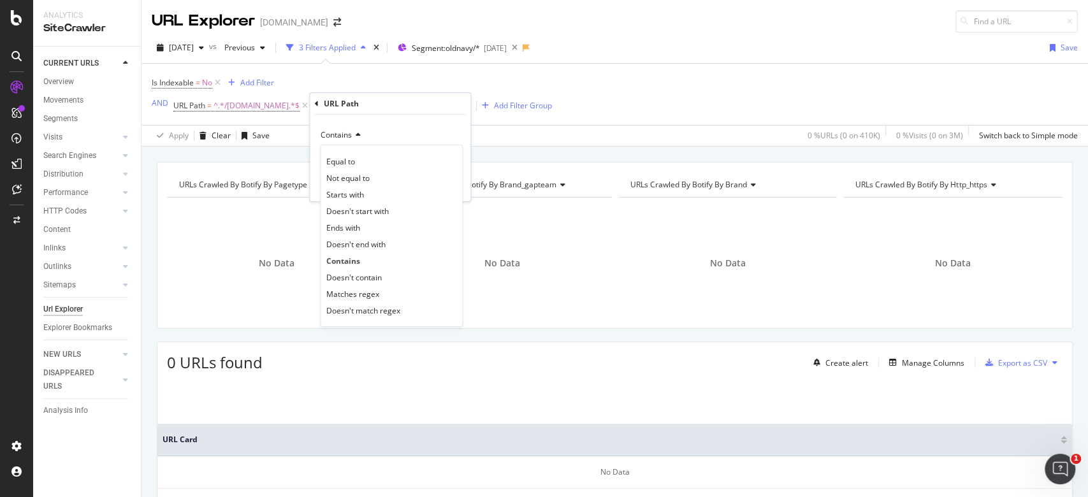
click at [385, 135] on div "Contains" at bounding box center [390, 135] width 140 height 20
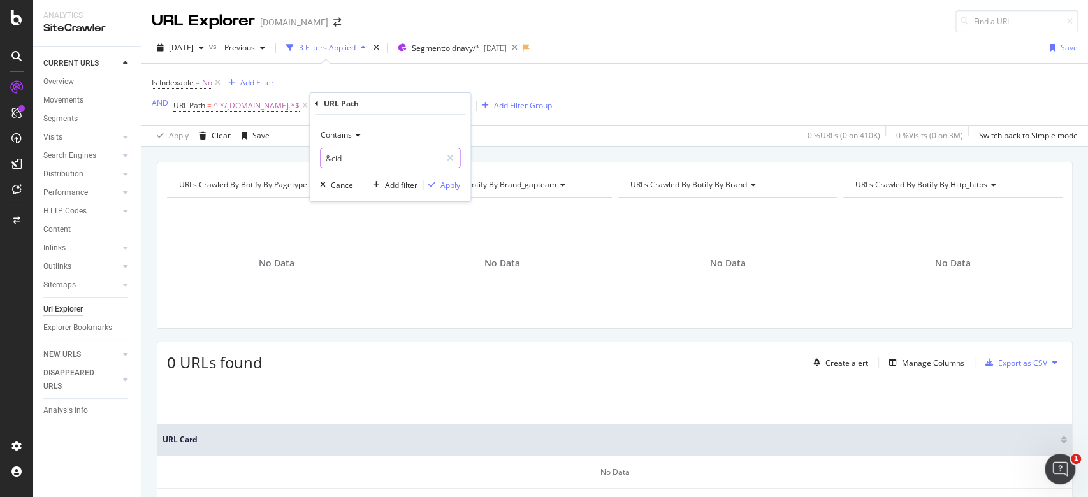
click at [352, 154] on input "&cid" at bounding box center [381, 158] width 120 height 20
type input "cid"
click at [433, 185] on icon "button" at bounding box center [431, 185] width 7 height 8
click at [404, 104] on icon at bounding box center [409, 105] width 11 height 13
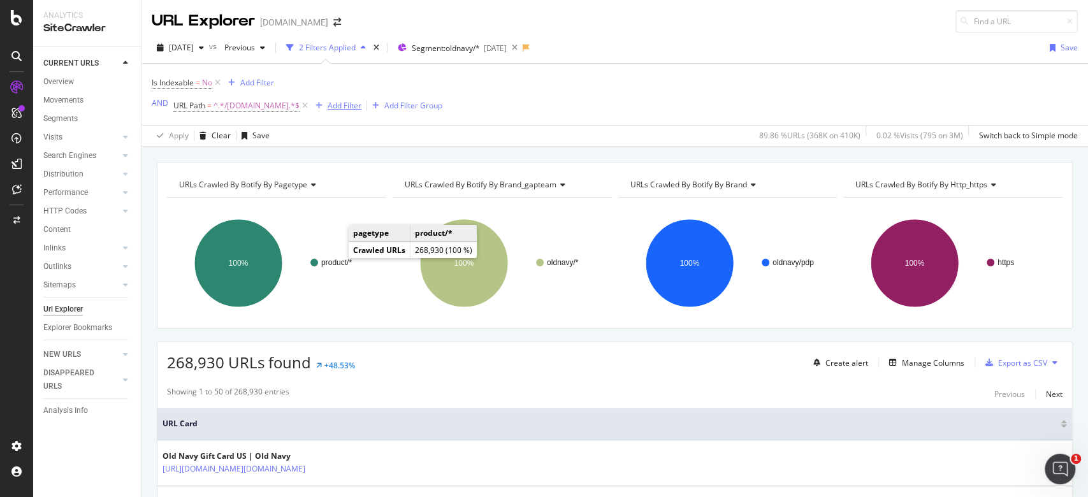
click at [328, 105] on div "Add Filter" at bounding box center [345, 105] width 34 height 11
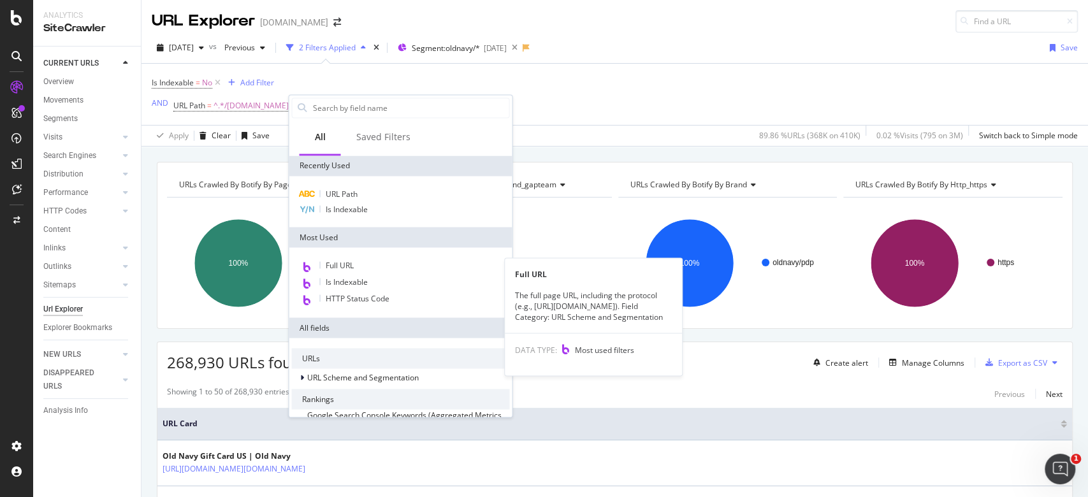
click at [360, 257] on div "Full URL Full URL The full page URL, including the protocol (e.g., https://www.…" at bounding box center [400, 282] width 223 height 70
click at [360, 263] on div "Full URL" at bounding box center [400, 266] width 218 height 17
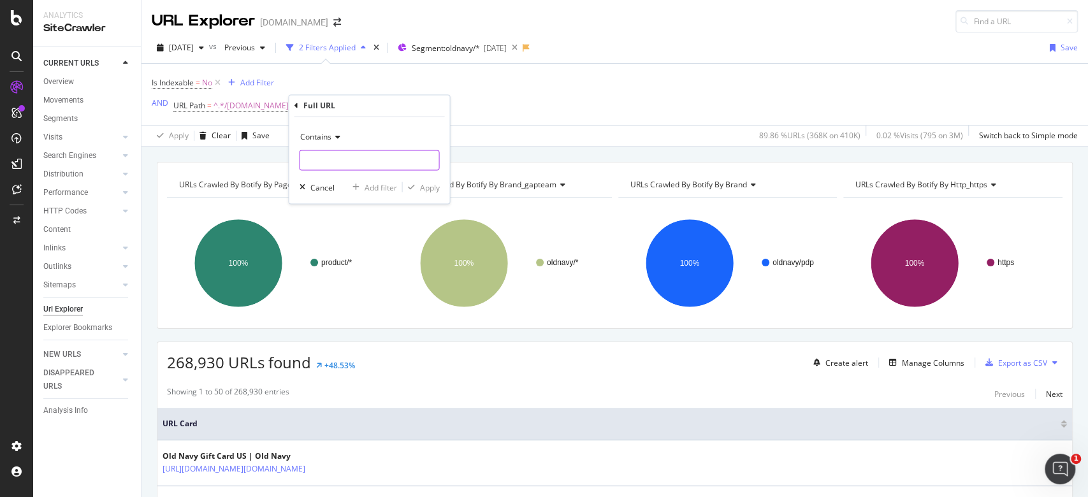
click at [370, 161] on input "text" at bounding box center [369, 160] width 139 height 20
type input "&"
type input "c"
type input "&cid"
click at [419, 182] on div "Apply" at bounding box center [429, 187] width 20 height 11
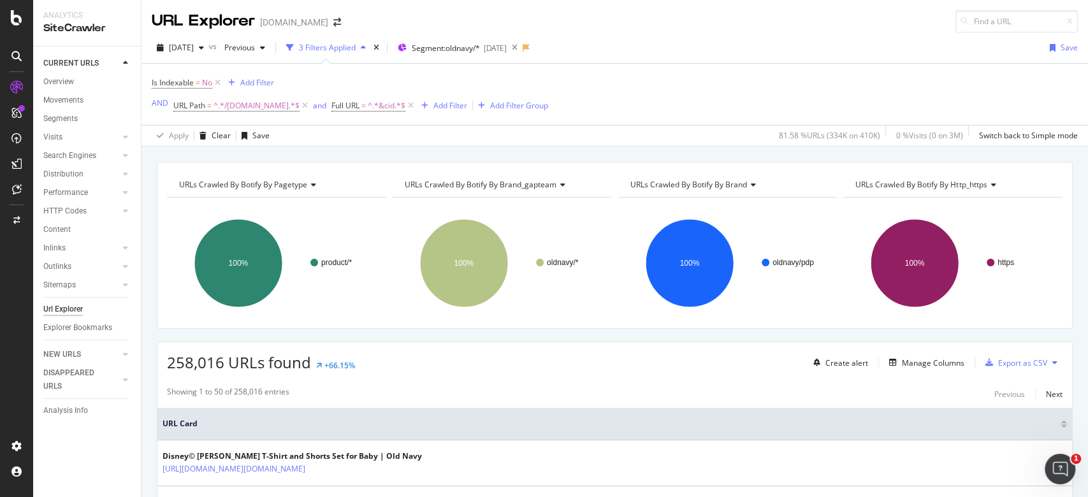
click at [187, 363] on span "258,016 URLs found" at bounding box center [239, 362] width 144 height 21
click at [187, 364] on span "258,016 URLs found" at bounding box center [239, 362] width 144 height 21
click at [214, 372] on div "258,016 URLs found +66.15%" at bounding box center [261, 363] width 188 height 22
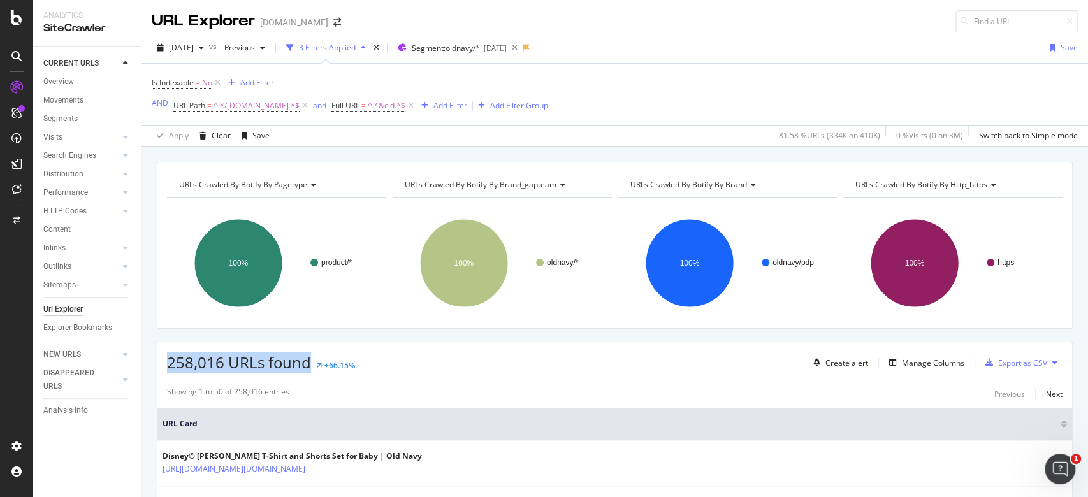
click at [212, 370] on span "258,016 URLs found" at bounding box center [239, 362] width 144 height 21
click at [211, 370] on span "258,016 URLs found" at bounding box center [239, 362] width 144 height 21
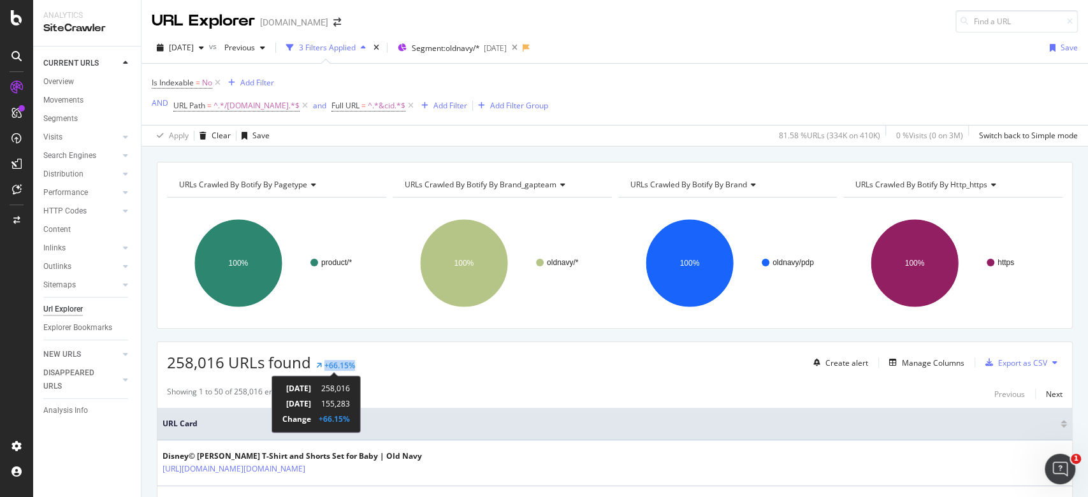
drag, startPoint x: 356, startPoint y: 362, endPoint x: 321, endPoint y: 360, distance: 34.5
click at [321, 360] on div "258,016 URLs found +66.15% Create alert Manage Columns Export as CSV" at bounding box center [614, 357] width 915 height 31
click at [350, 361] on div "+66.15%" at bounding box center [339, 365] width 31 height 11
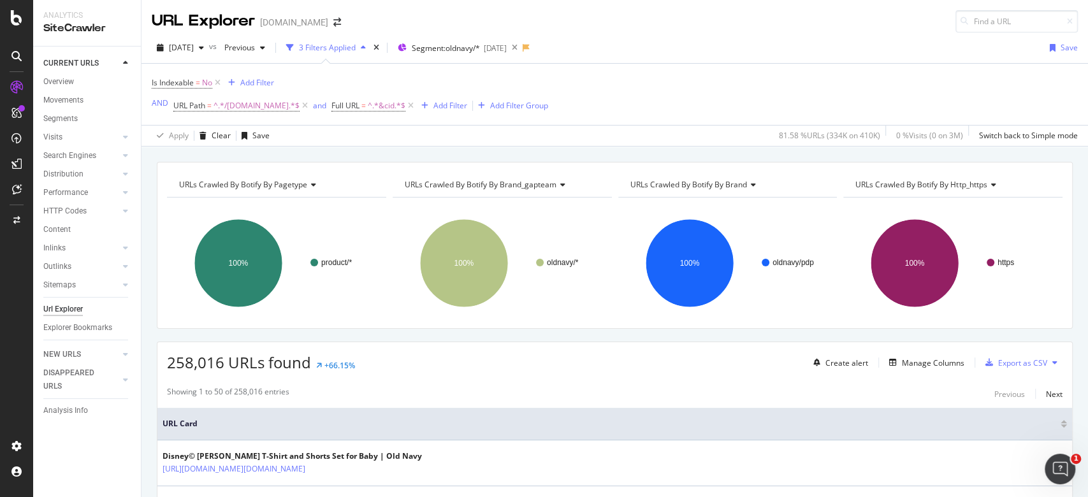
click at [375, 366] on div "258,016 URLs found +66.15% Create alert Manage Columns Export as CSV" at bounding box center [614, 357] width 915 height 31
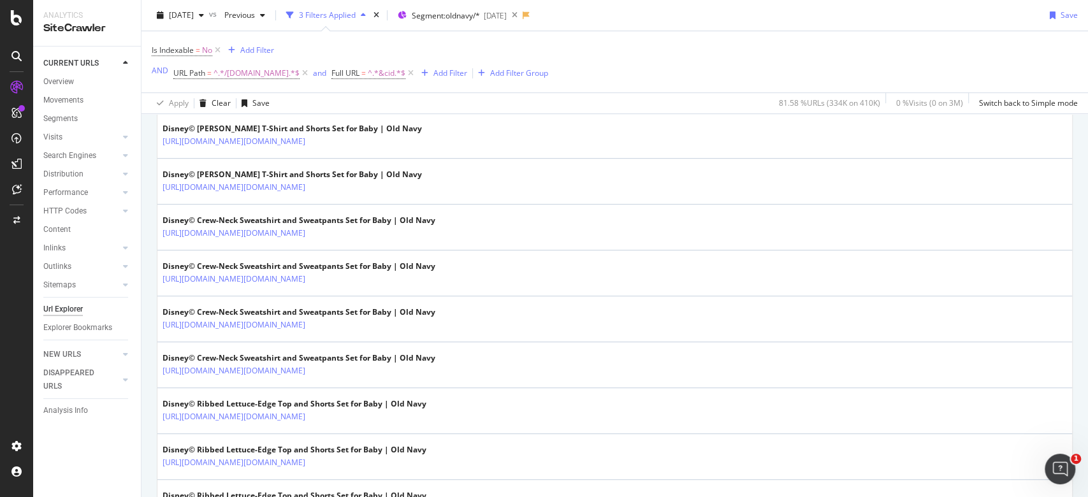
scroll to position [255, 0]
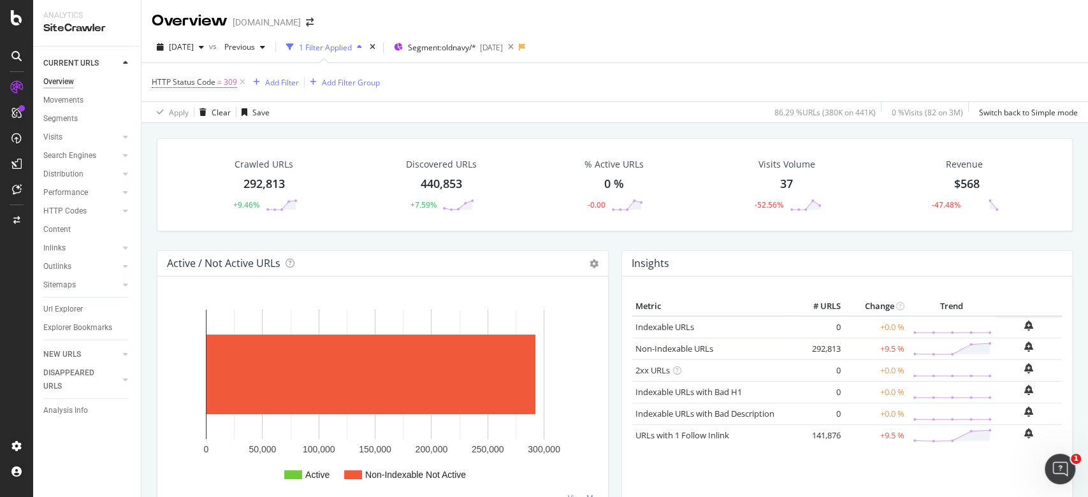
scroll to position [934, 0]
